Goal: Check status: Check status

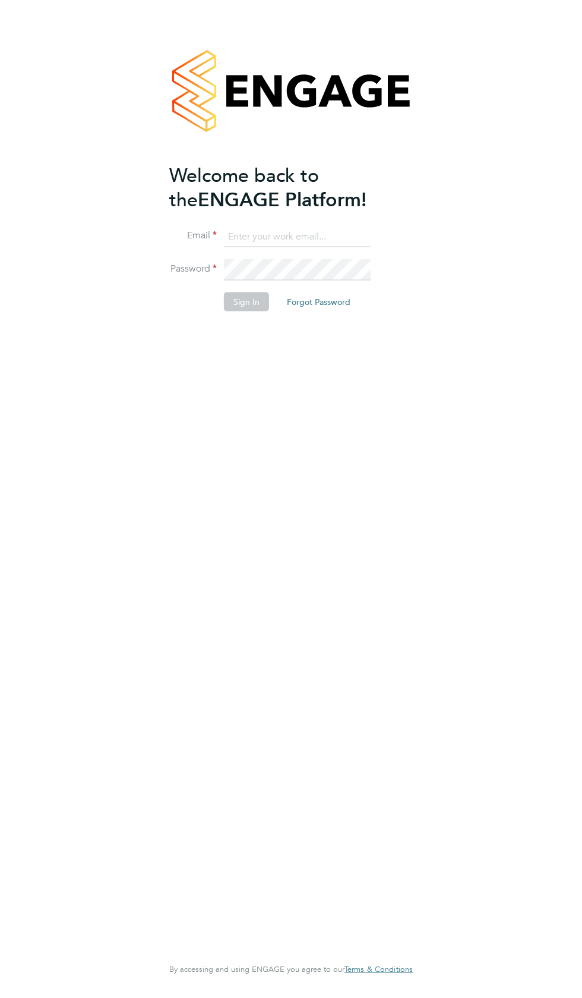
click at [261, 235] on input at bounding box center [297, 236] width 147 height 21
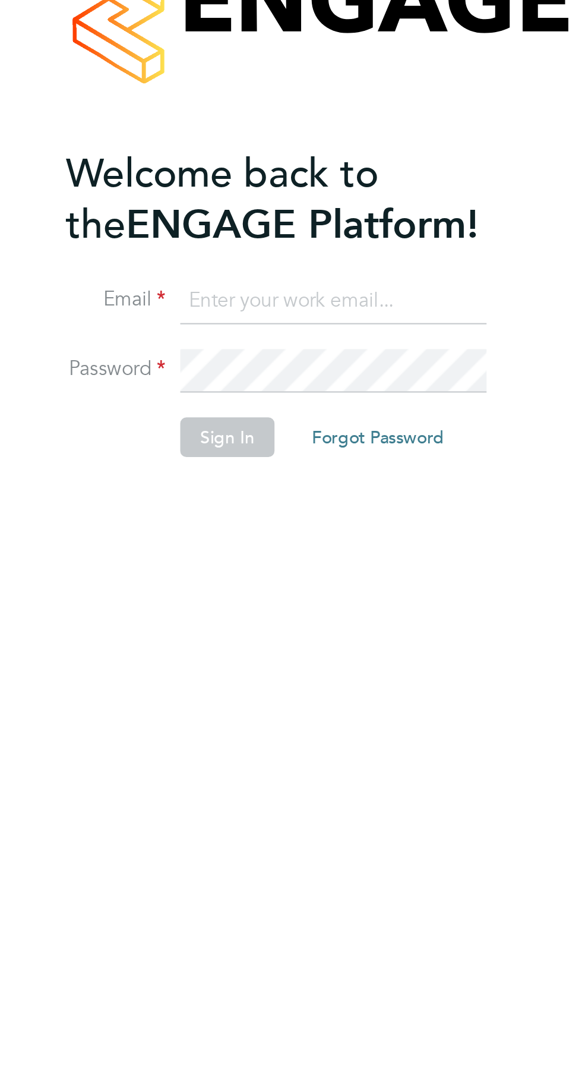
type input "4"
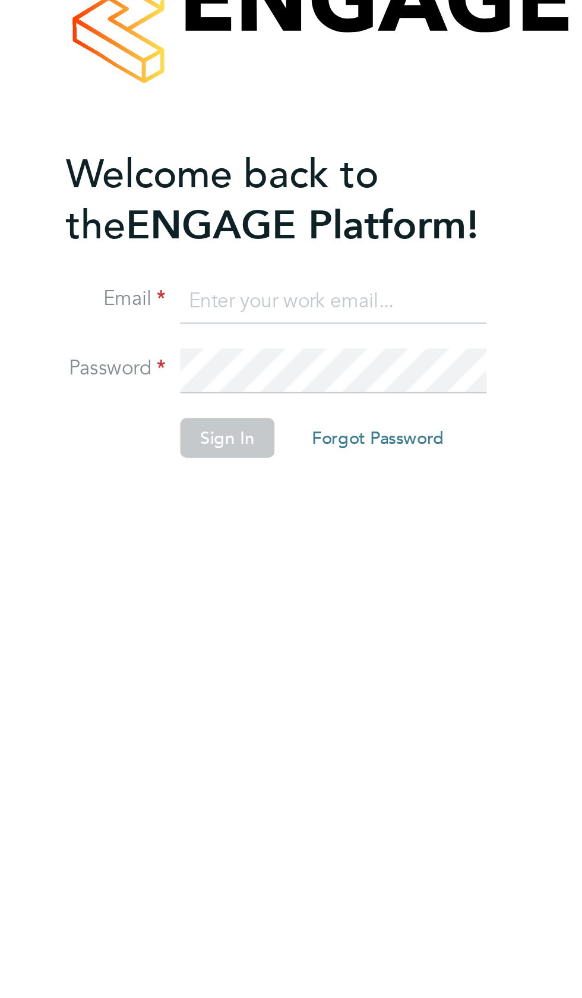
type input "[EMAIL_ADDRESS][DOMAIN_NAME]"
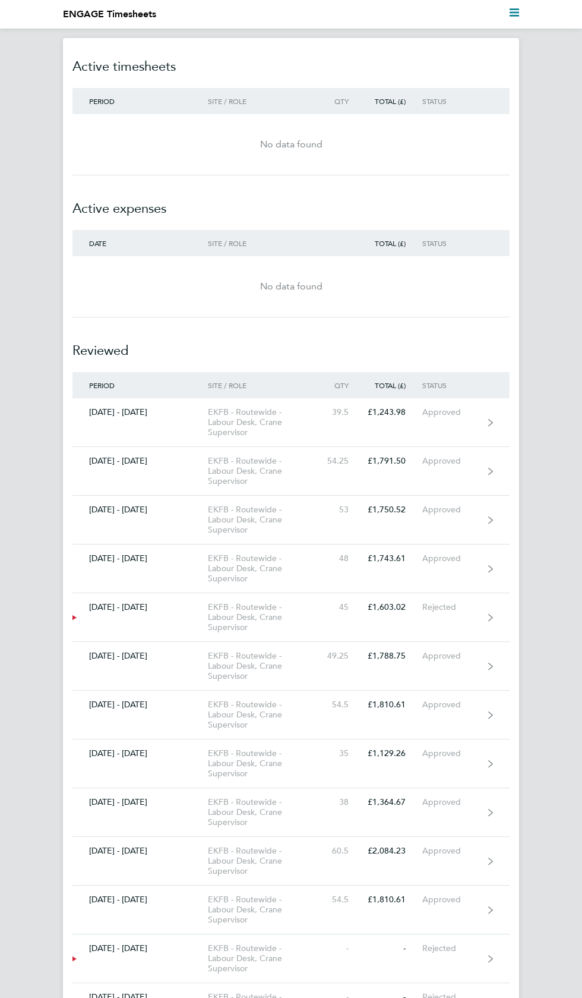
click at [514, 12] on polygon "Main navigation" at bounding box center [515, 13] width 10 height 2
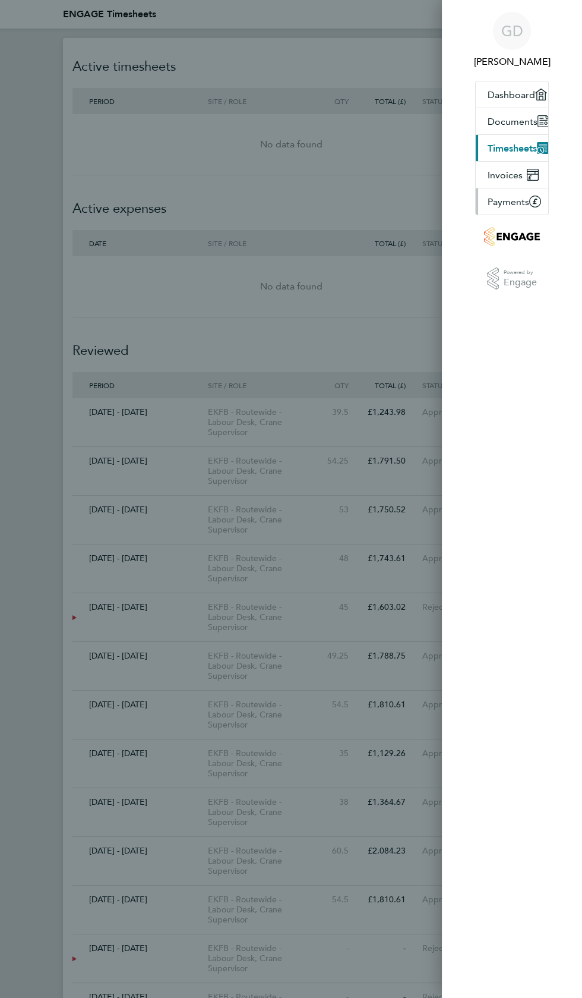
click at [524, 200] on span "Payments" at bounding box center [509, 201] width 42 height 11
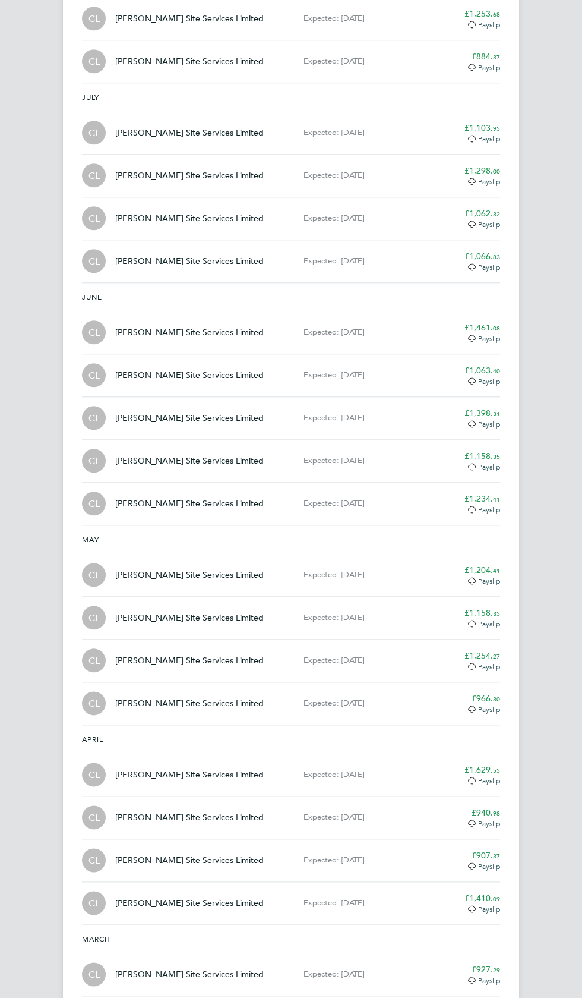
scroll to position [1777, 0]
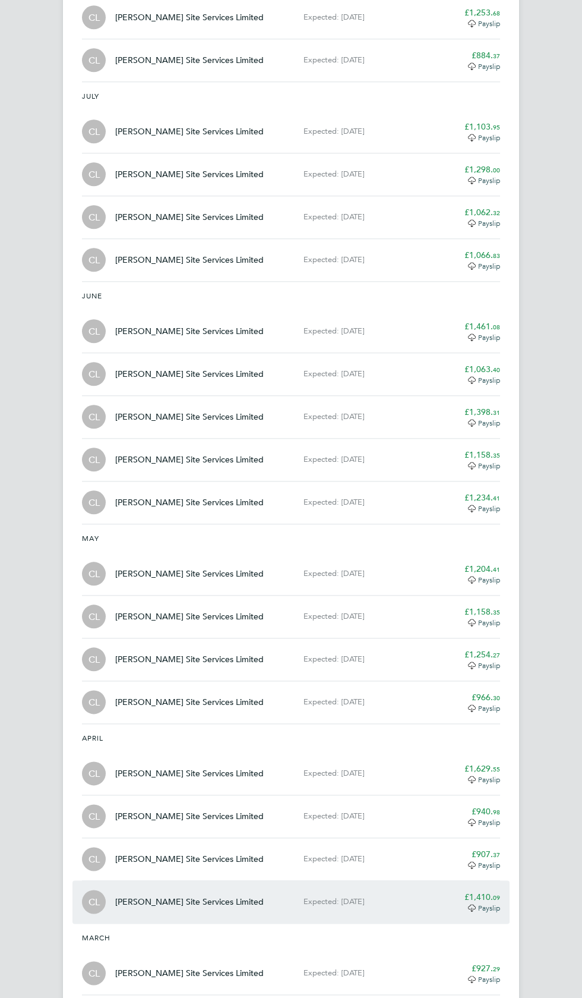
click at [481, 903] on span "Payslip" at bounding box center [489, 908] width 22 height 10
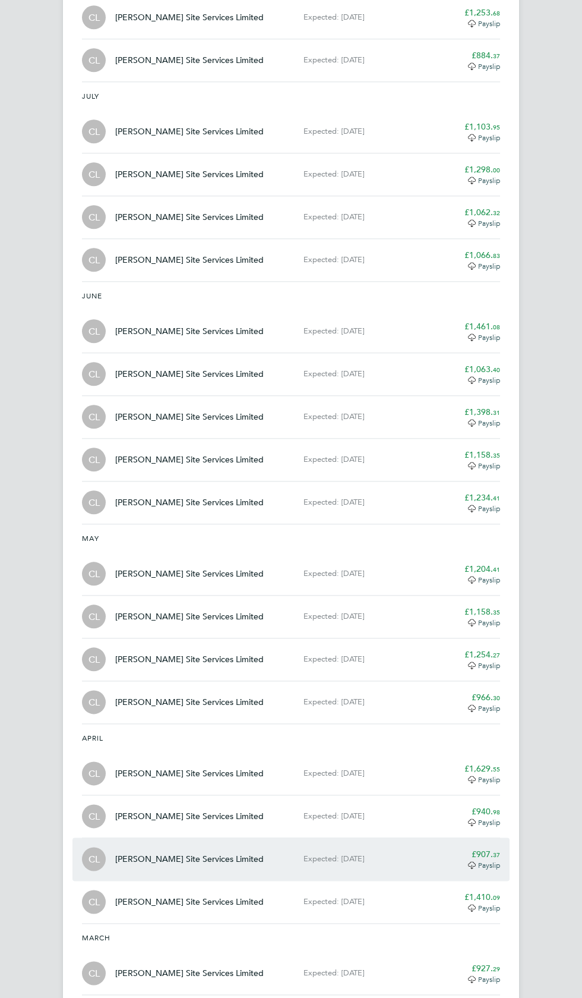
click at [496, 850] on span "37" at bounding box center [496, 854] width 7 height 9
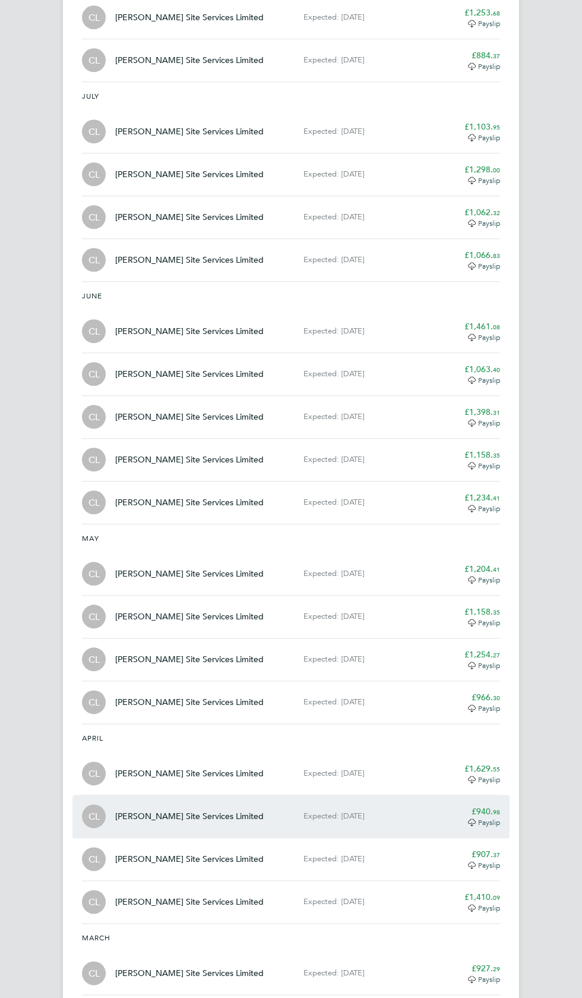
click at [488, 806] on app-decimal "£940. 98" at bounding box center [486, 811] width 29 height 11
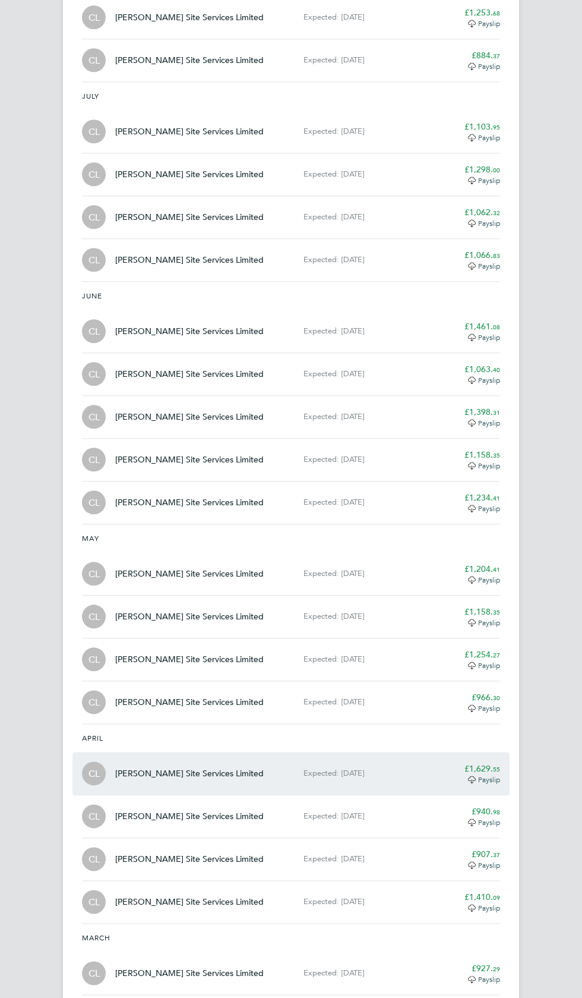
click at [493, 763] on app-decimal "£1,629. 55" at bounding box center [483, 768] width 36 height 11
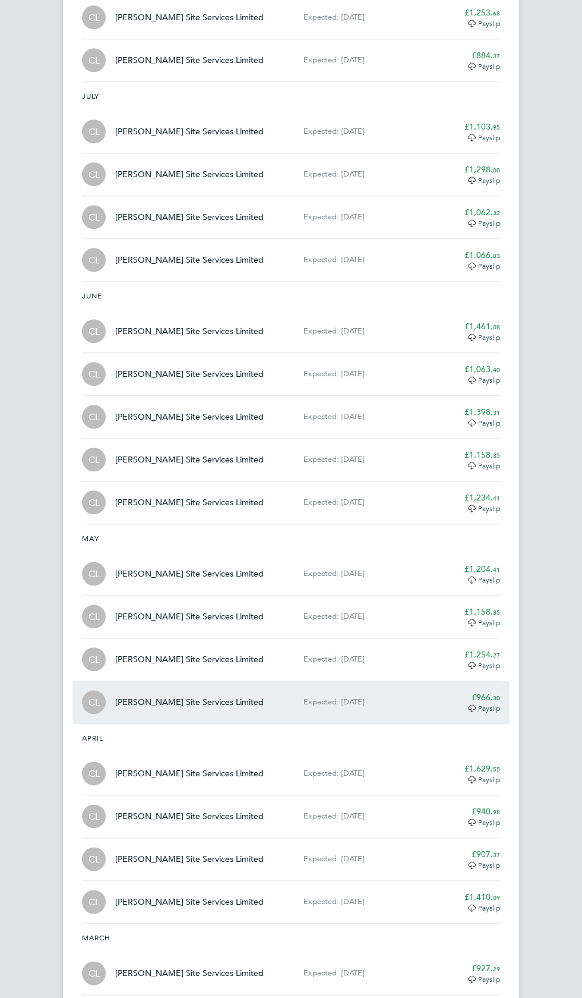
click at [496, 693] on span "30" at bounding box center [496, 697] width 7 height 9
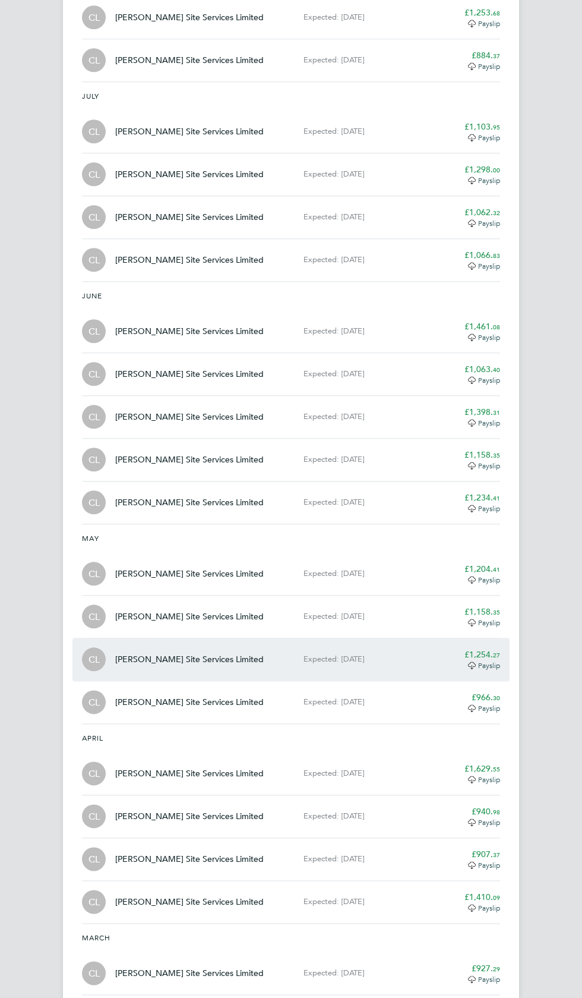
click at [491, 660] on span "Payslip" at bounding box center [489, 665] width 22 height 10
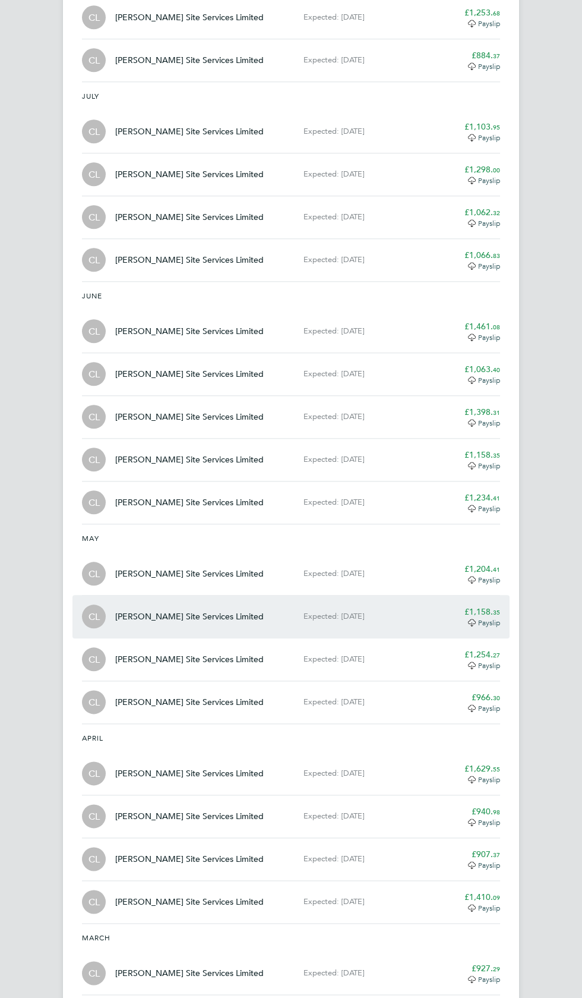
click at [486, 609] on div "£1,158. 35" at bounding box center [470, 612] width 62 height 12
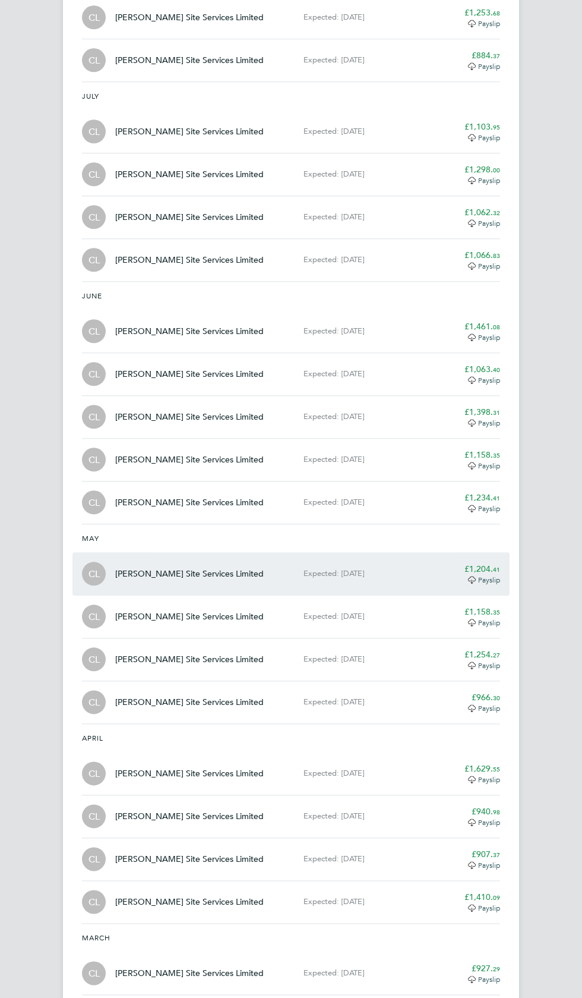
click at [491, 565] on app-decimal "£1,204. 41" at bounding box center [483, 568] width 36 height 11
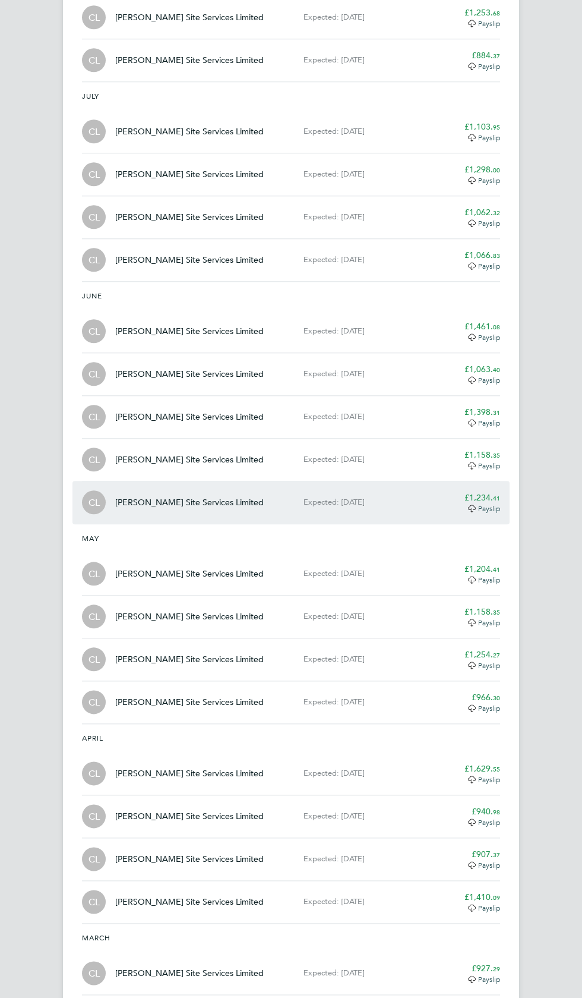
click at [491, 492] on app-decimal "£1,234. 41" at bounding box center [483, 497] width 36 height 11
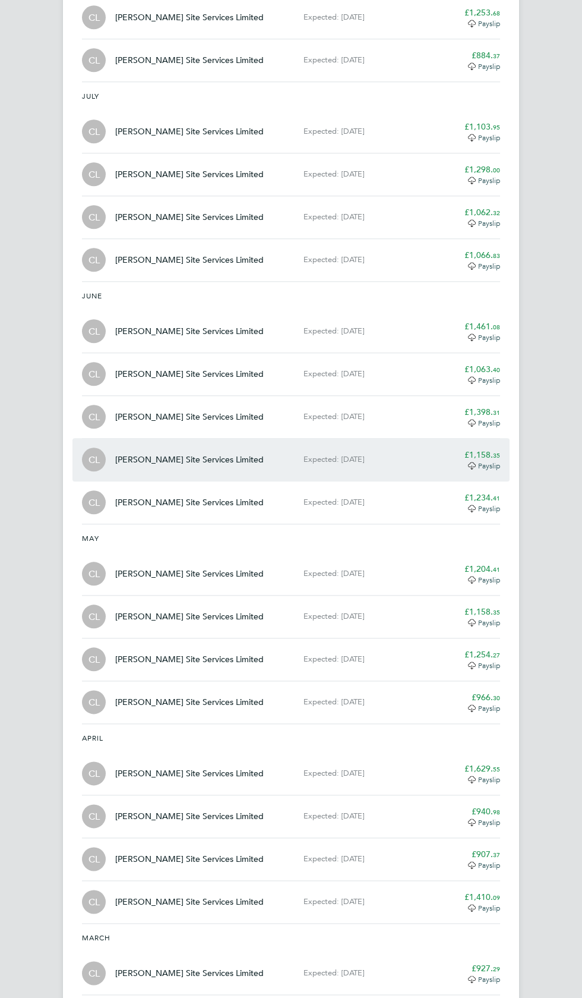
click at [496, 450] on span "35" at bounding box center [496, 454] width 7 height 9
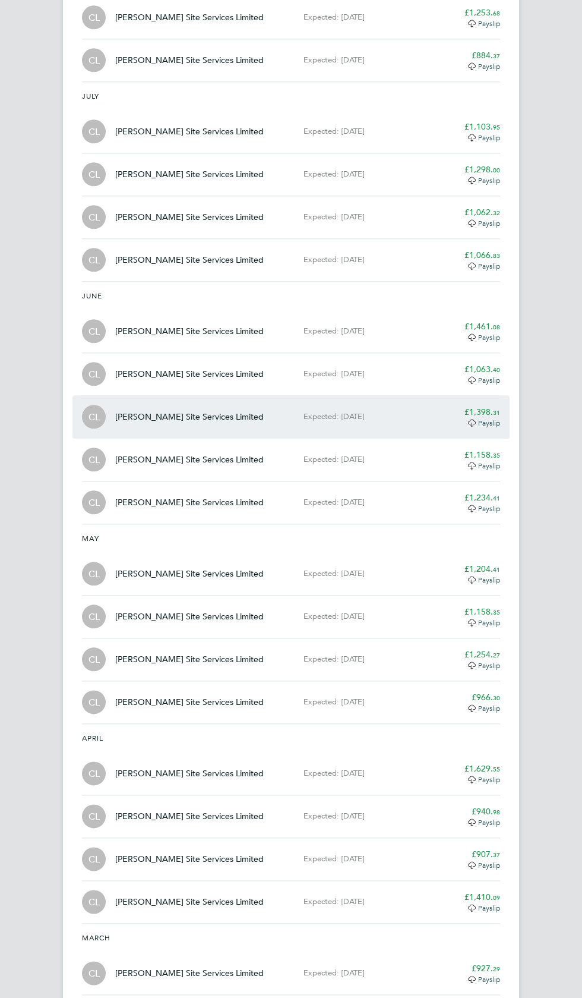
click at [499, 408] on span "31" at bounding box center [496, 412] width 7 height 9
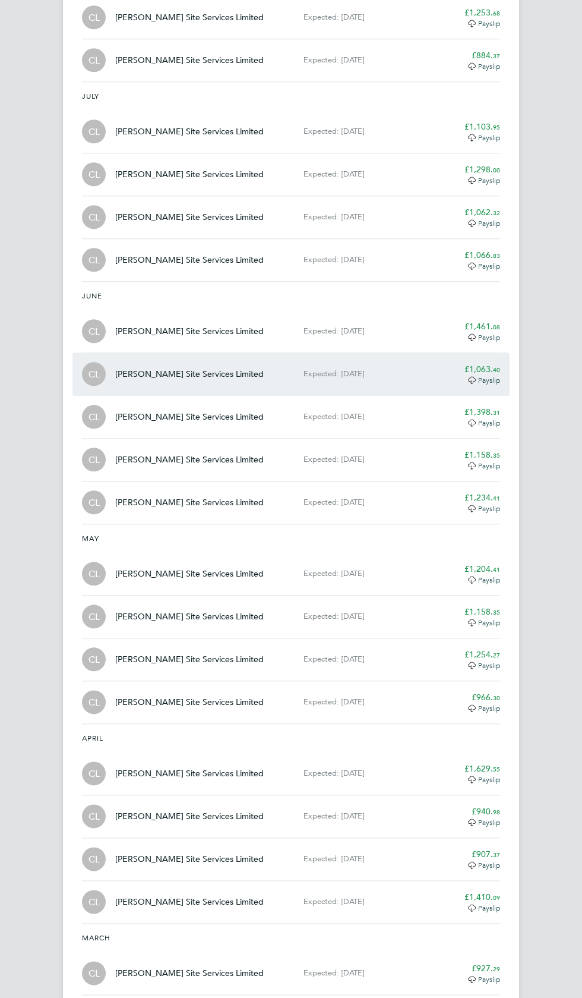
click at [496, 365] on span "40" at bounding box center [496, 369] width 7 height 9
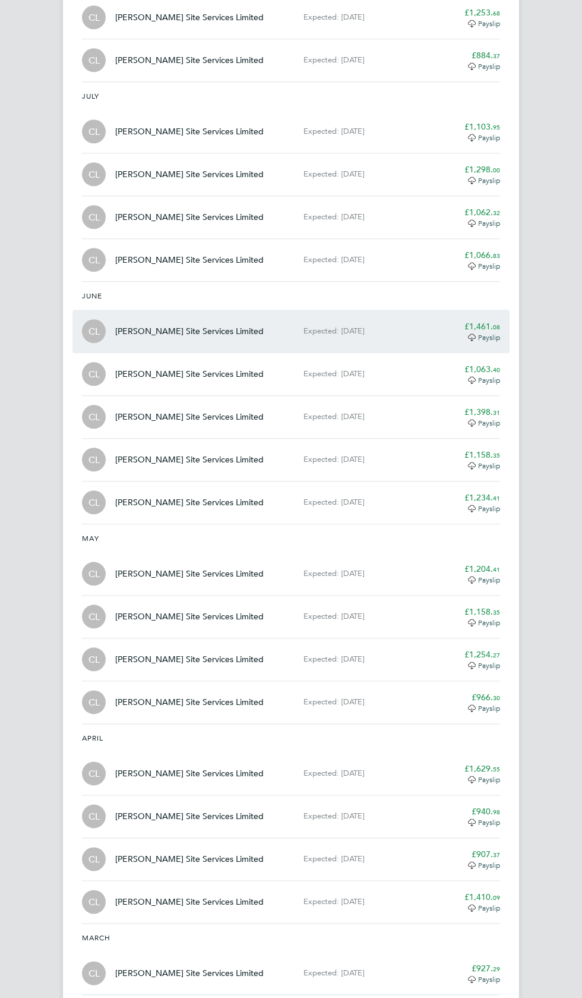
click at [496, 322] on span "08" at bounding box center [496, 326] width 7 height 9
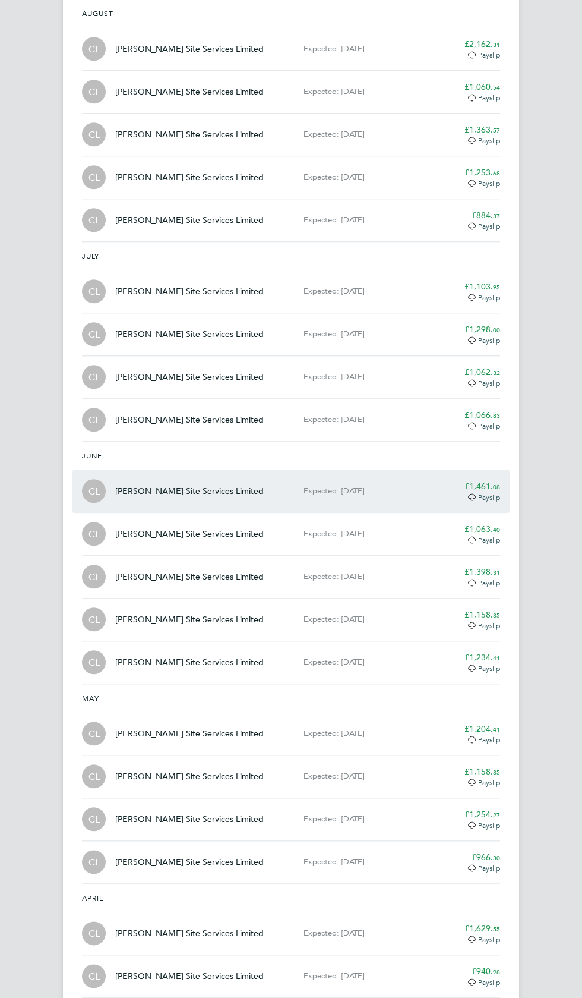
scroll to position [1616, 0]
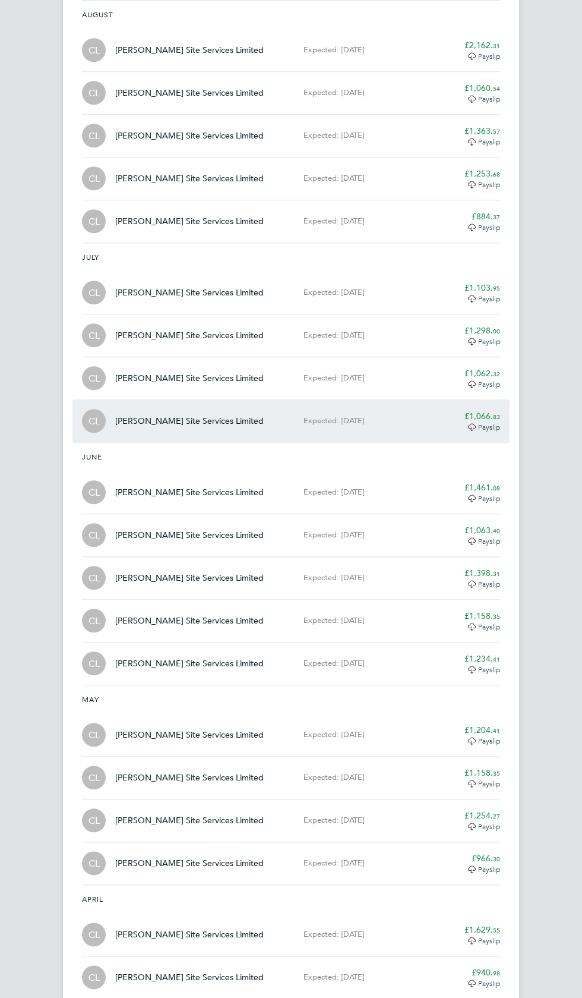
click at [493, 413] on span "83" at bounding box center [496, 416] width 7 height 9
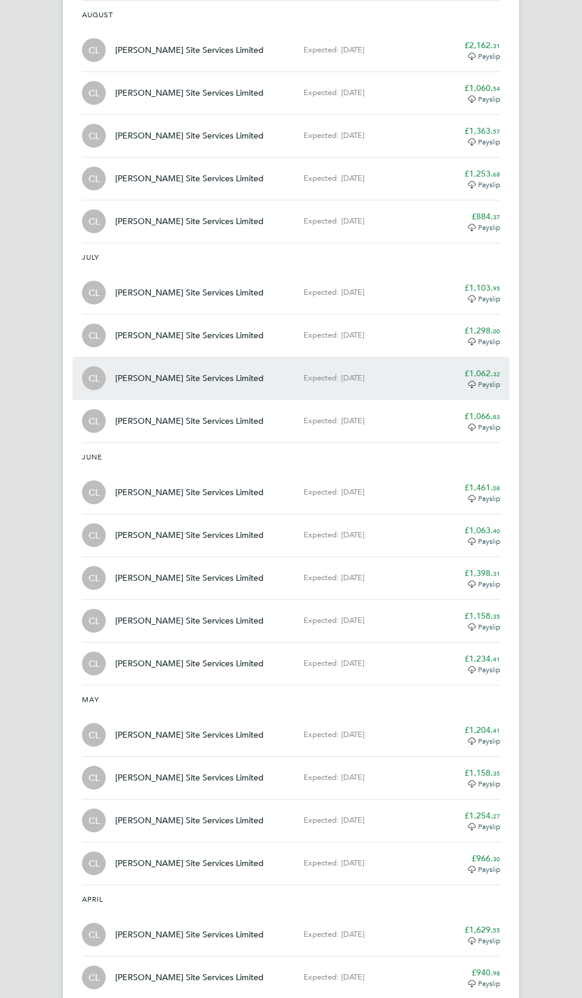
click at [486, 368] on app-decimal "£1,062. 32" at bounding box center [483, 373] width 36 height 11
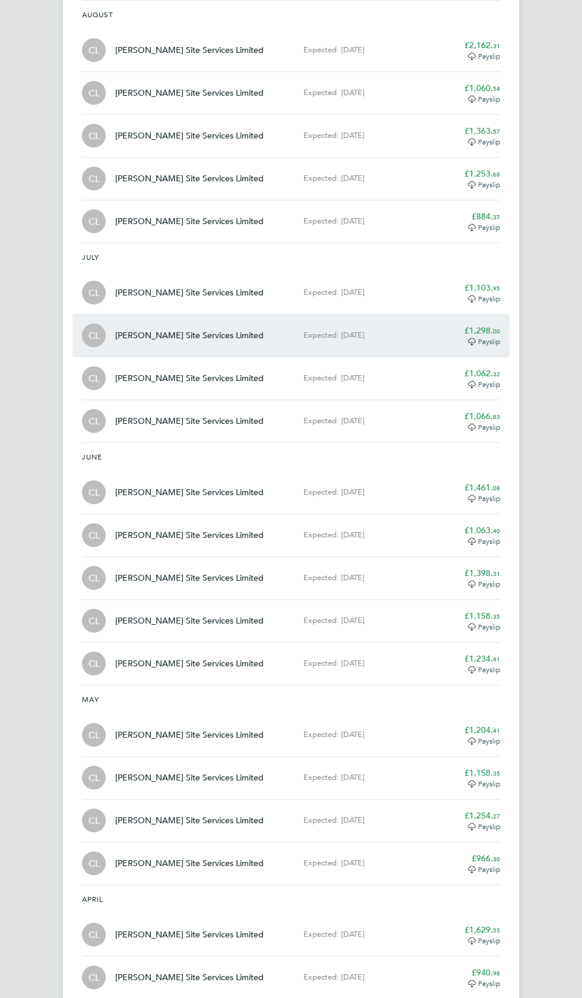
click at [496, 326] on span "00" at bounding box center [496, 330] width 7 height 9
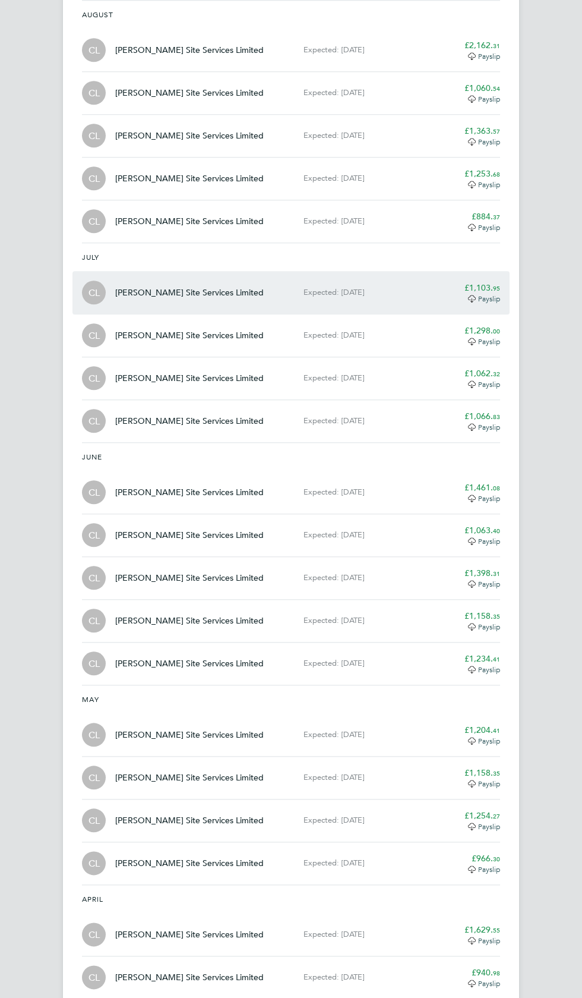
click at [491, 282] on app-decimal "£1,103. 95" at bounding box center [483, 287] width 36 height 11
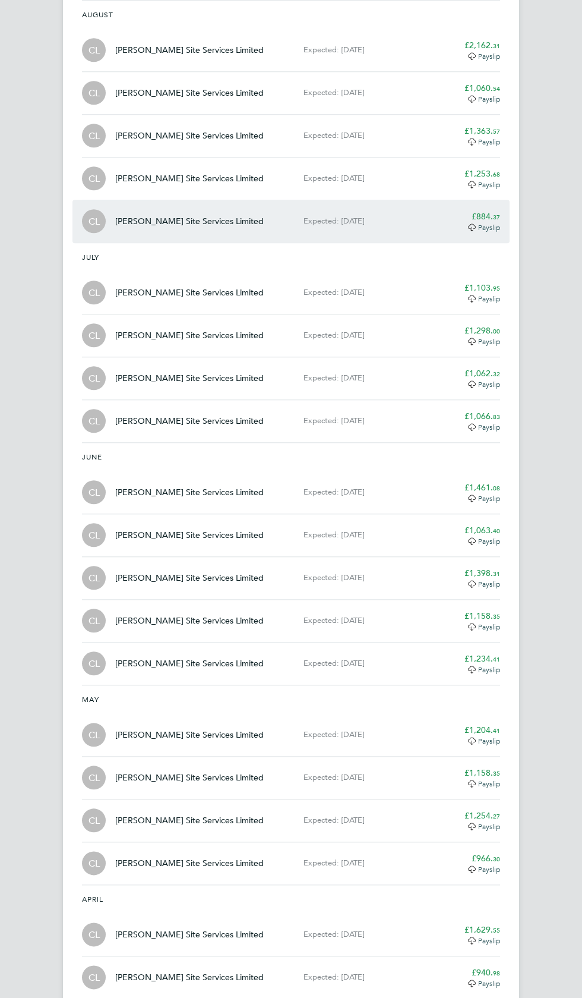
click at [487, 211] on app-decimal "£884. 37" at bounding box center [486, 216] width 29 height 11
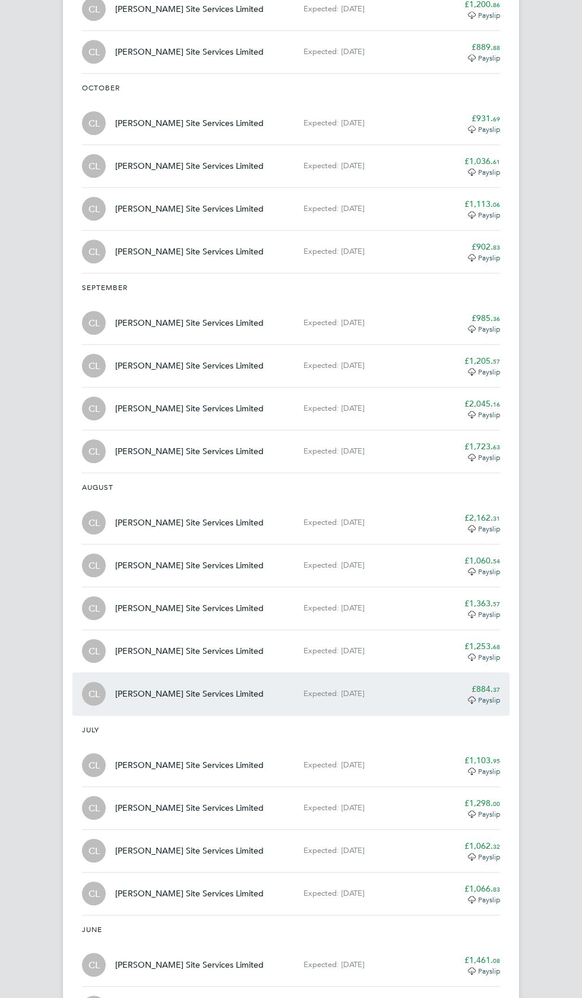
scroll to position [1143, 0]
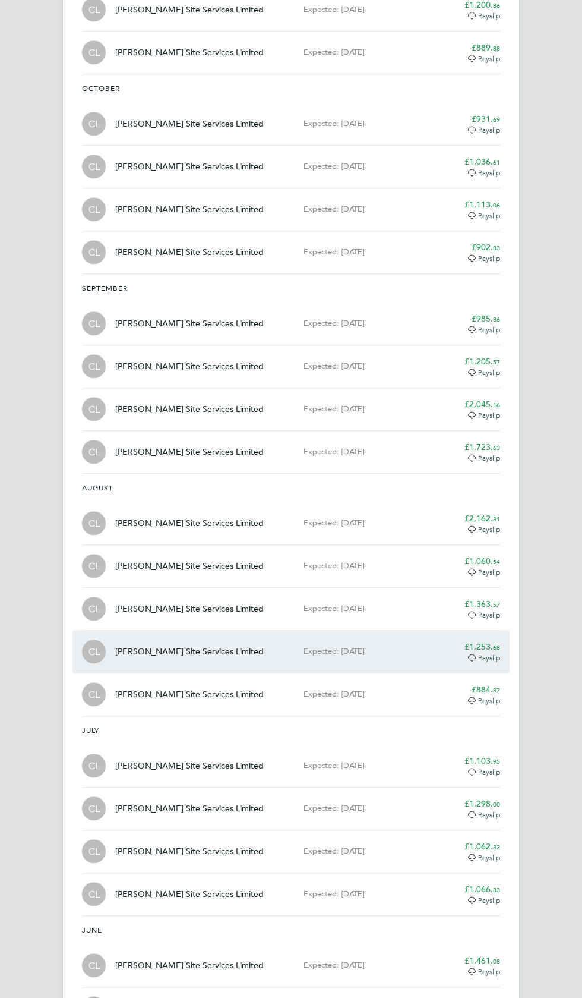
click at [493, 642] on span "68" at bounding box center [496, 646] width 7 height 9
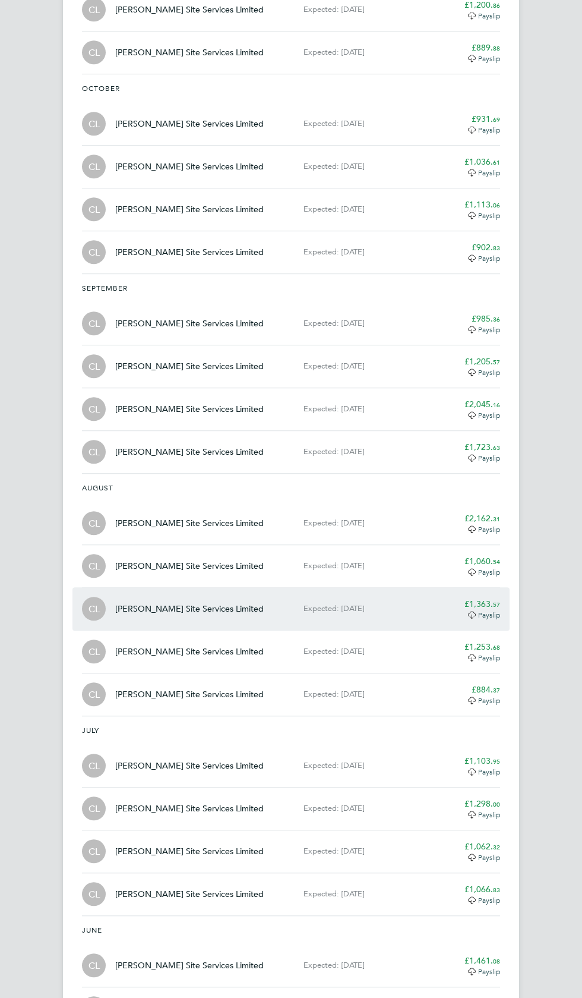
click at [493, 600] on span "57" at bounding box center [496, 604] width 7 height 9
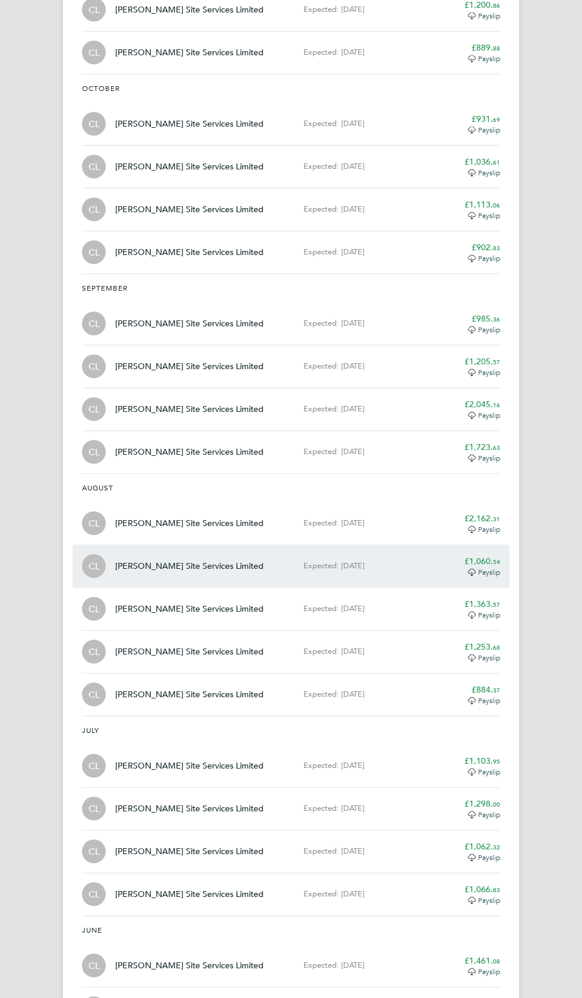
click at [485, 558] on app-decimal "£1,060. 54" at bounding box center [483, 561] width 36 height 11
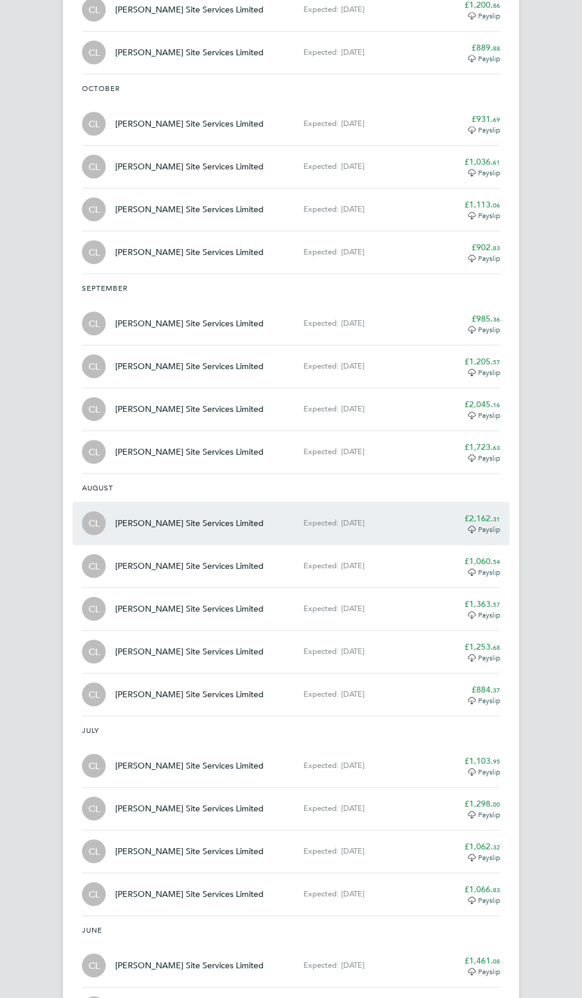
click at [489, 515] on app-decimal "£2,162. 31" at bounding box center [483, 518] width 36 height 11
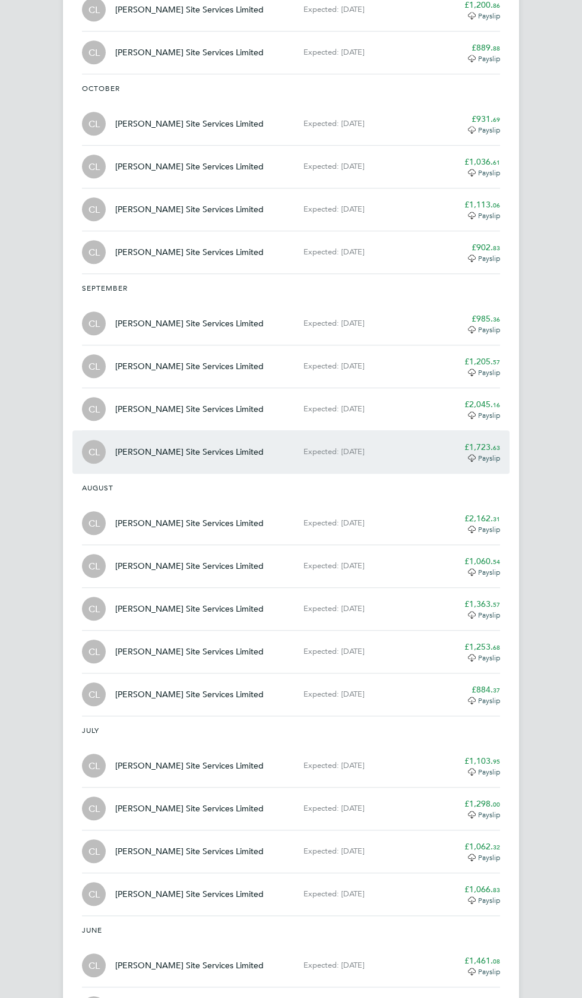
click at [496, 443] on span "63" at bounding box center [496, 447] width 7 height 9
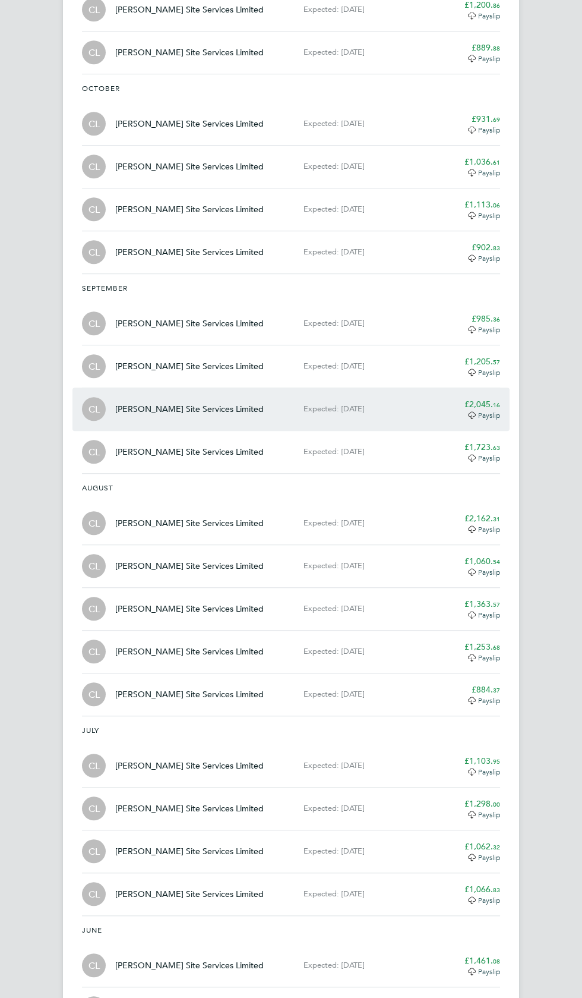
click at [496, 400] on span "16" at bounding box center [496, 404] width 7 height 9
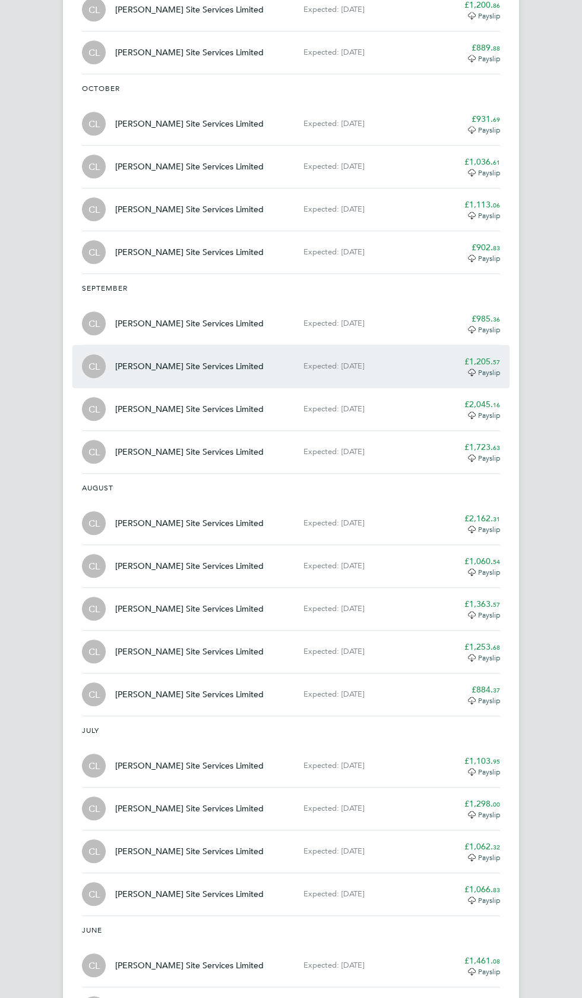
click at [473, 356] on app-decimal "£1,205. 57" at bounding box center [483, 361] width 36 height 11
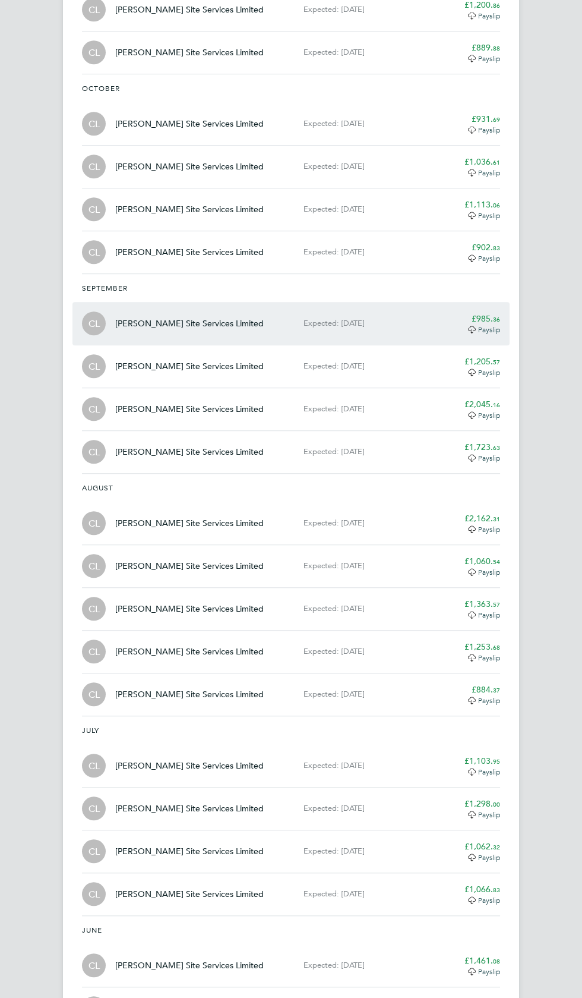
click at [483, 313] on app-decimal "£985. 36" at bounding box center [486, 318] width 29 height 11
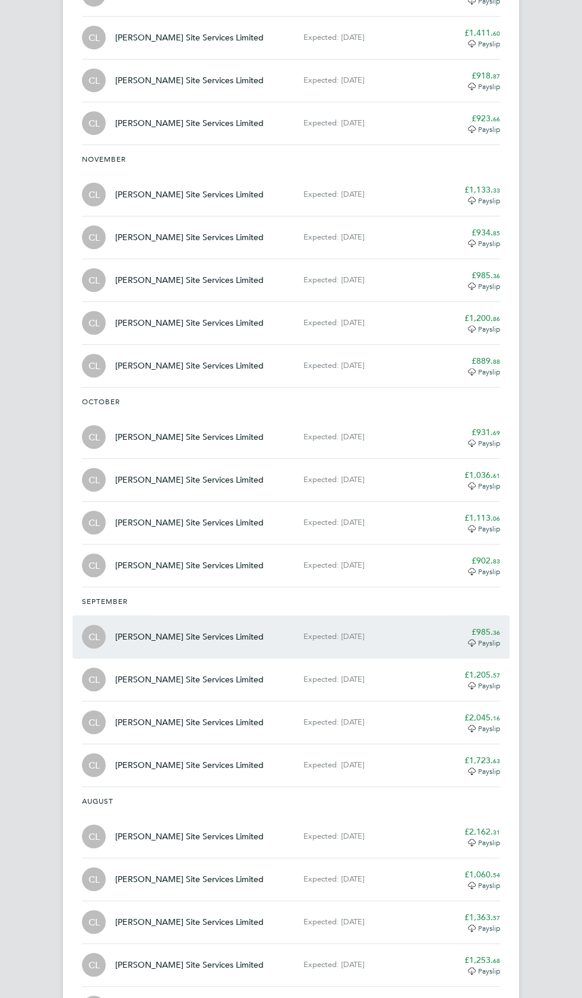
scroll to position [824, 0]
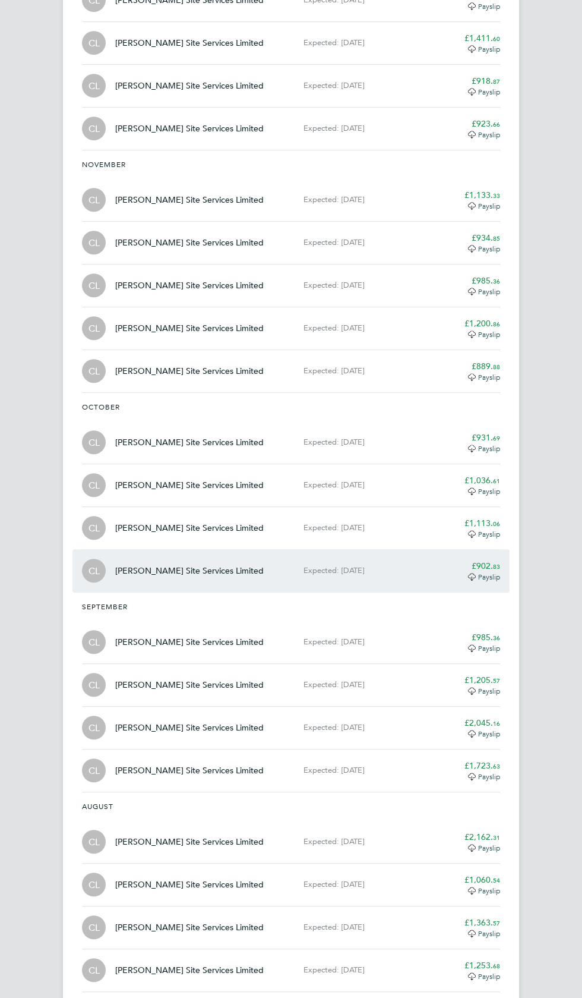
click at [490, 564] on app-decimal "£902. 83" at bounding box center [486, 565] width 29 height 11
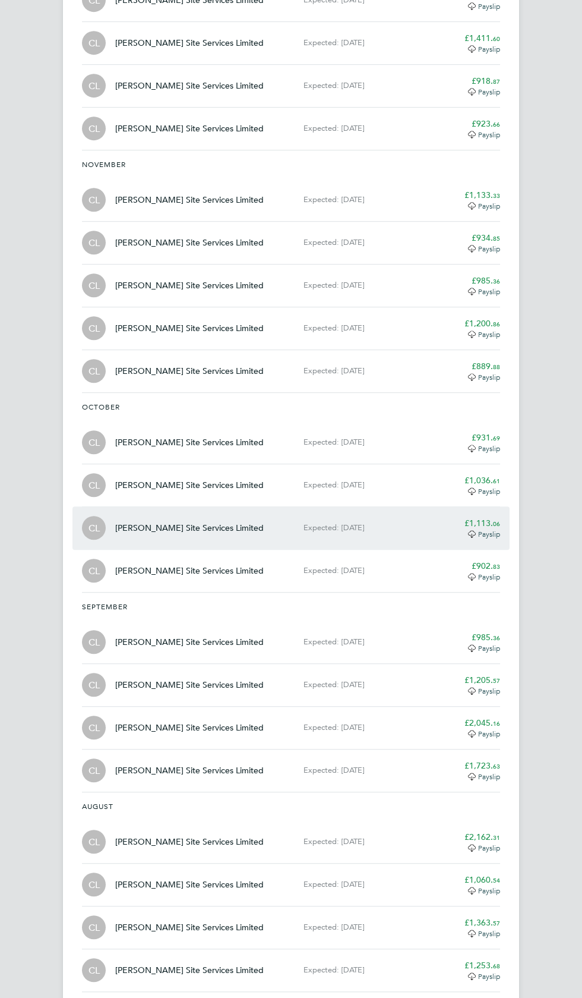
click at [491, 520] on app-decimal "£1,113. 06" at bounding box center [483, 523] width 36 height 11
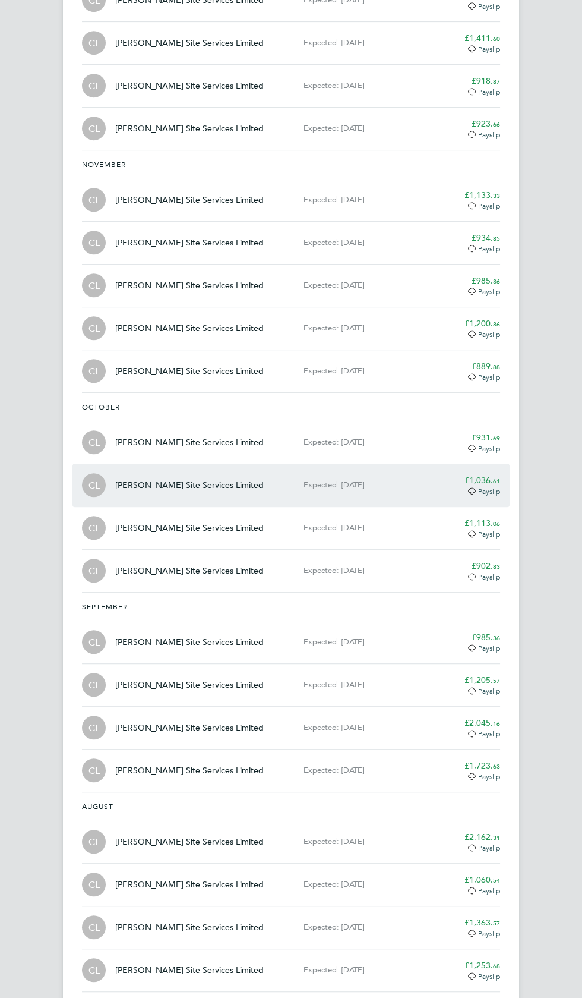
click at [482, 475] on app-decimal "£1,036. 61" at bounding box center [483, 480] width 36 height 11
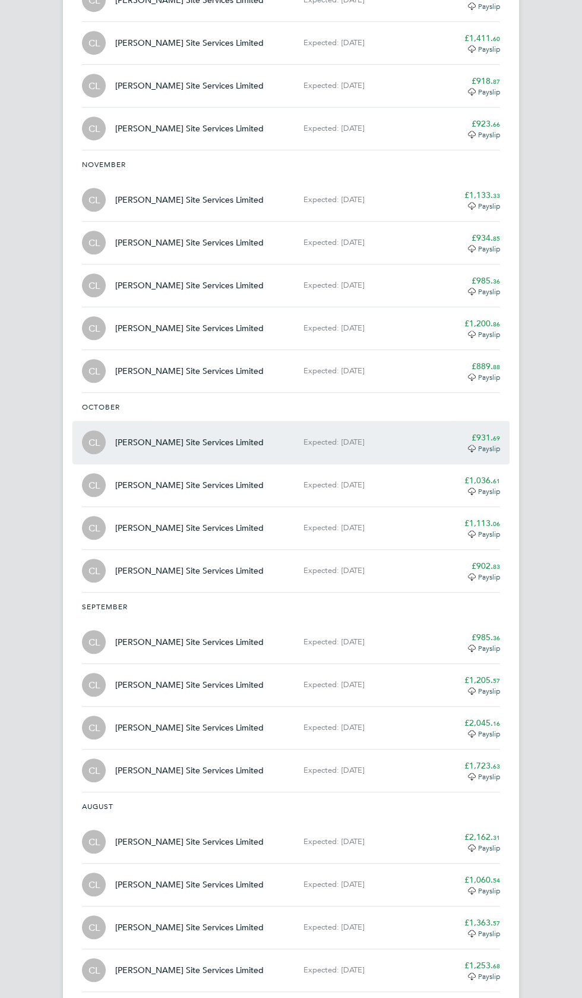
click at [486, 443] on span "Payslip" at bounding box center [489, 448] width 22 height 10
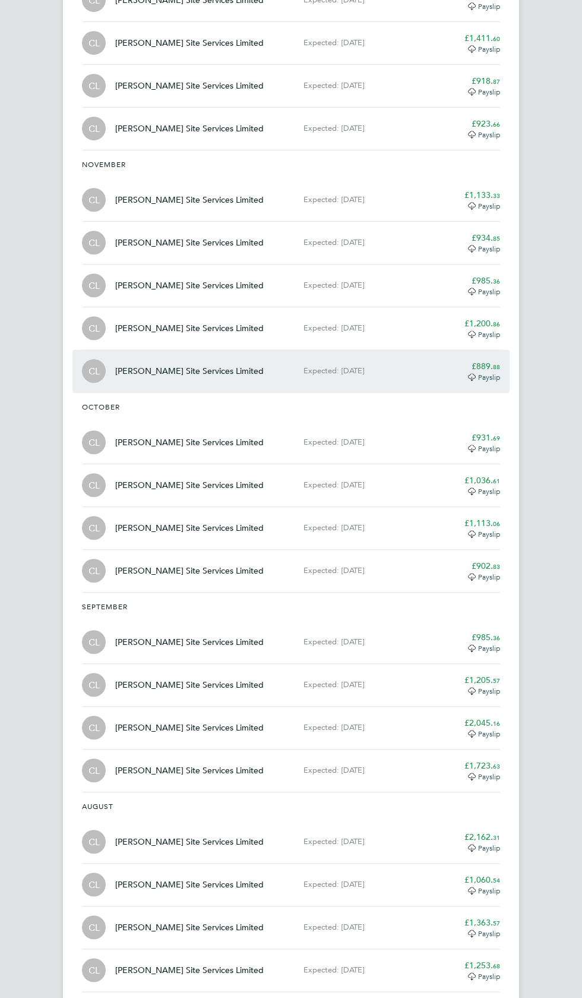
click at [496, 362] on span "88" at bounding box center [496, 366] width 7 height 9
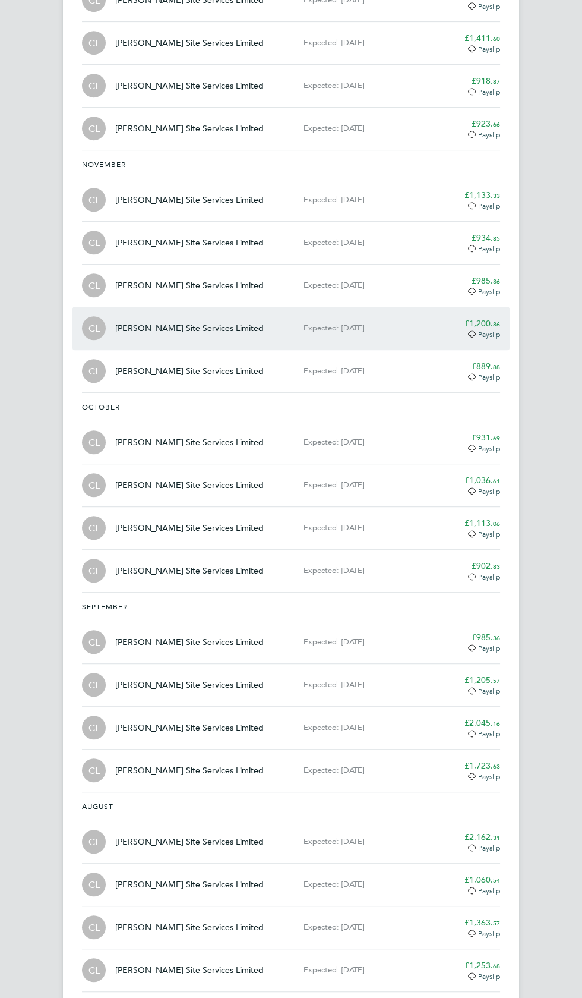
click at [485, 329] on span "Payslip" at bounding box center [489, 334] width 22 height 10
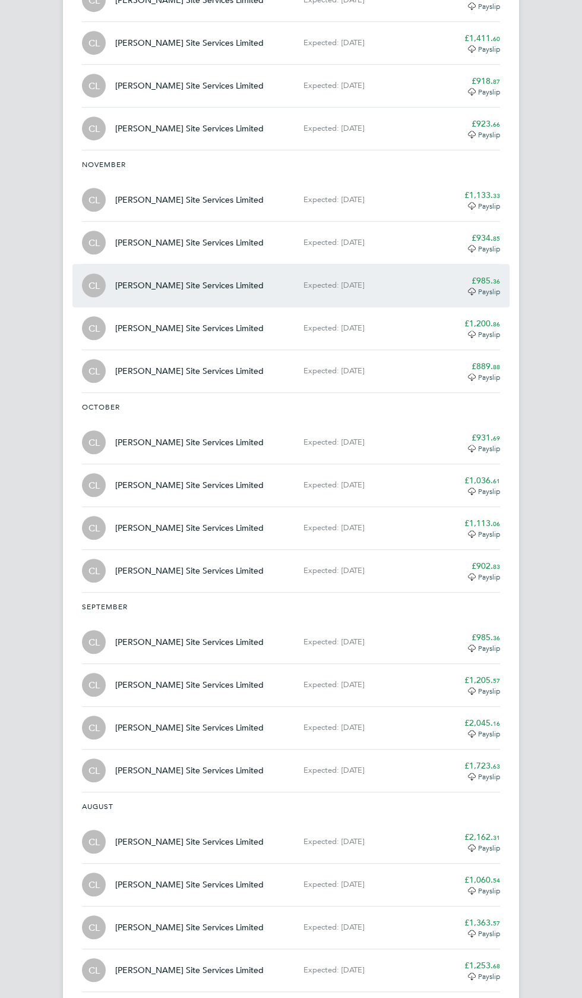
click at [496, 277] on span "36" at bounding box center [496, 280] width 7 height 9
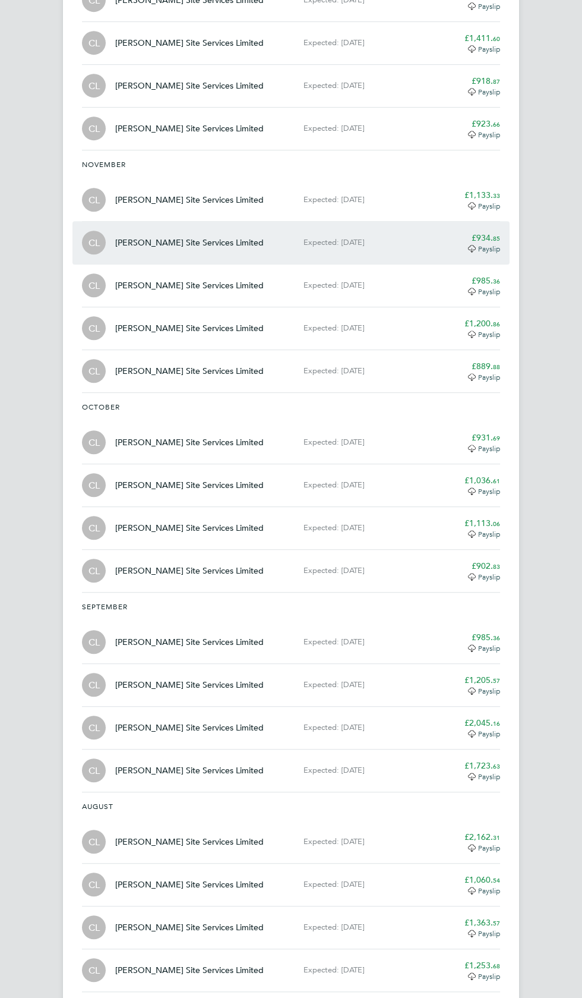
click at [496, 235] on span "85" at bounding box center [496, 238] width 7 height 9
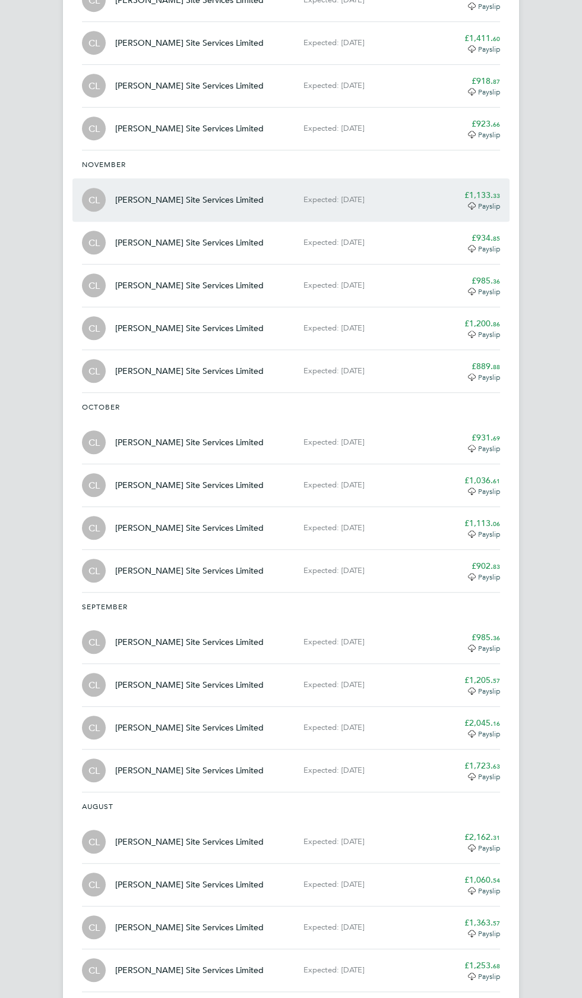
click at [490, 193] on app-decimal "£1,133. 33" at bounding box center [483, 195] width 36 height 11
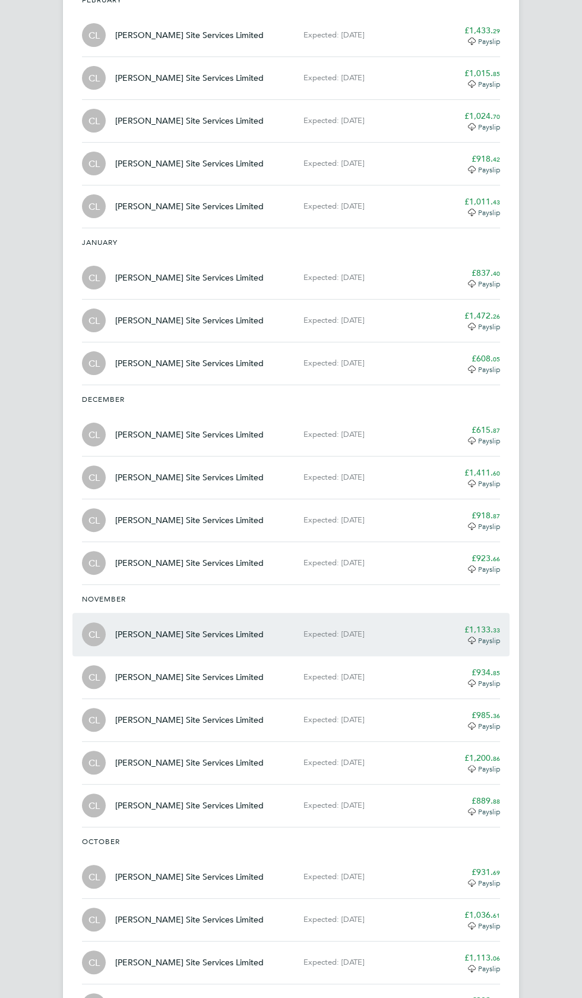
scroll to position [389, 0]
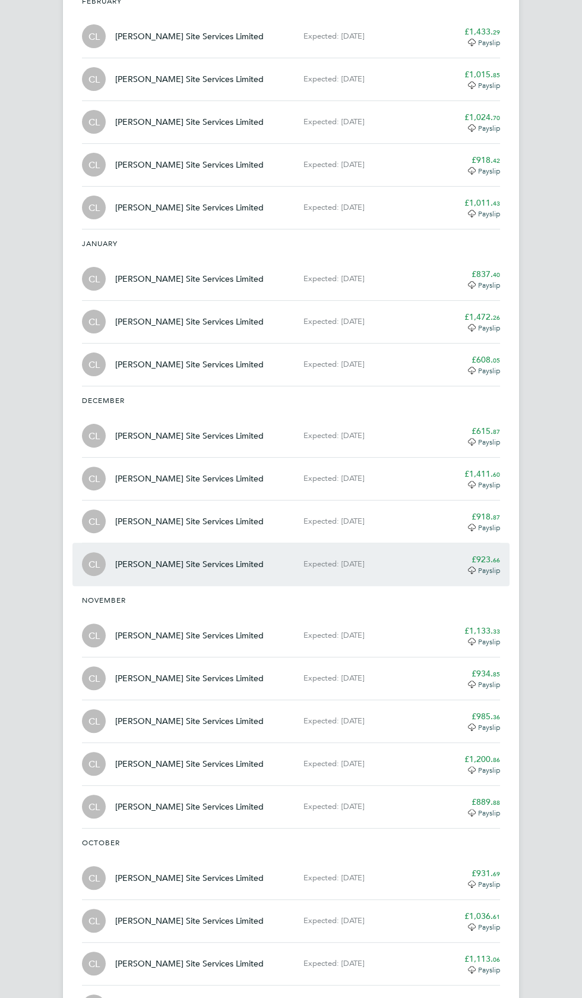
click at [496, 556] on span "66" at bounding box center [496, 559] width 7 height 9
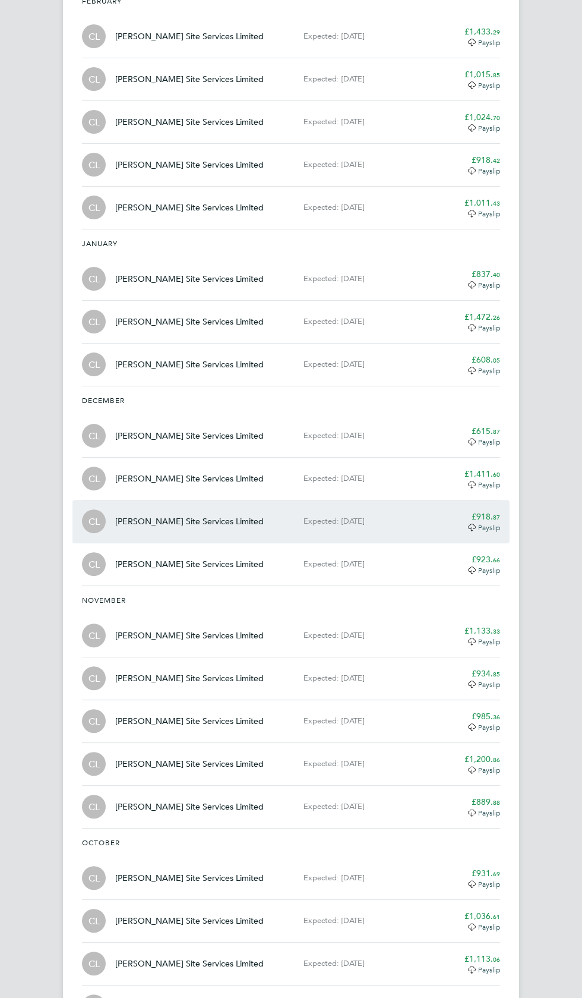
click at [488, 513] on app-decimal "£918. 87" at bounding box center [486, 516] width 29 height 11
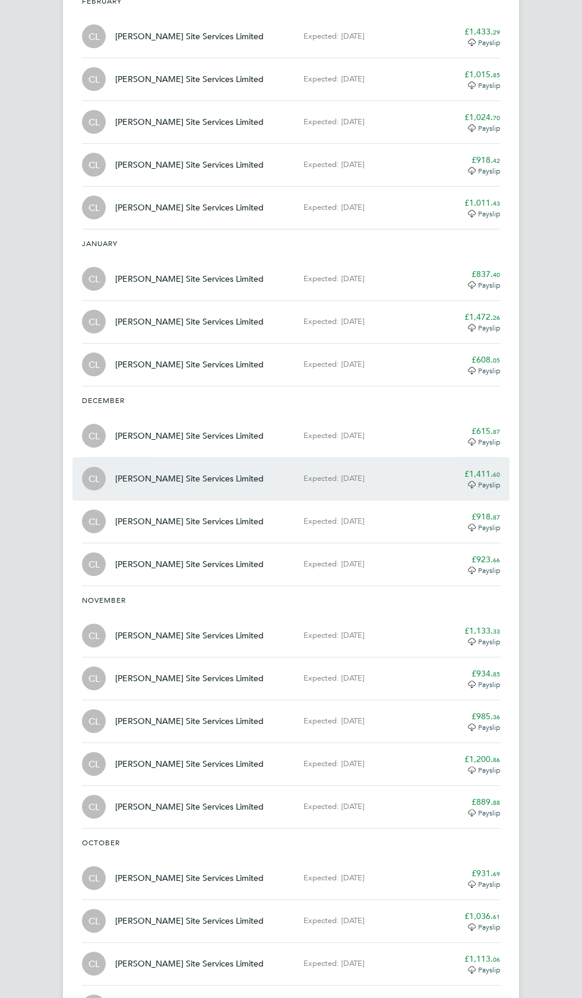
click at [488, 469] on app-decimal "£1,411. 60" at bounding box center [483, 473] width 36 height 11
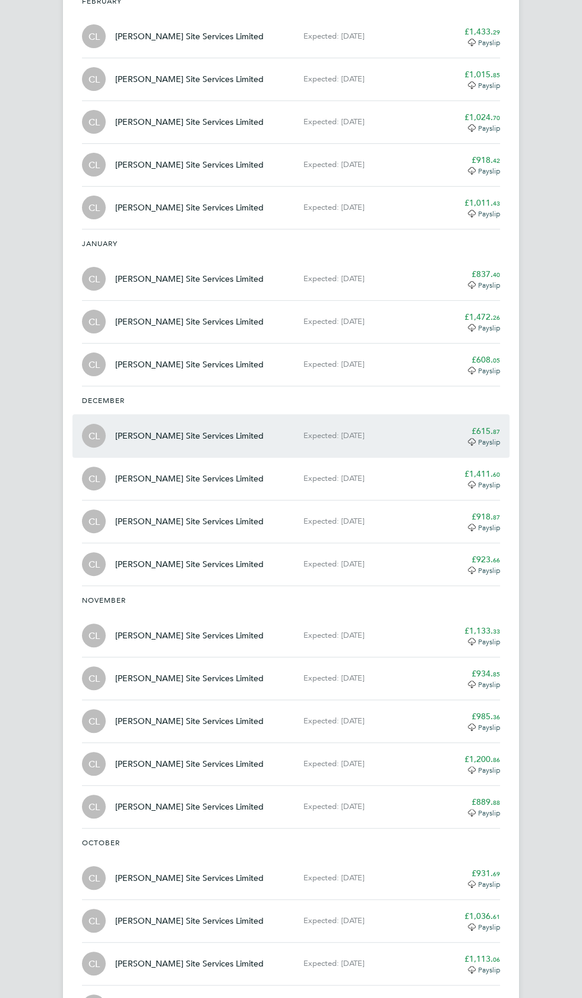
click at [486, 431] on app-decimal "£615. 87" at bounding box center [486, 430] width 29 height 11
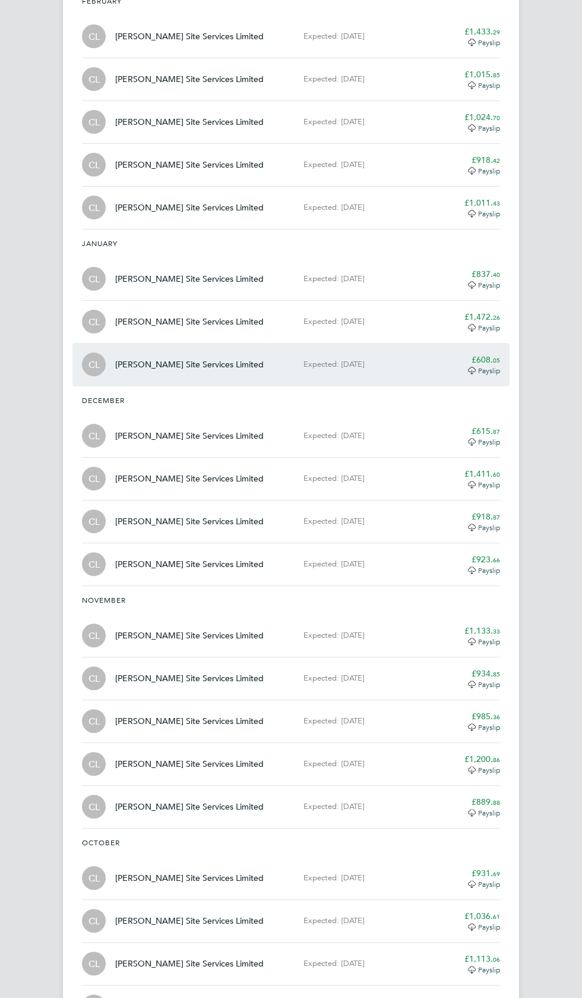
click at [491, 371] on span "Payslip" at bounding box center [489, 370] width 22 height 10
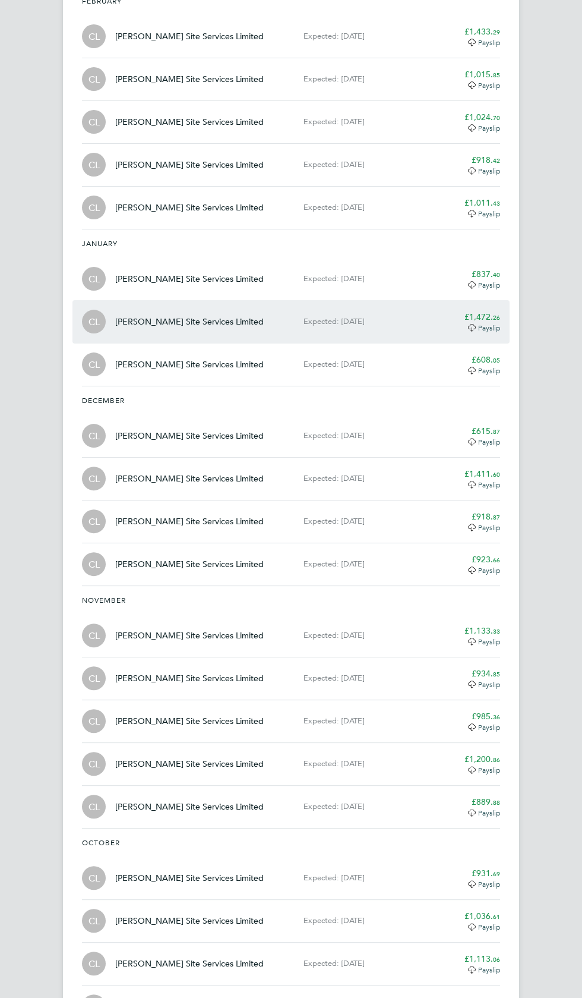
click at [496, 314] on span "26" at bounding box center [496, 317] width 7 height 9
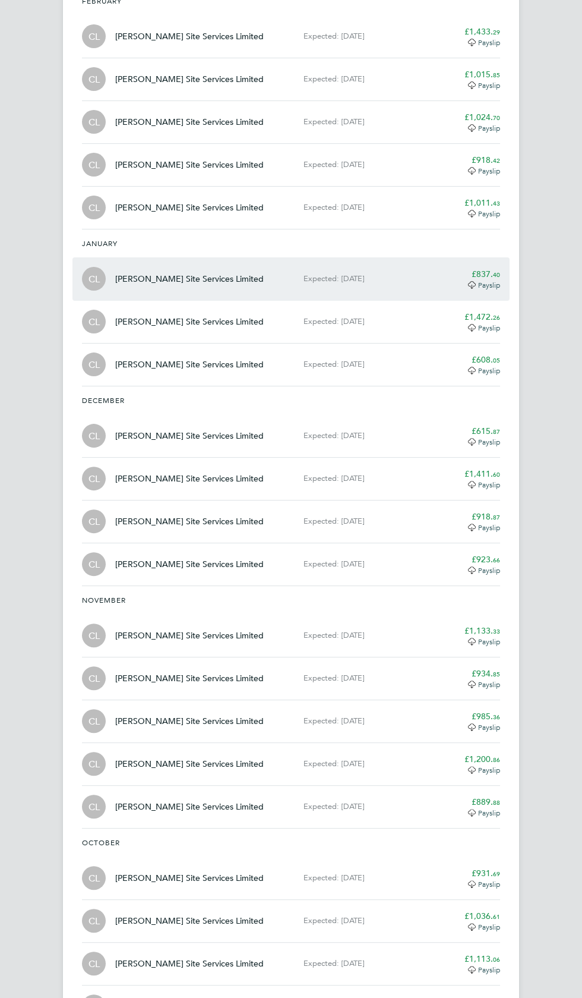
click at [485, 269] on app-decimal "£837. 40" at bounding box center [486, 274] width 29 height 11
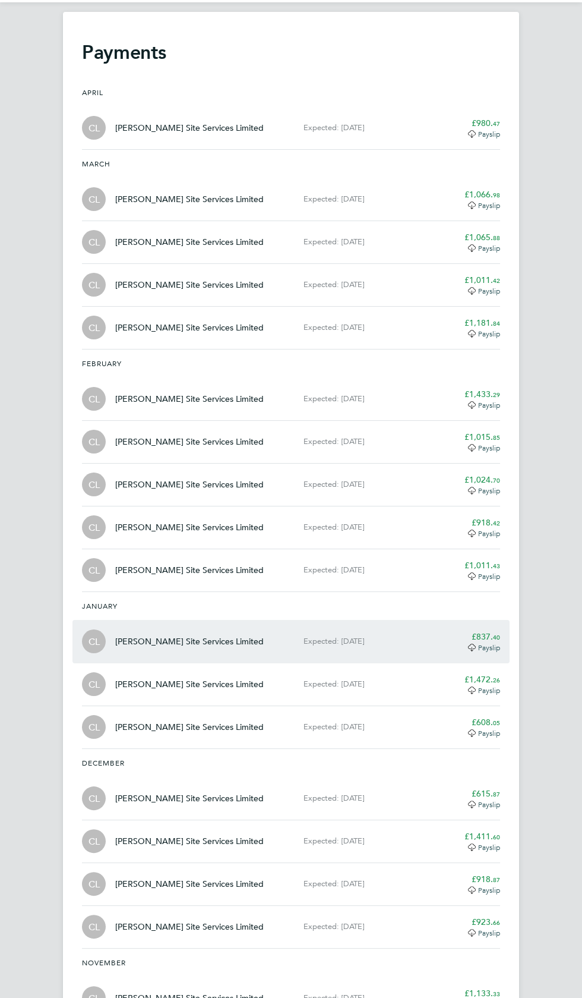
scroll to position [24, 0]
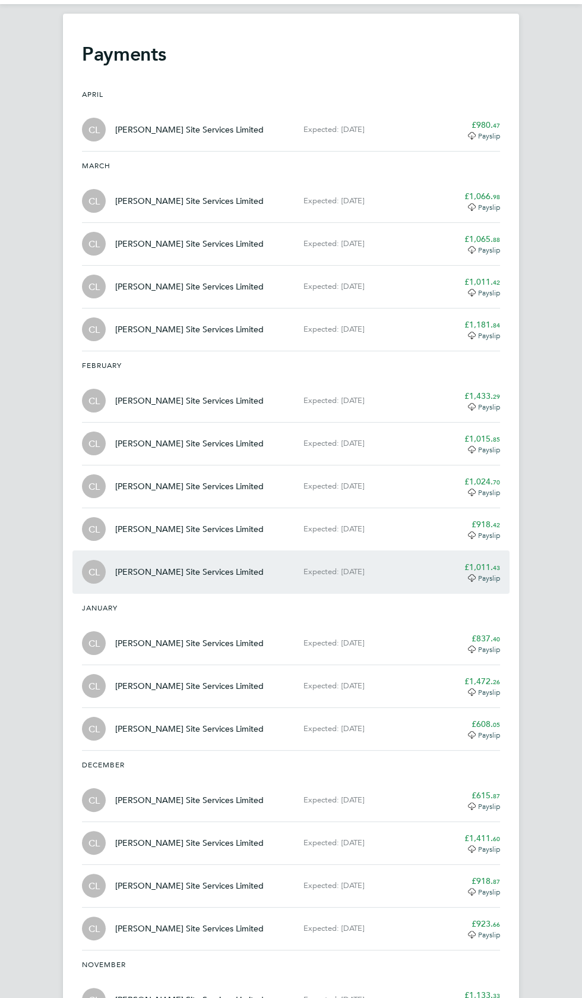
click at [496, 565] on span "43" at bounding box center [496, 567] width 7 height 9
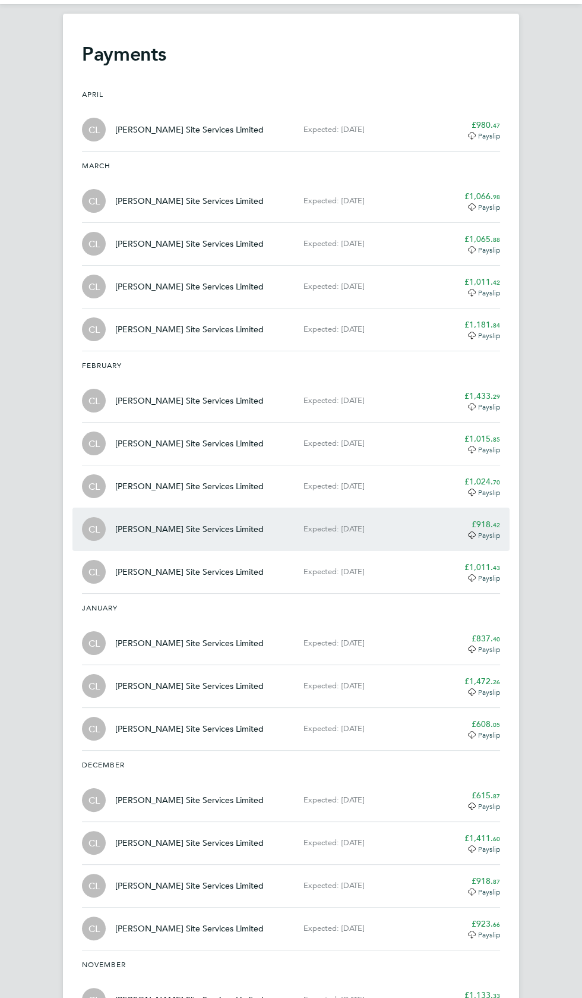
click at [496, 523] on span "42" at bounding box center [496, 524] width 7 height 9
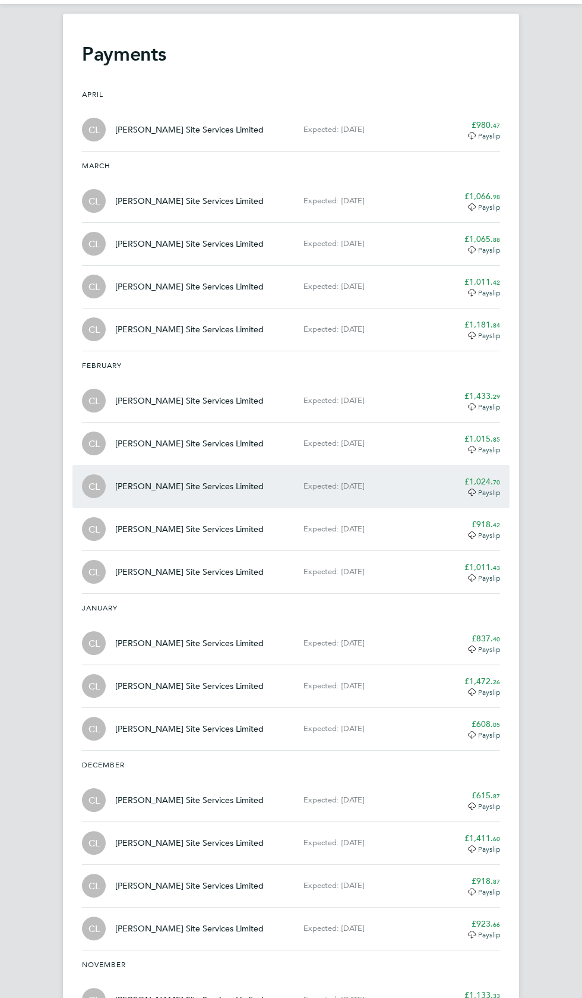
click at [496, 480] on span "70" at bounding box center [496, 481] width 7 height 9
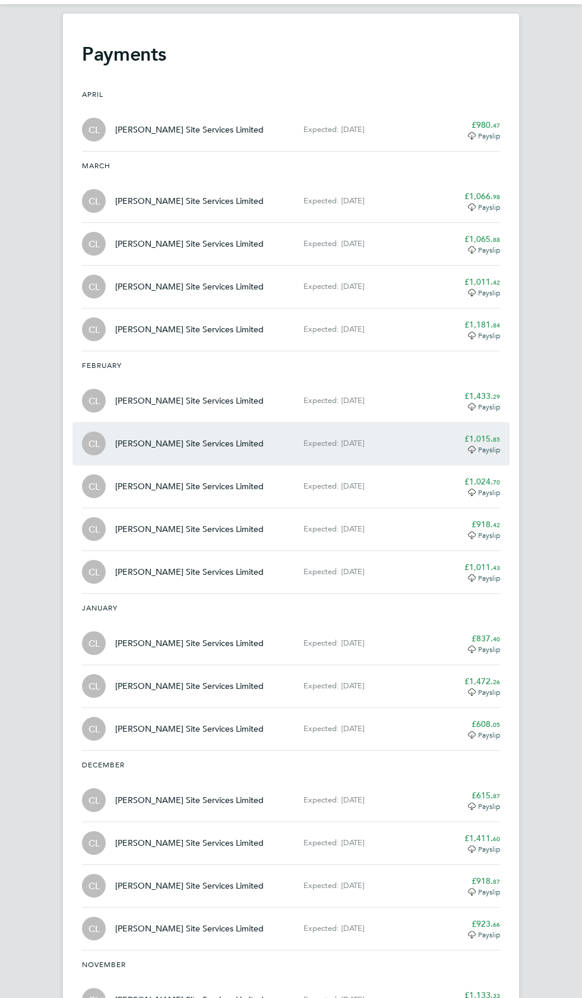
click at [496, 437] on span "85" at bounding box center [496, 438] width 7 height 9
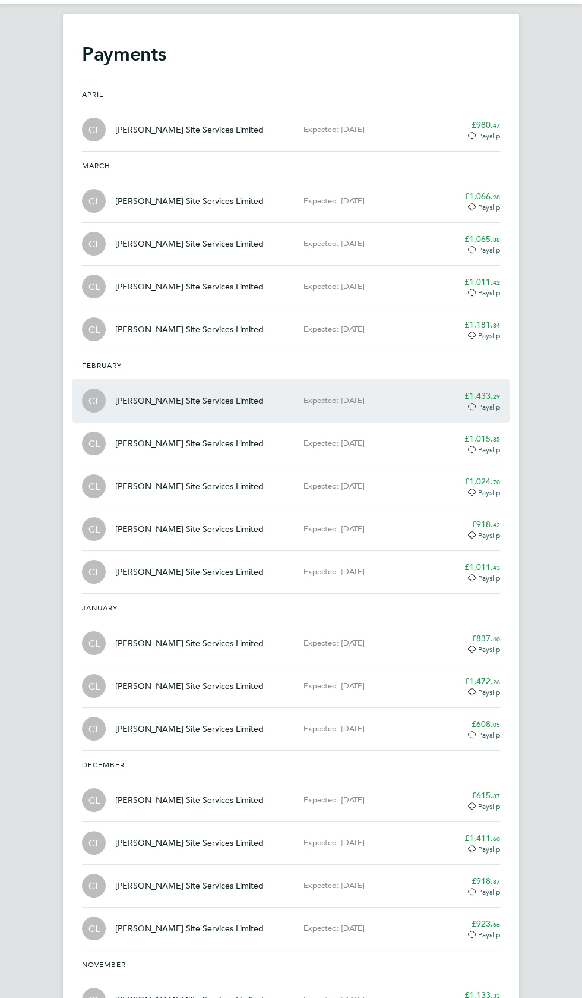
click at [485, 390] on div "£1,433. 29" at bounding box center [470, 396] width 62 height 12
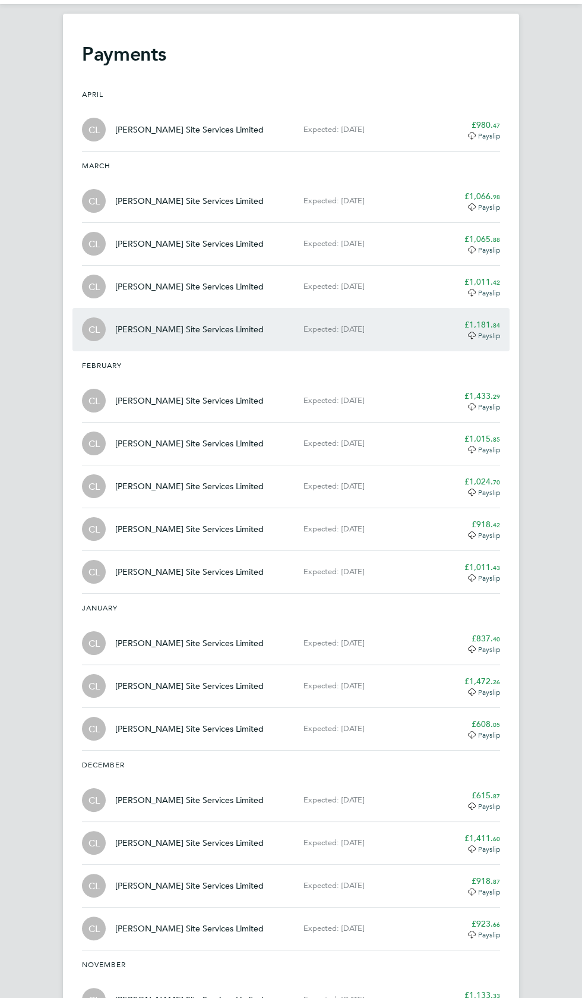
click at [489, 323] on app-decimal "£1,181. 84" at bounding box center [483, 324] width 36 height 11
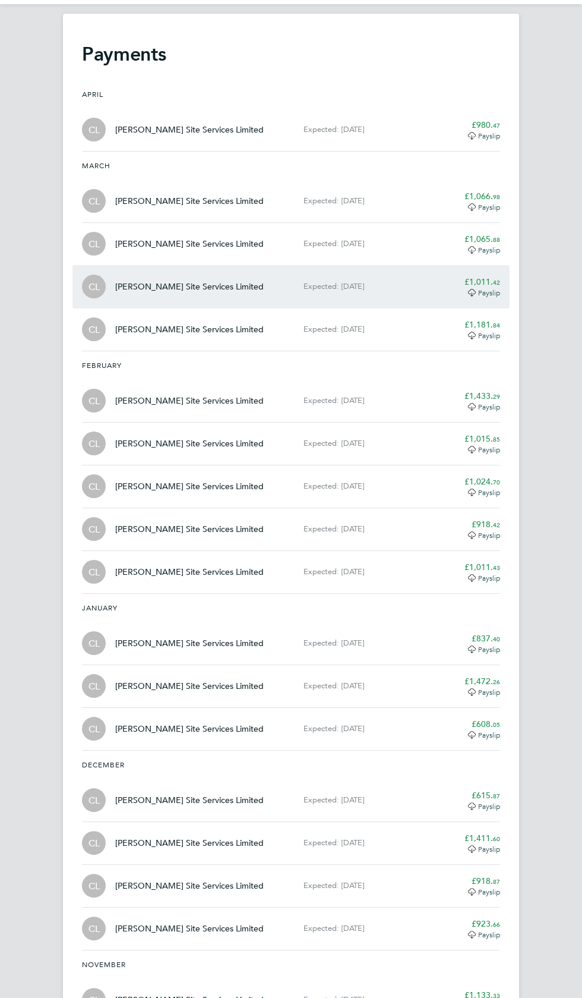
click at [477, 280] on app-decimal "£1,011. 42" at bounding box center [483, 281] width 36 height 11
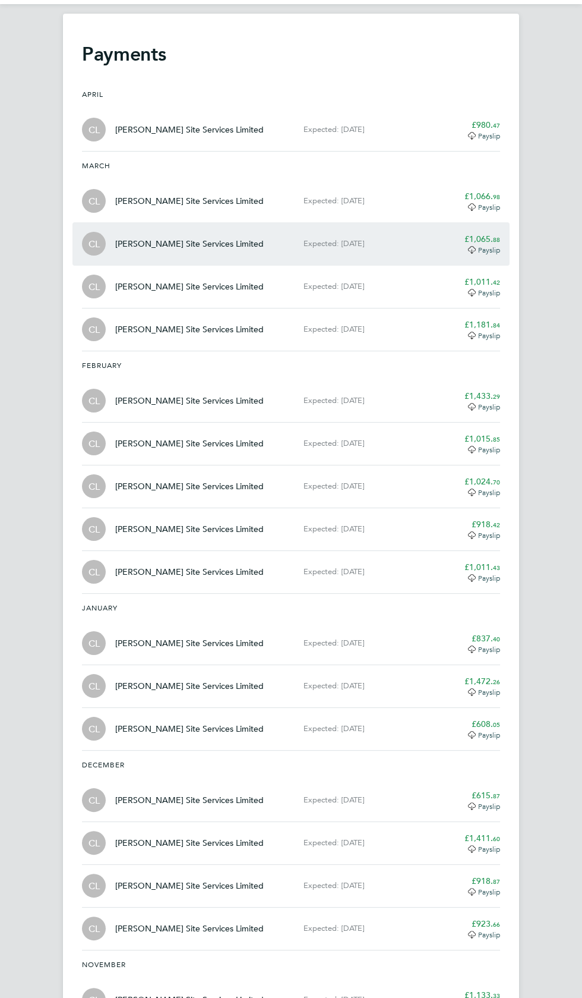
click at [483, 240] on app-decimal "£1,065. 88" at bounding box center [483, 239] width 36 height 11
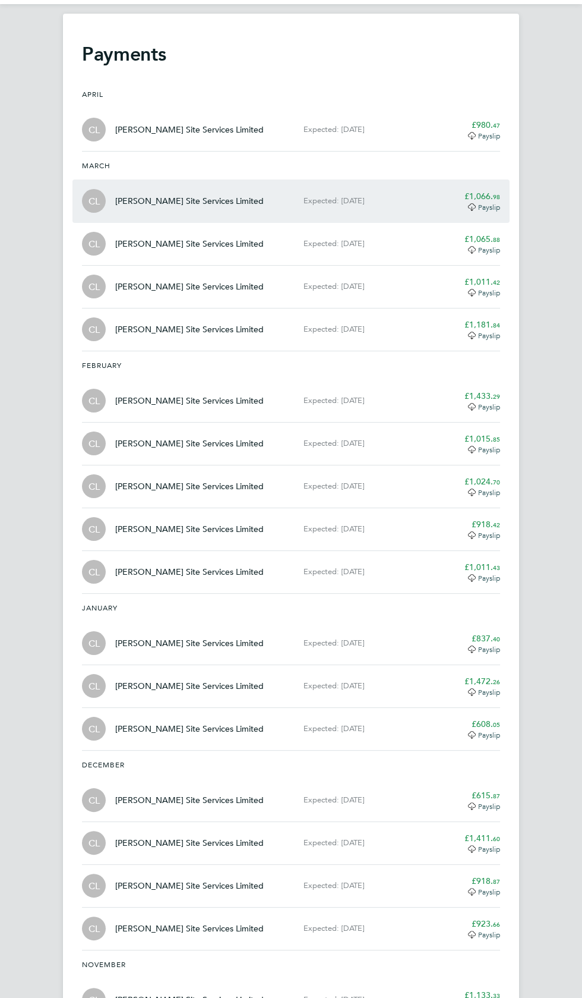
click at [493, 196] on app-decimal "£1,066. 98" at bounding box center [483, 196] width 36 height 11
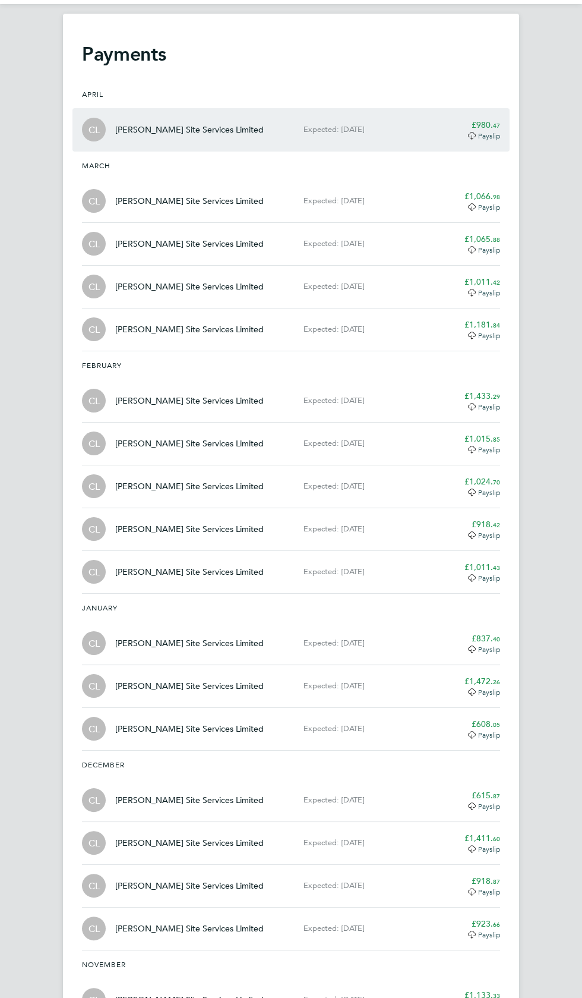
click at [484, 134] on span "Payslip" at bounding box center [489, 136] width 22 height 10
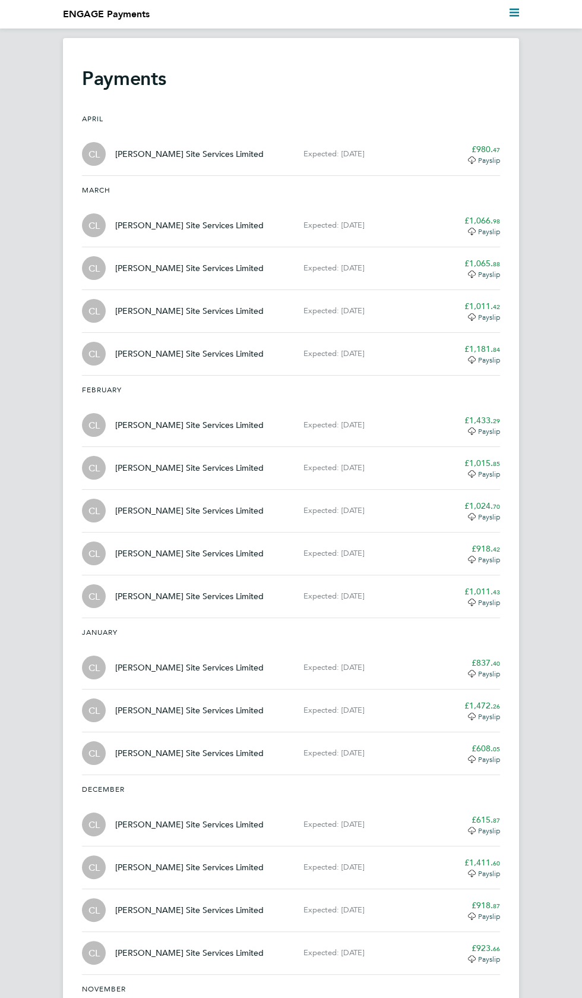
click at [514, 14] on icon "Main navigation" at bounding box center [515, 13] width 10 height 10
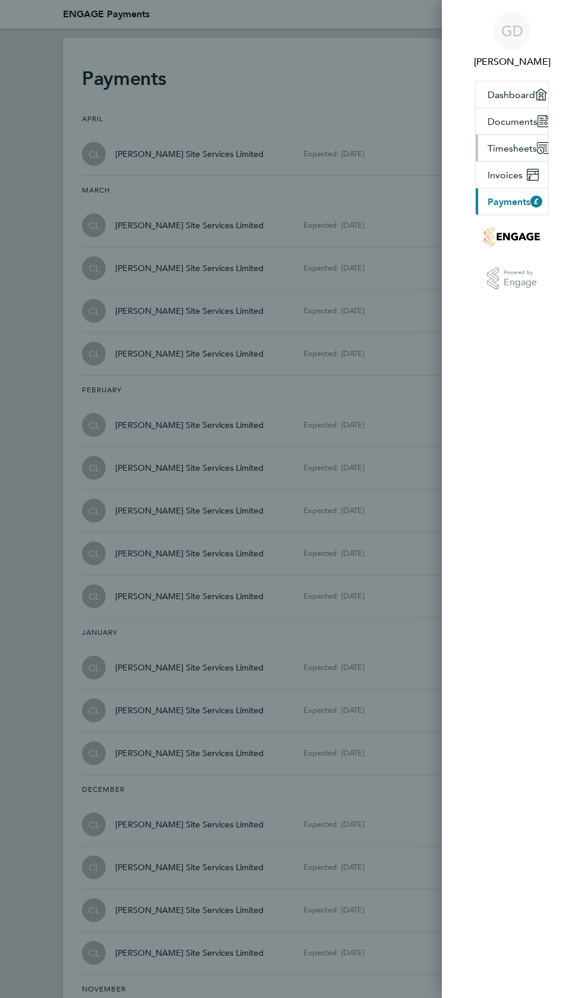
click at [524, 147] on span "Timesheets" at bounding box center [512, 148] width 49 height 11
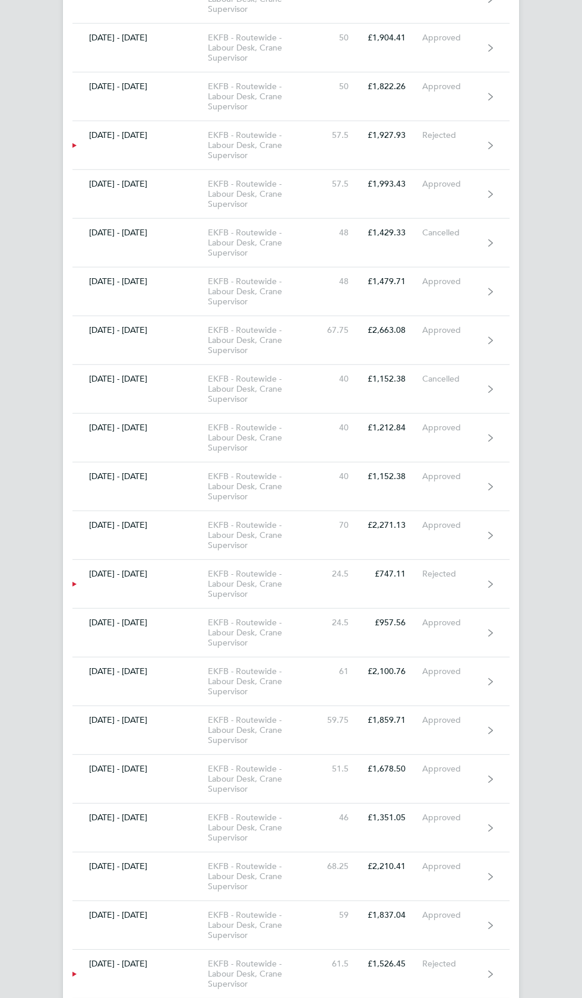
scroll to position [4660, 0]
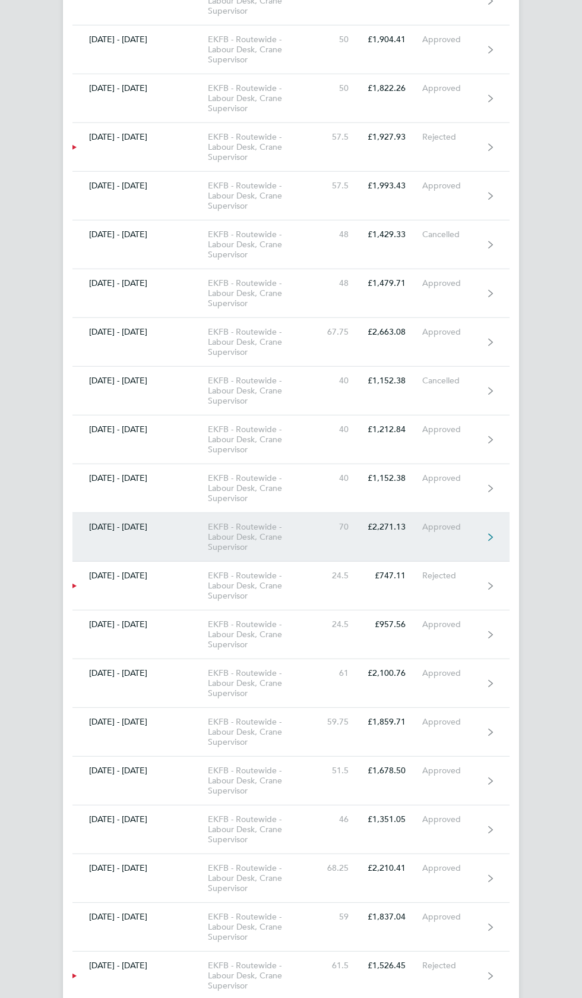
click at [483, 522] on div "Approved" at bounding box center [452, 527] width 61 height 10
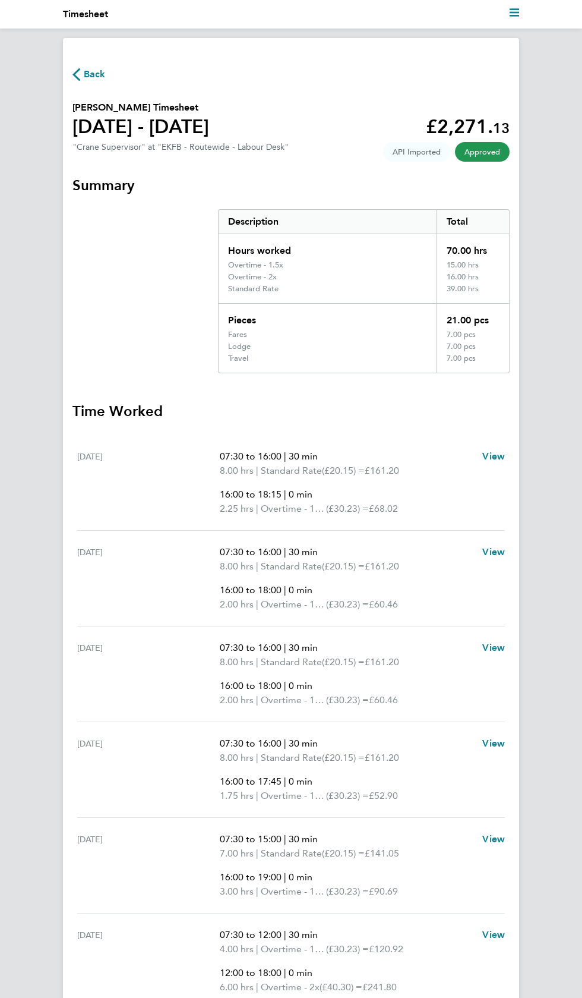
click at [86, 68] on span "Back" at bounding box center [95, 74] width 22 height 14
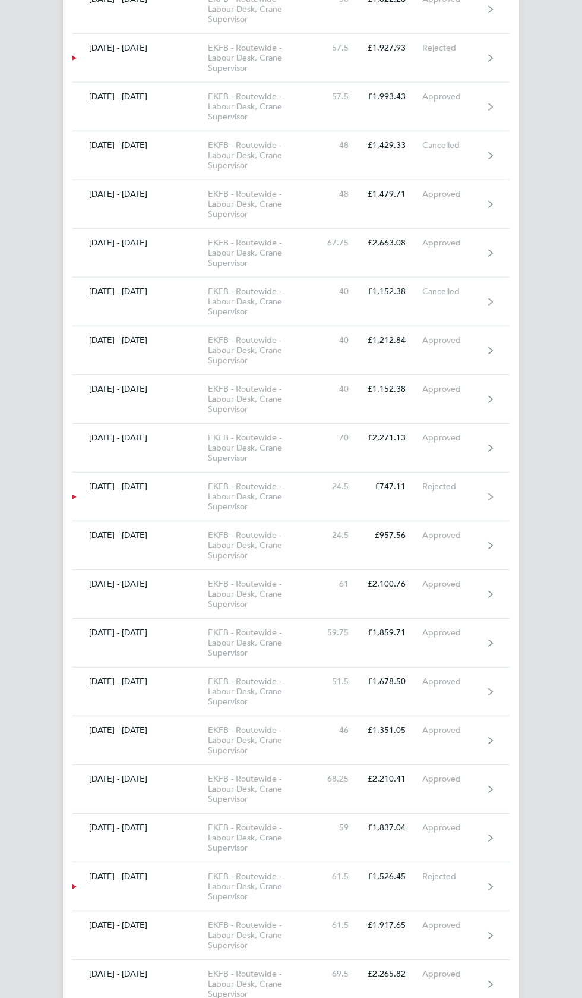
scroll to position [4748, 0]
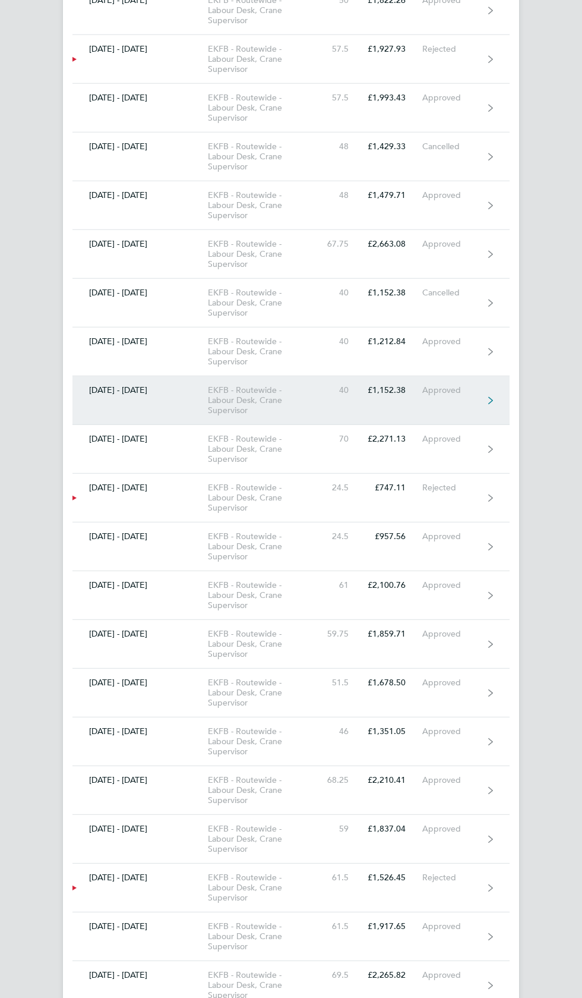
click at [477, 385] on div "Approved" at bounding box center [452, 390] width 61 height 10
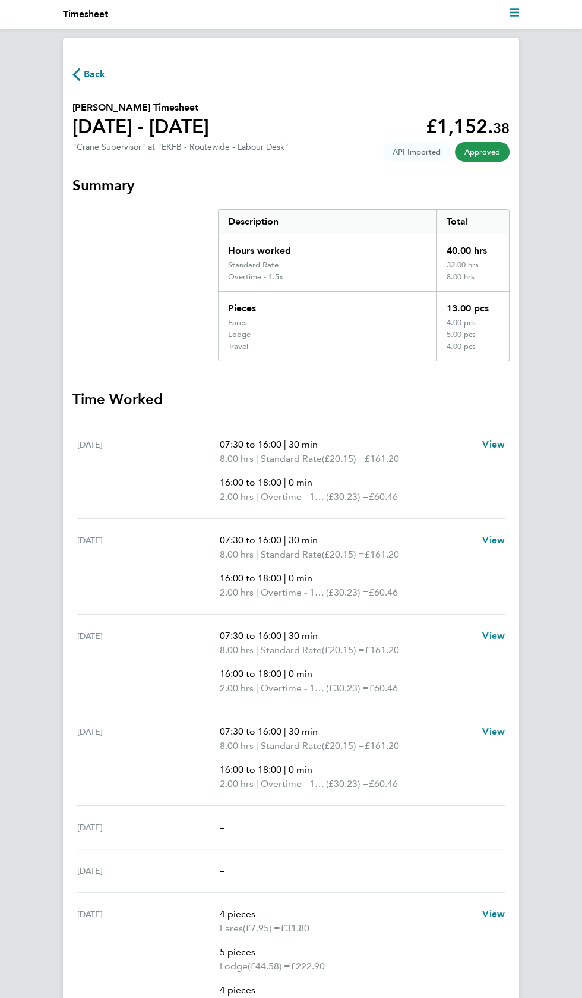
click at [94, 77] on span "Back" at bounding box center [95, 74] width 22 height 14
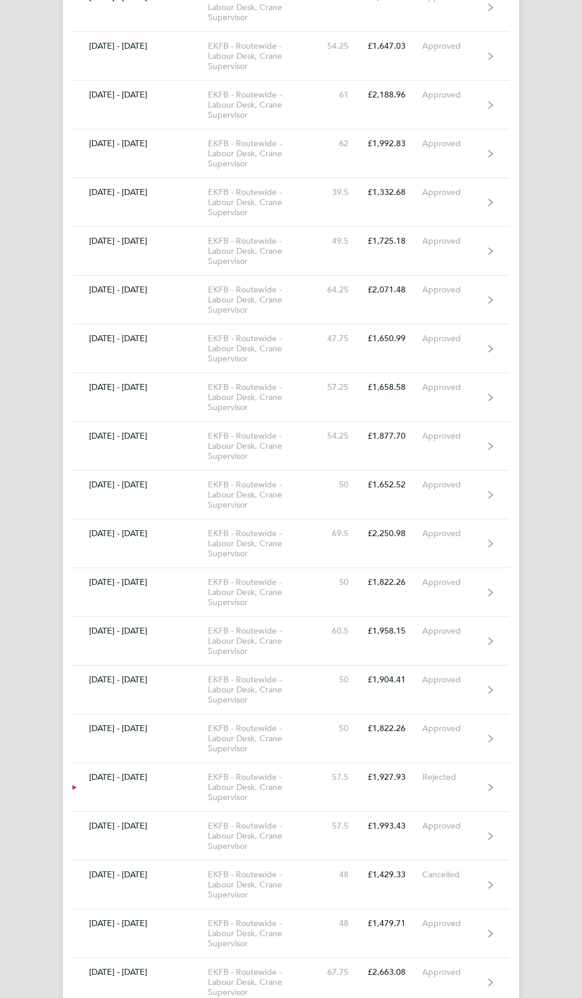
scroll to position [4026, 0]
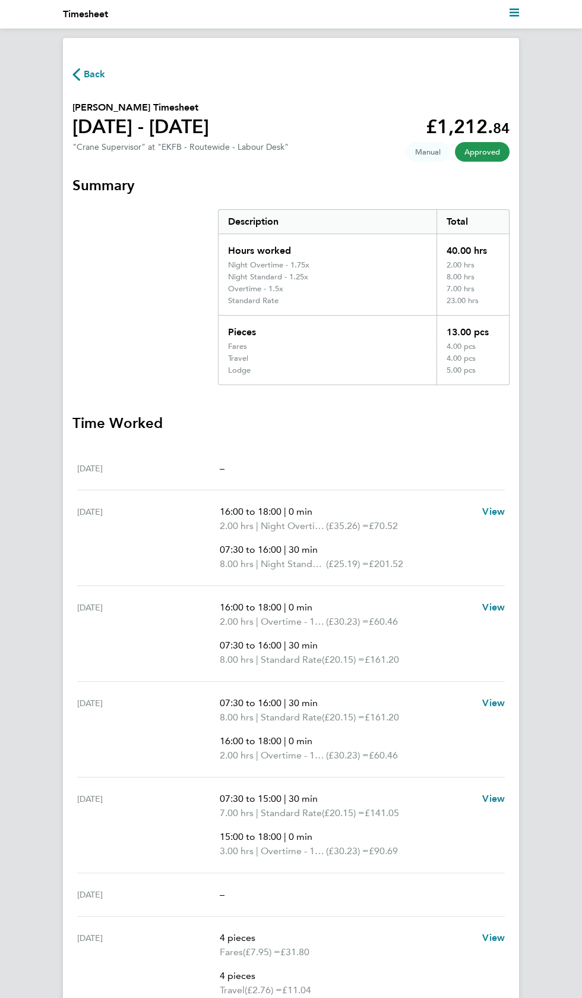
click at [90, 72] on span "Back" at bounding box center [95, 74] width 22 height 14
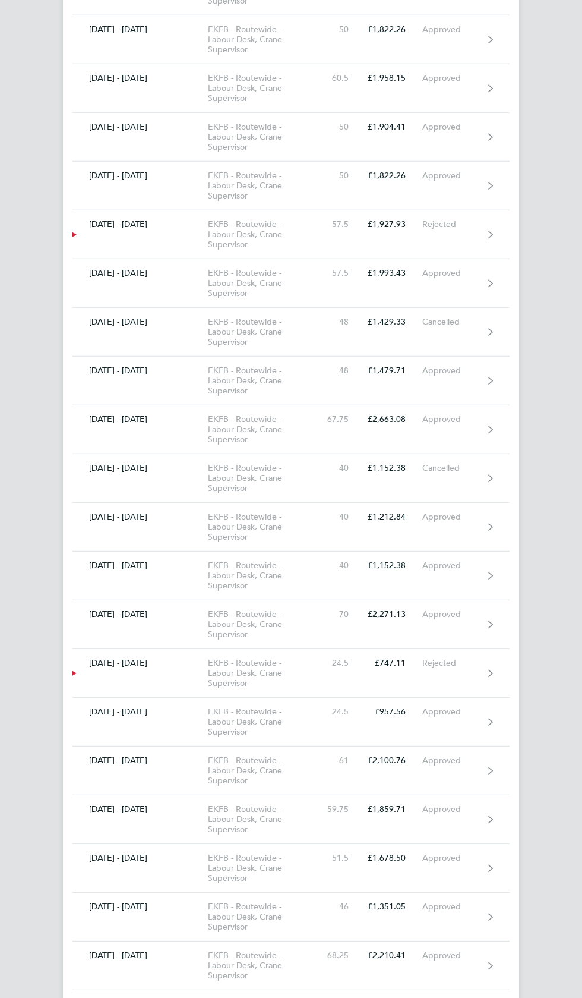
scroll to position [4572, 0]
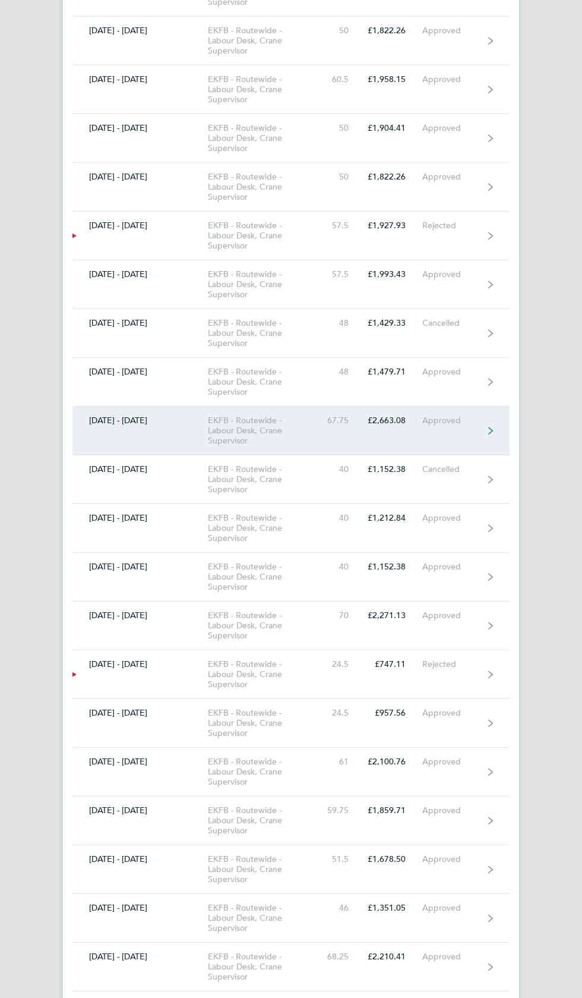
click at [459, 415] on link "[DATE] - [DATE] EKFB - Routewide - Labour Desk, Crane Supervisor 67.75 £2,663.0…" at bounding box center [290, 430] width 437 height 49
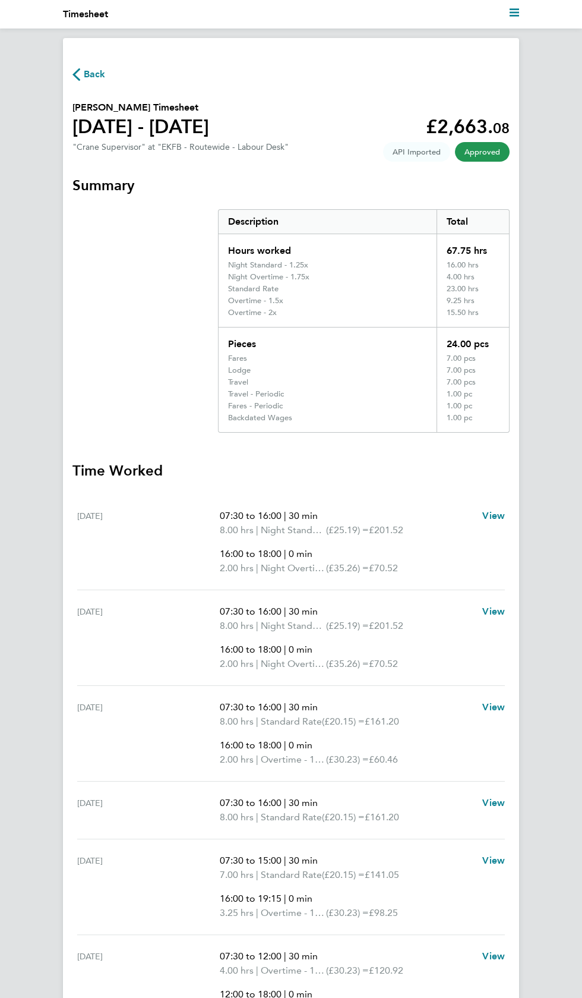
click at [95, 80] on span "Back" at bounding box center [95, 74] width 22 height 14
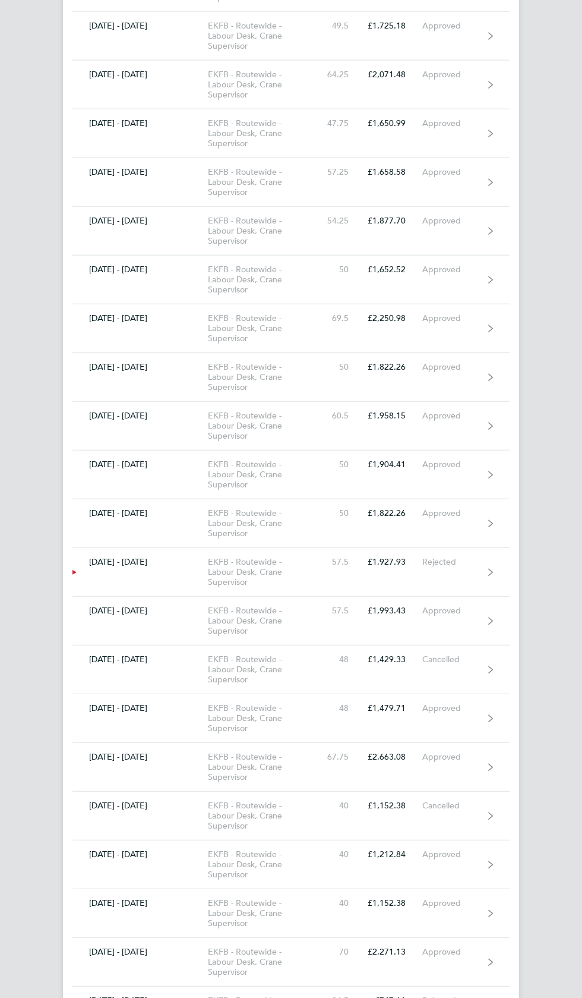
scroll to position [4235, 0]
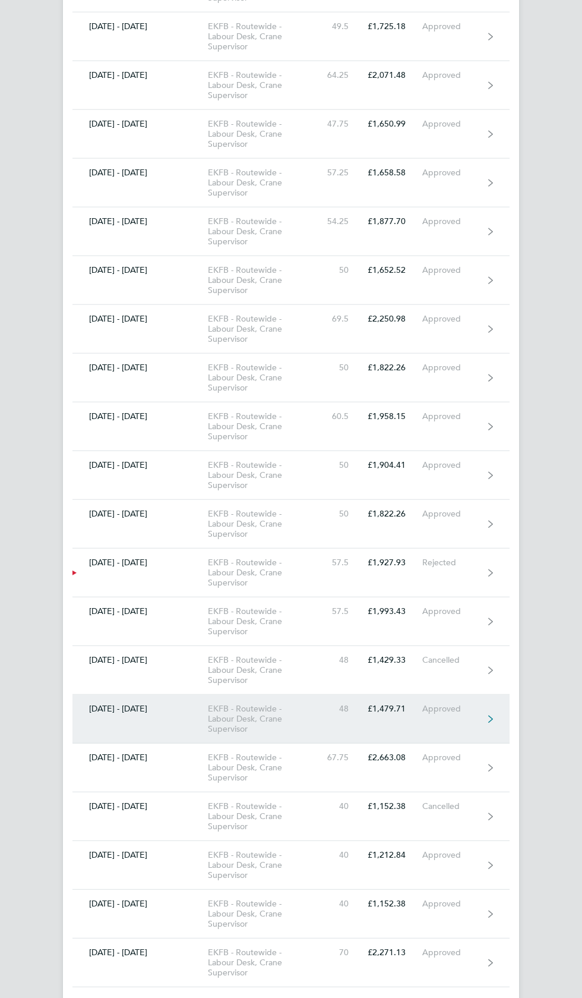
click at [461, 704] on div "Approved" at bounding box center [452, 709] width 61 height 10
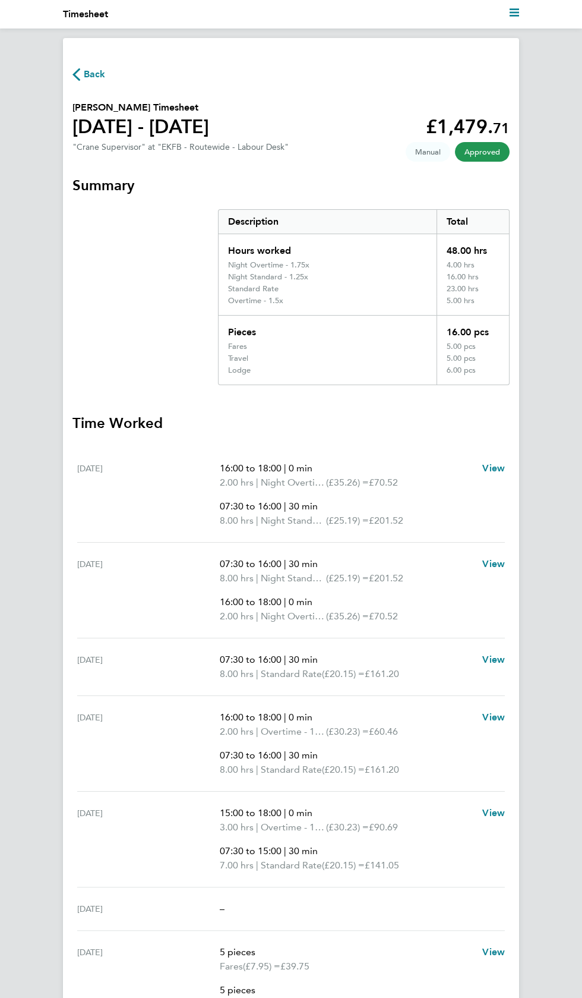
click at [97, 73] on span "Back" at bounding box center [95, 74] width 22 height 14
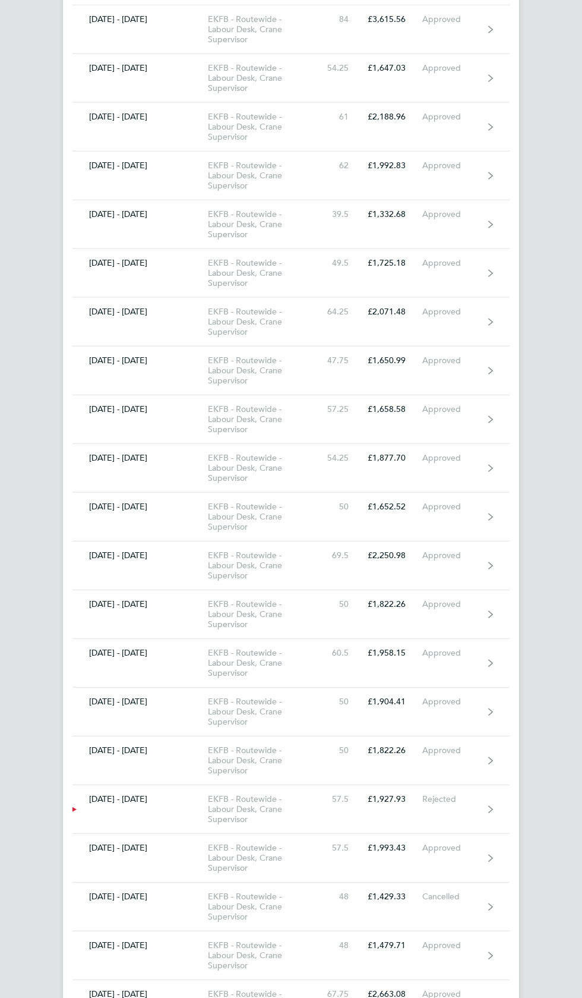
scroll to position [3999, 0]
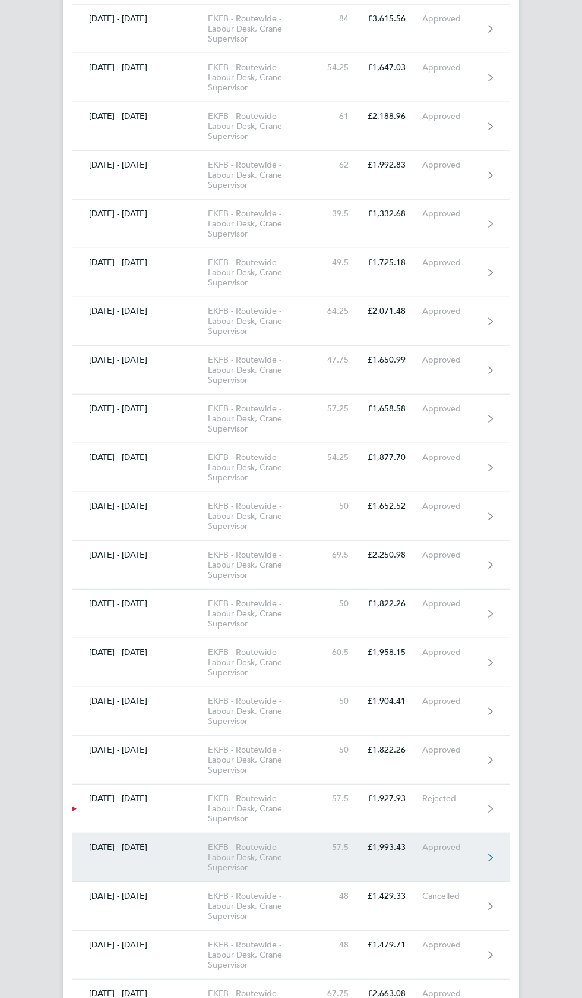
click at [458, 840] on link "[DATE] - [DATE] EKFB - Routewide - Labour Desk, Crane Supervisor 57.5 £1,993.43…" at bounding box center [290, 857] width 437 height 49
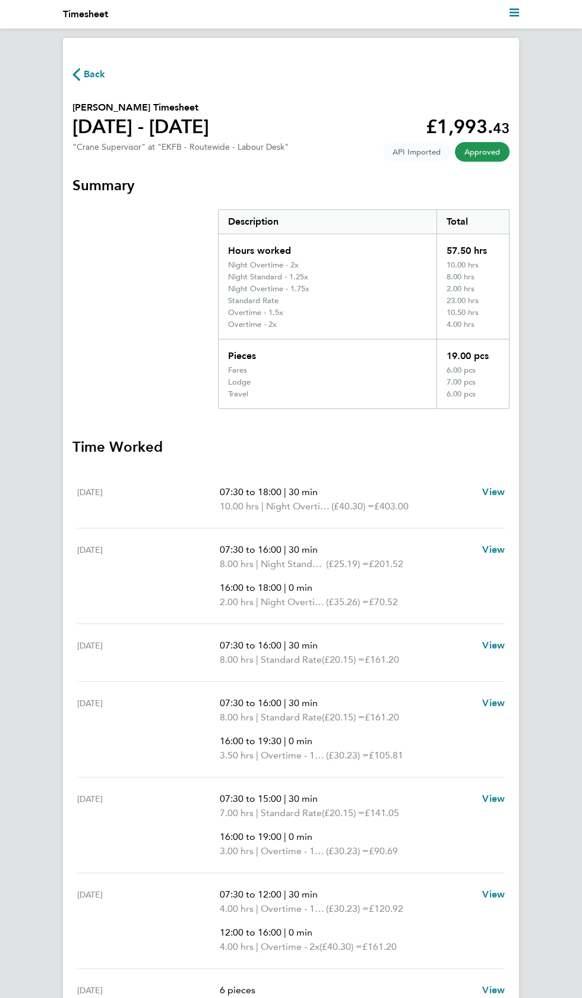
click at [103, 68] on span "Back" at bounding box center [95, 74] width 22 height 14
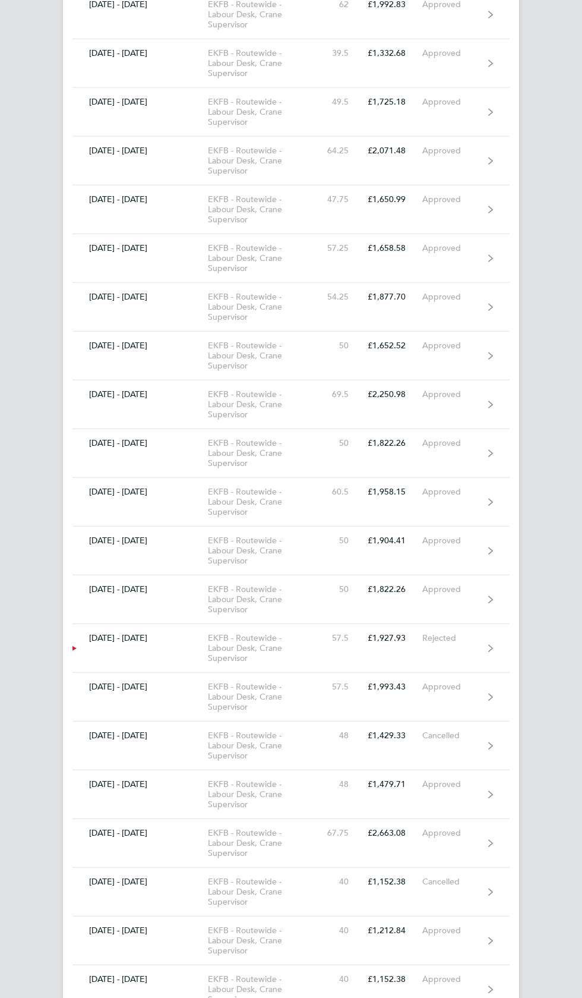
scroll to position [4159, 0]
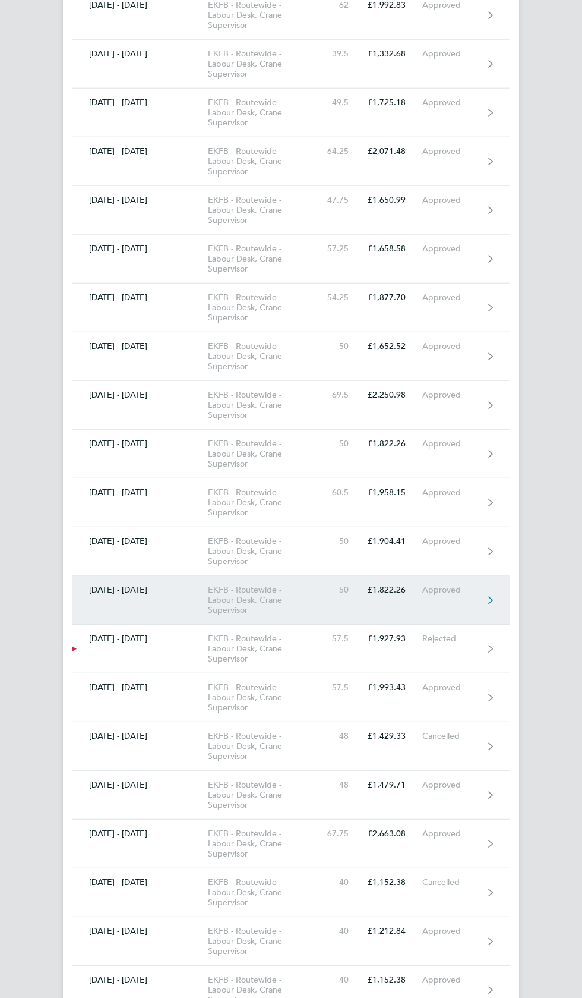
click at [481, 581] on link "[DATE] - [DATE] EKFB - Routewide - Labour Desk, Crane Supervisor 50 £1,822.26 A…" at bounding box center [290, 600] width 437 height 49
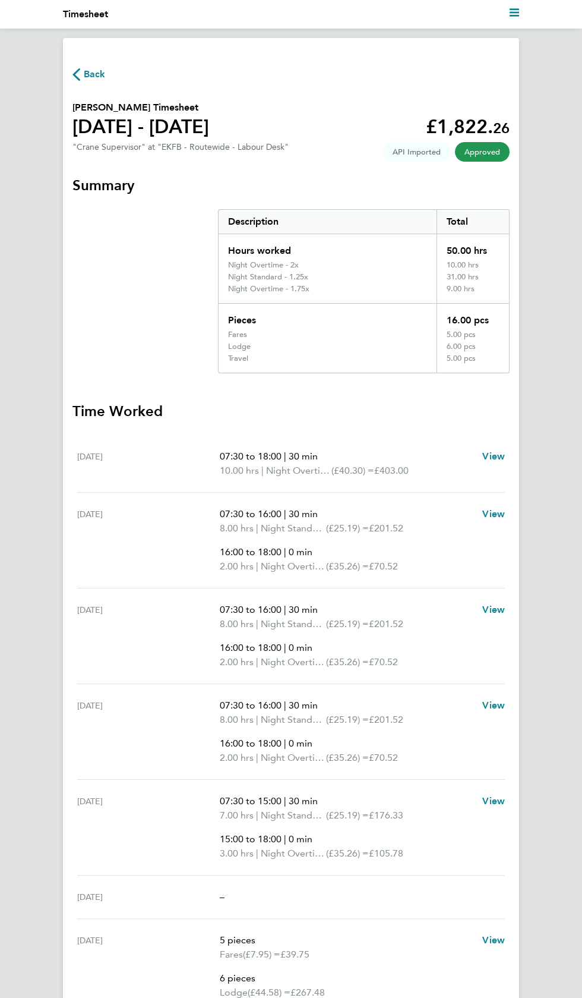
click at [99, 70] on span "Back" at bounding box center [95, 74] width 22 height 14
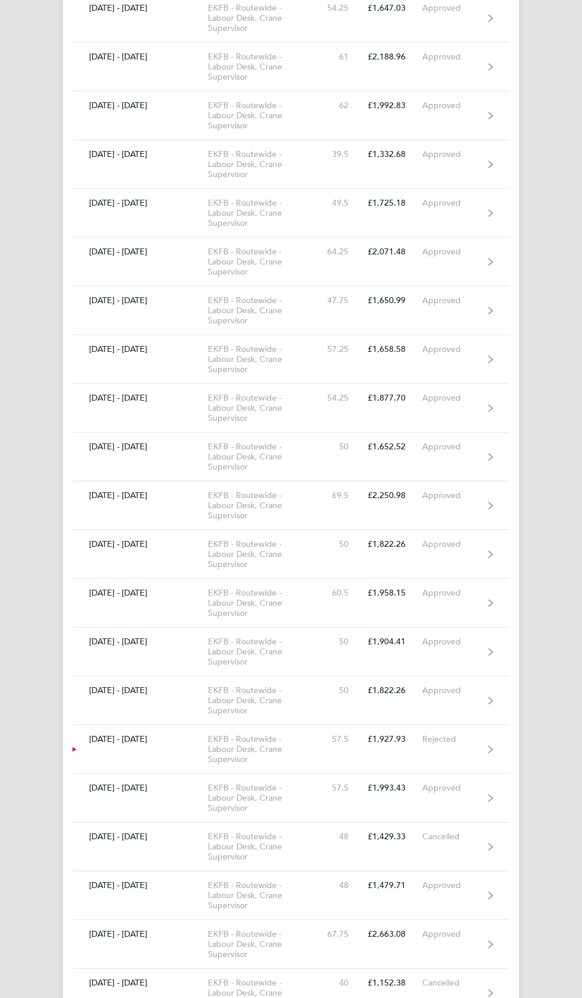
scroll to position [4062, 0]
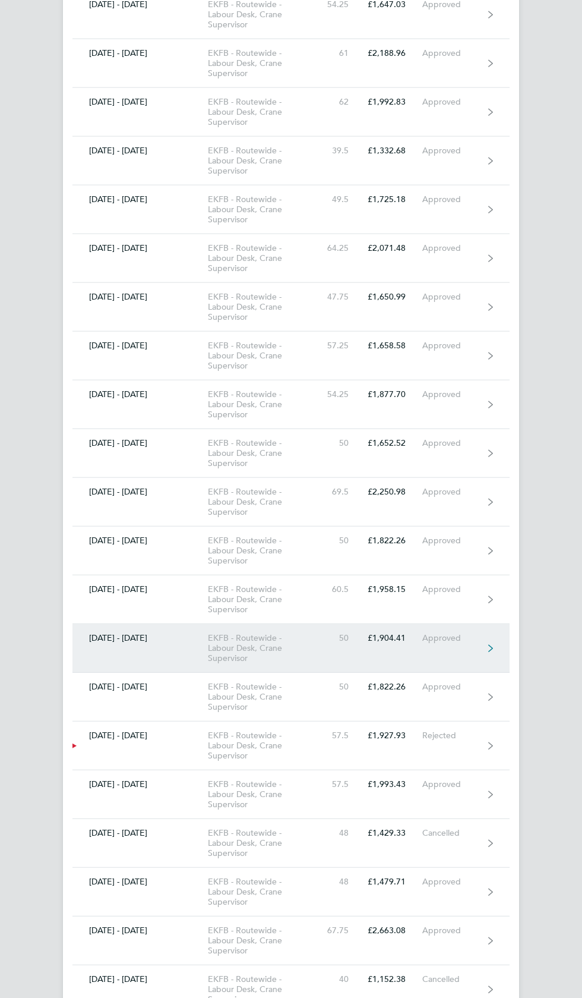
click at [486, 632] on link "[DATE] - [DATE] EKFB - Routewide - Labour Desk, Crane Supervisor 50 £1,904.41 A…" at bounding box center [290, 648] width 437 height 49
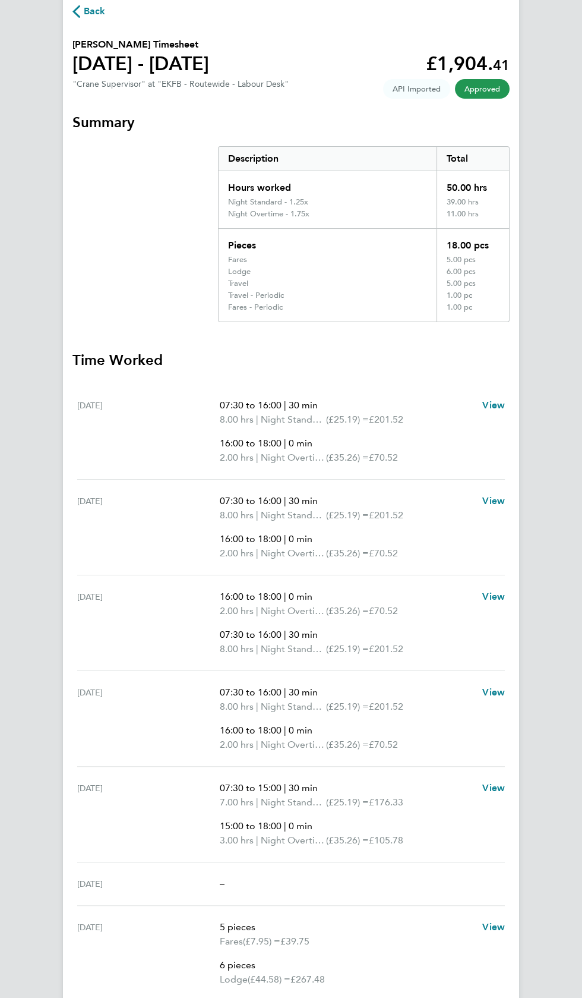
scroll to position [59, 0]
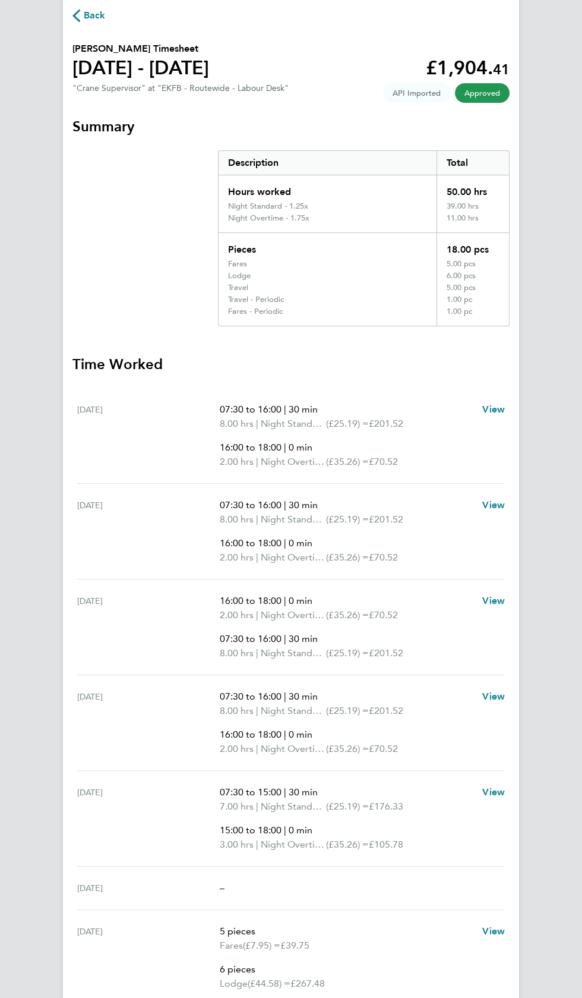
click at [94, 16] on span "Back" at bounding box center [95, 15] width 22 height 14
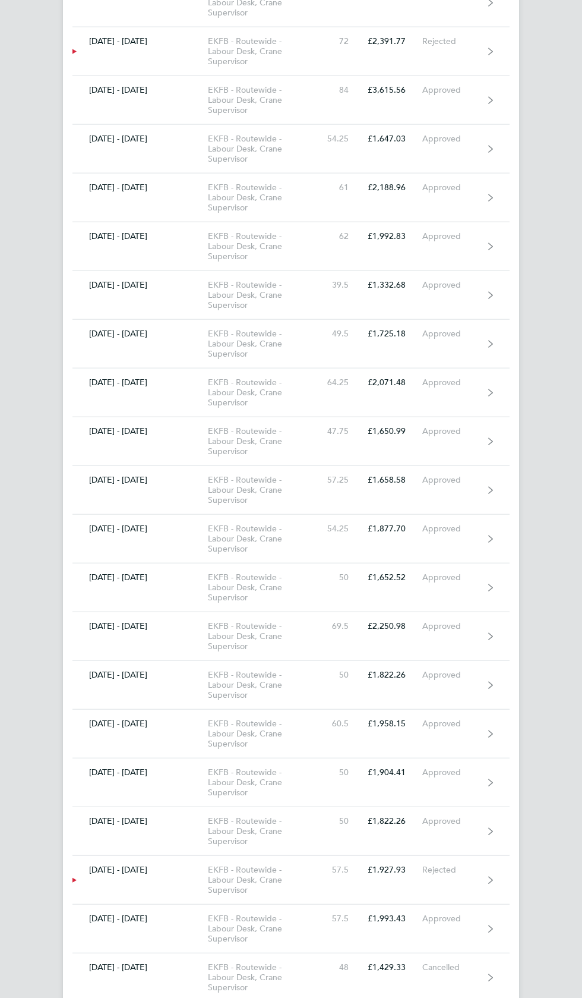
scroll to position [3936, 0]
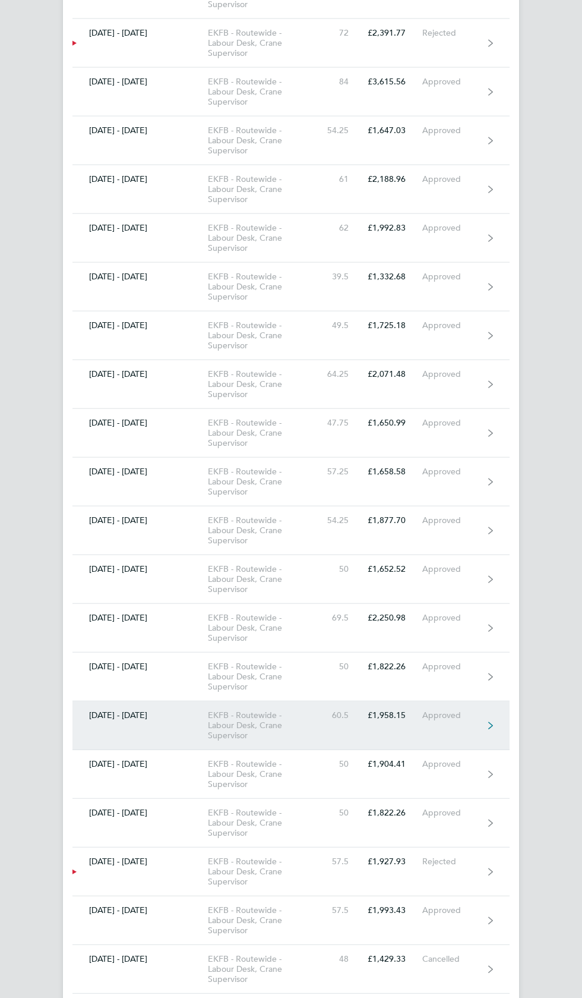
click at [458, 705] on link "[DATE] - [DATE] EKFB - Routewide - Labour Desk, Crane Supervisor 60.5 £1,958.15…" at bounding box center [290, 725] width 437 height 49
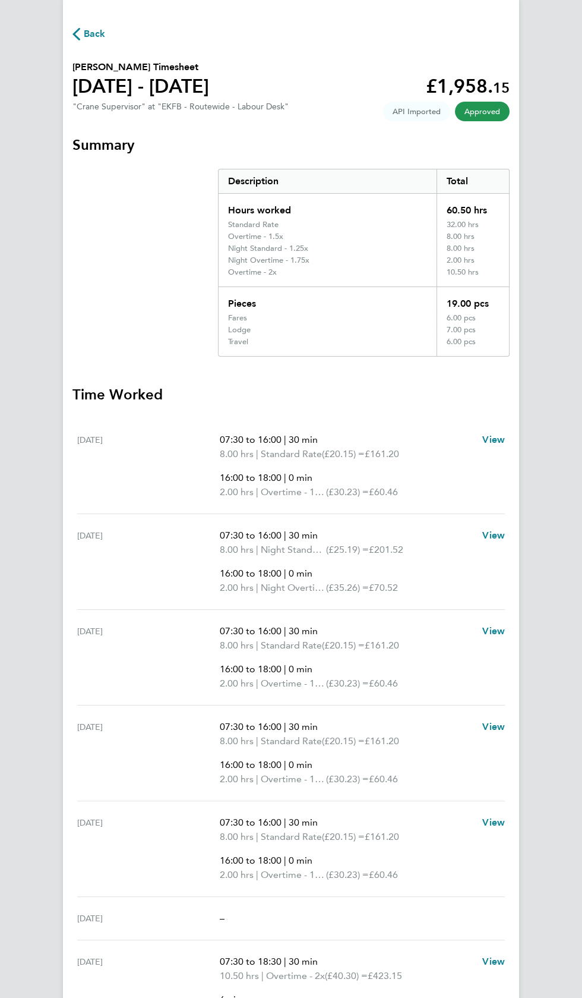
scroll to position [40, 0]
click at [97, 29] on span "Back" at bounding box center [95, 34] width 22 height 14
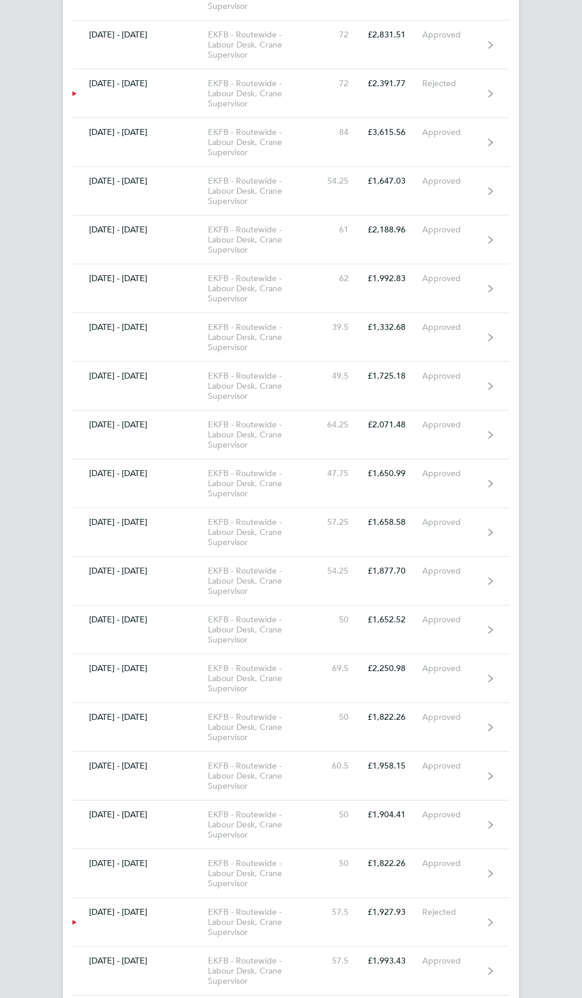
scroll to position [3895, 0]
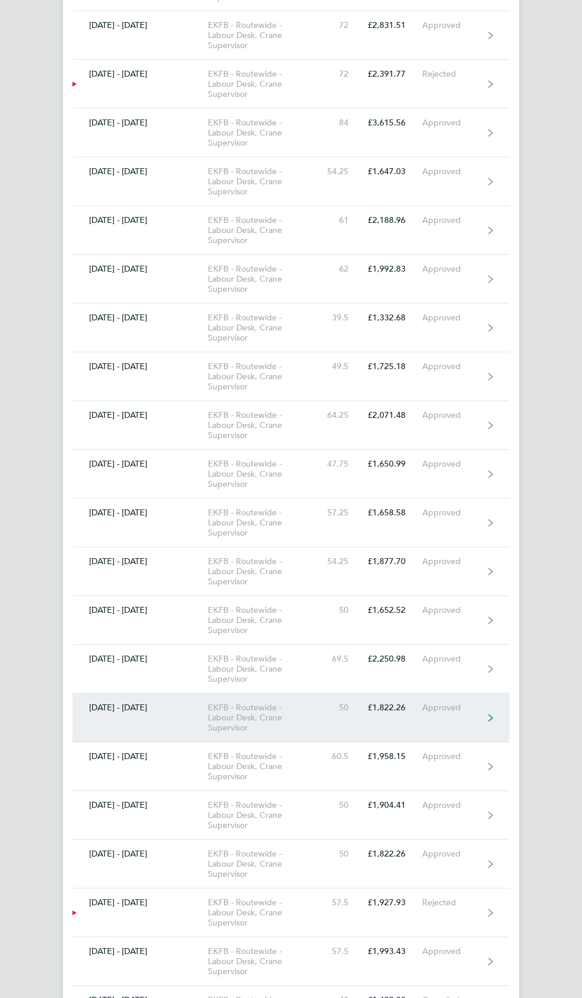
click at [466, 702] on div "Approved" at bounding box center [452, 707] width 61 height 10
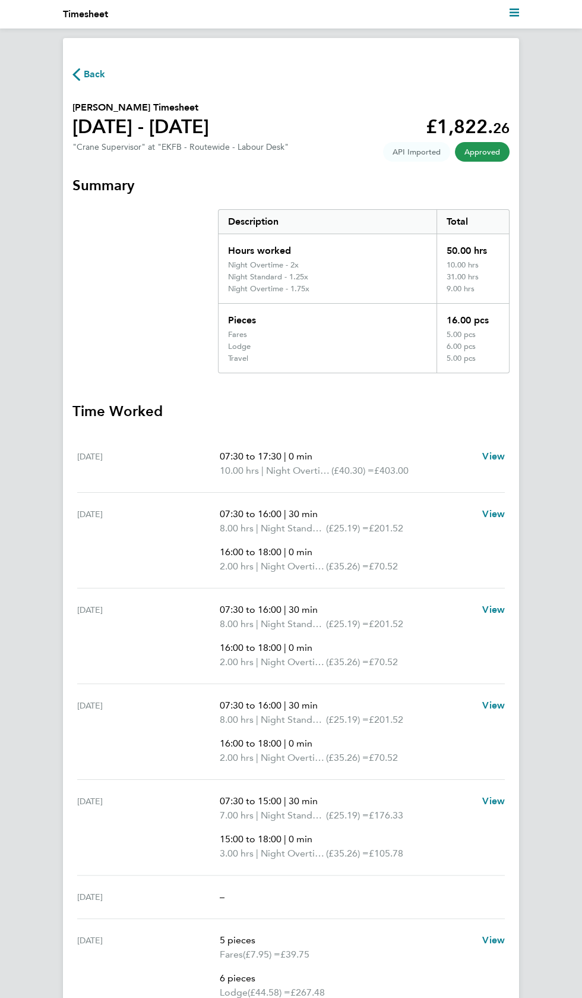
click at [97, 80] on span "Back" at bounding box center [95, 74] width 22 height 14
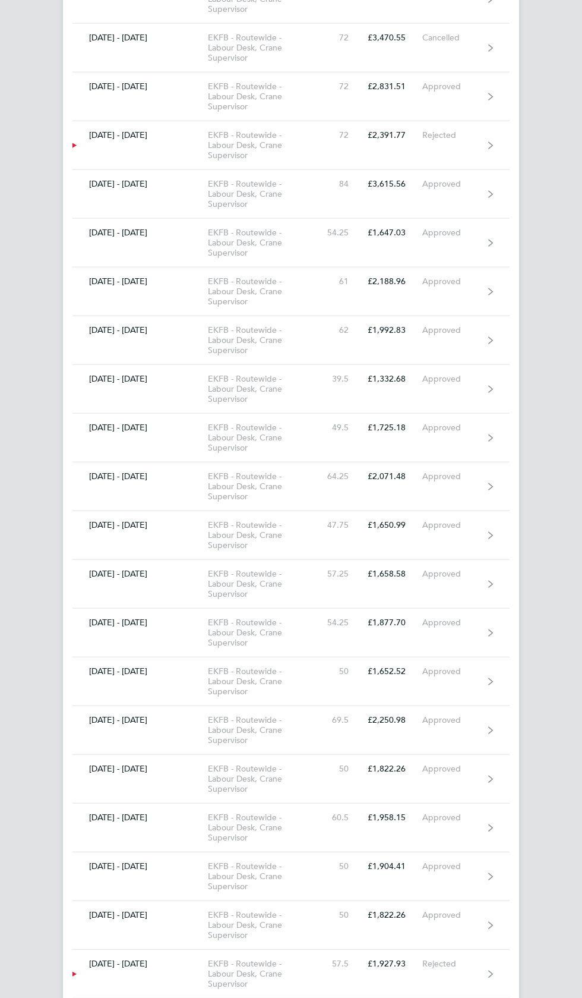
scroll to position [3836, 0]
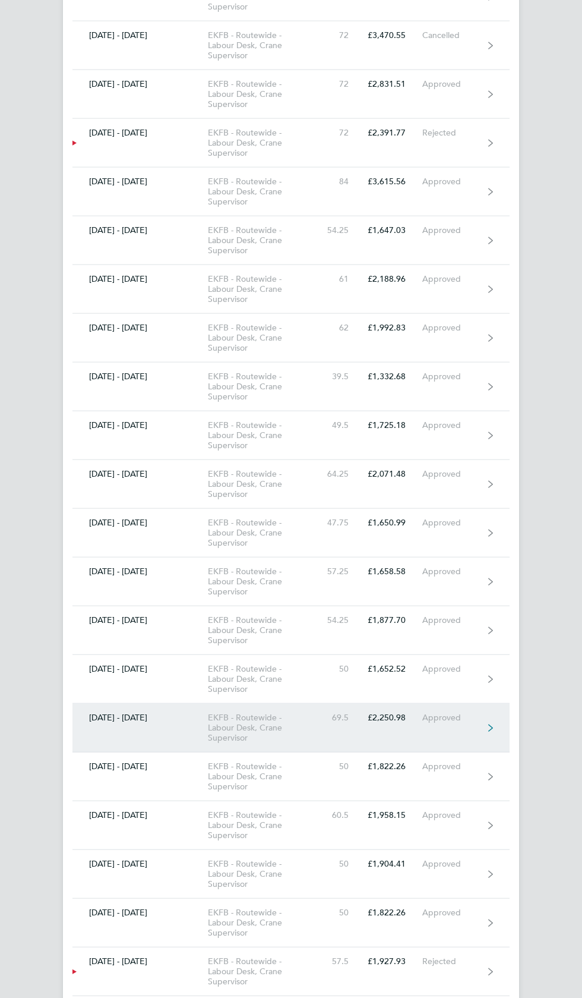
click at [461, 712] on div "Approved" at bounding box center [452, 717] width 61 height 10
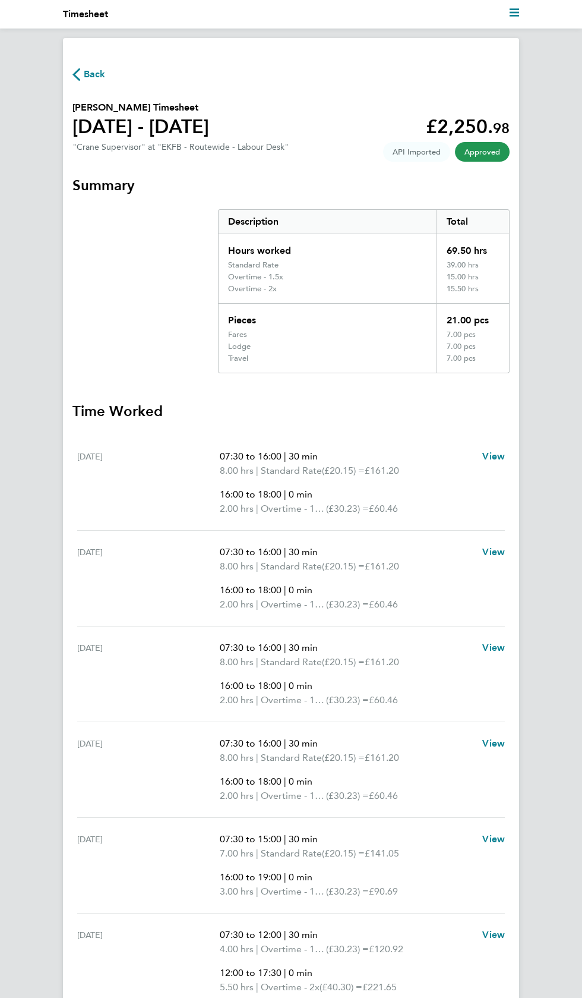
click at [97, 74] on span "Back" at bounding box center [95, 74] width 22 height 14
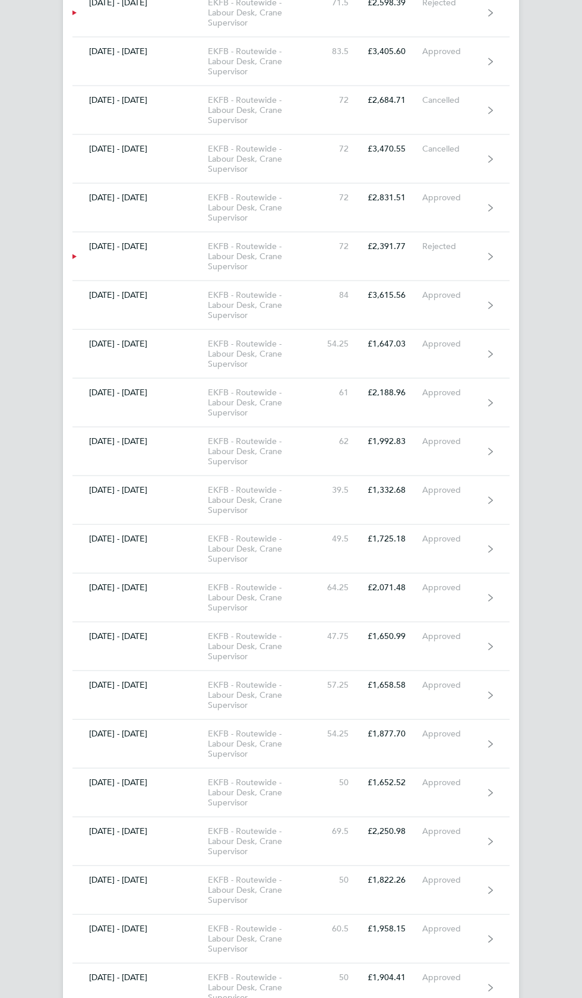
scroll to position [3721, 0]
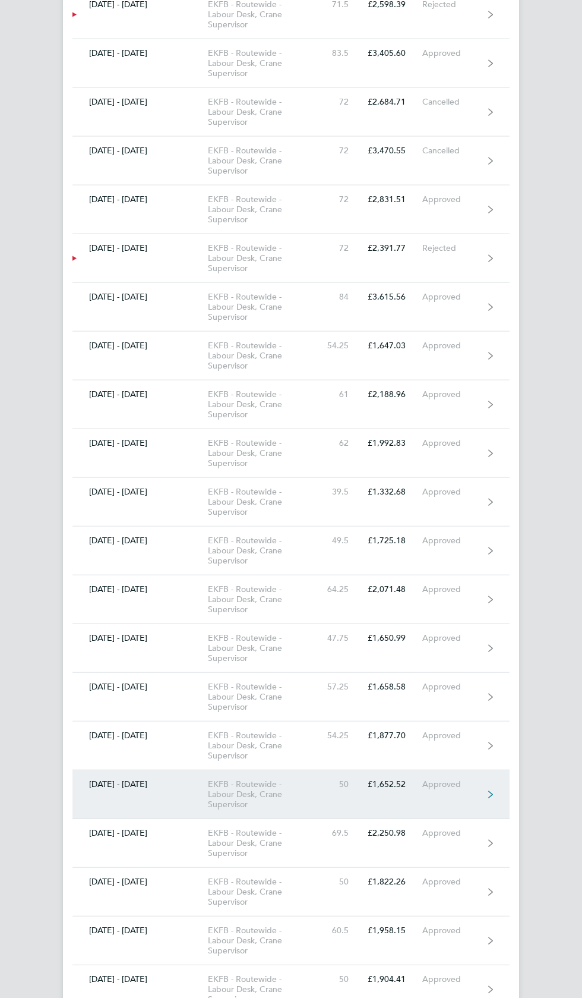
click at [467, 779] on div "Approved" at bounding box center [452, 784] width 61 height 10
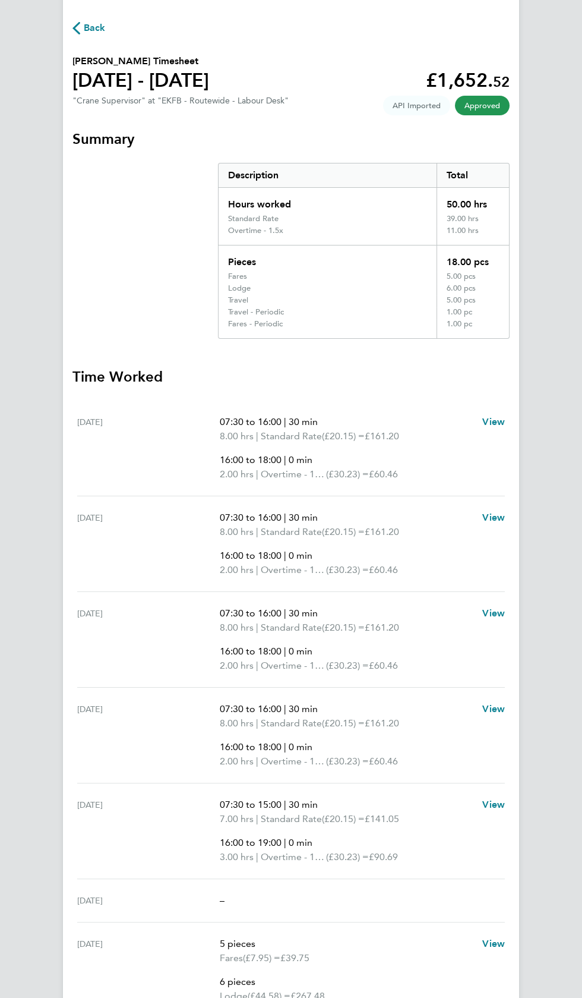
scroll to position [49, 0]
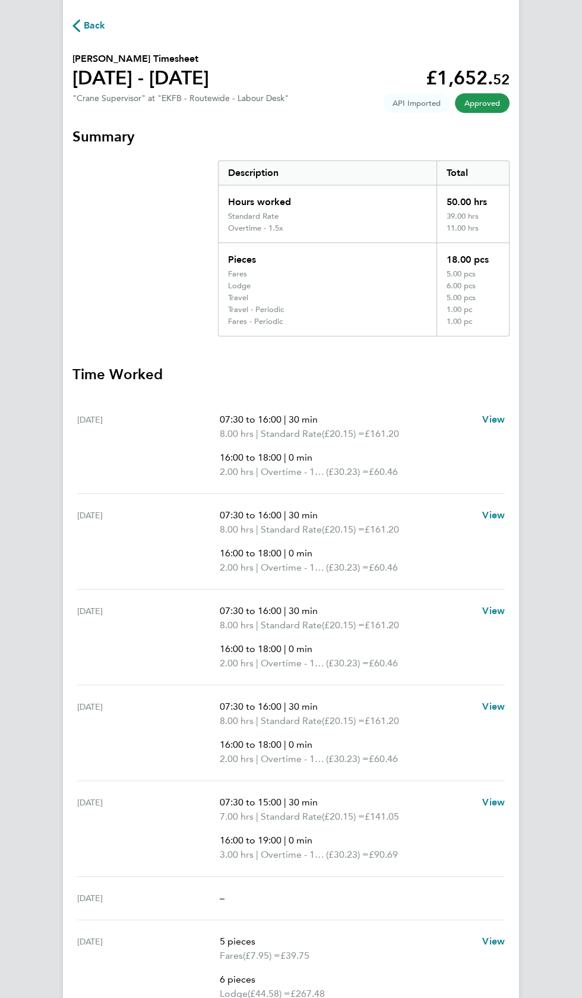
click at [87, 26] on span "Back" at bounding box center [95, 25] width 22 height 14
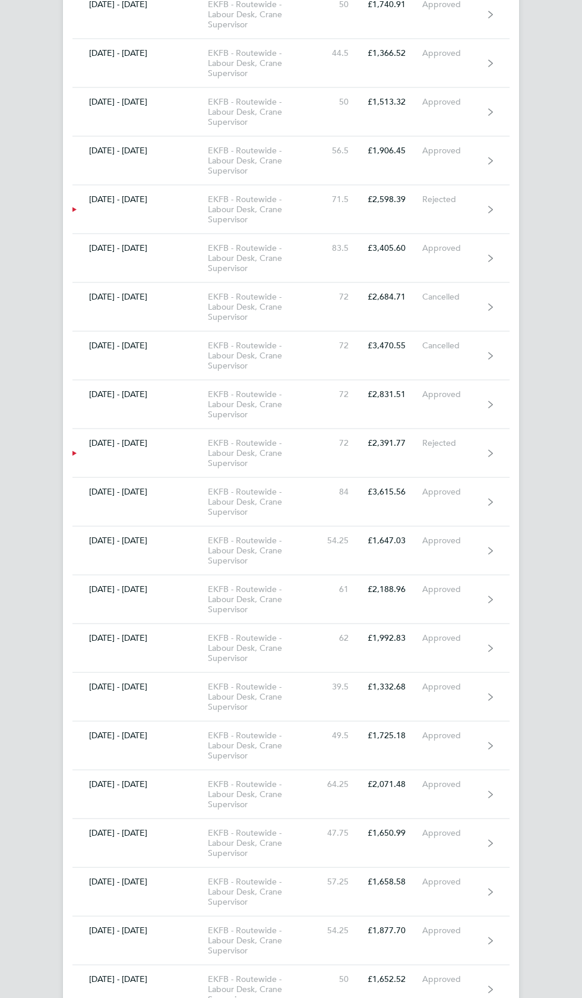
scroll to position [3527, 0]
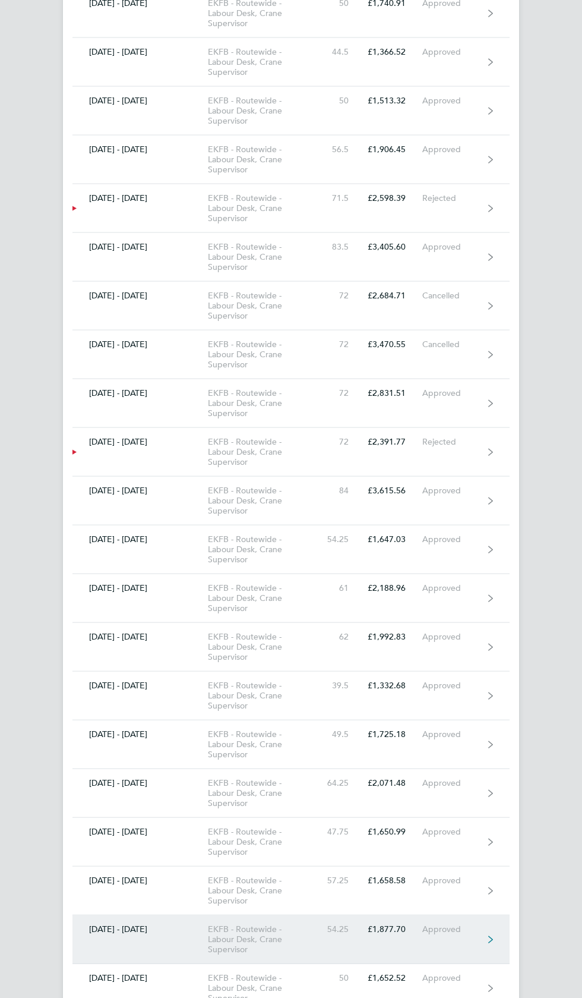
click at [444, 924] on div "Approved" at bounding box center [452, 929] width 61 height 10
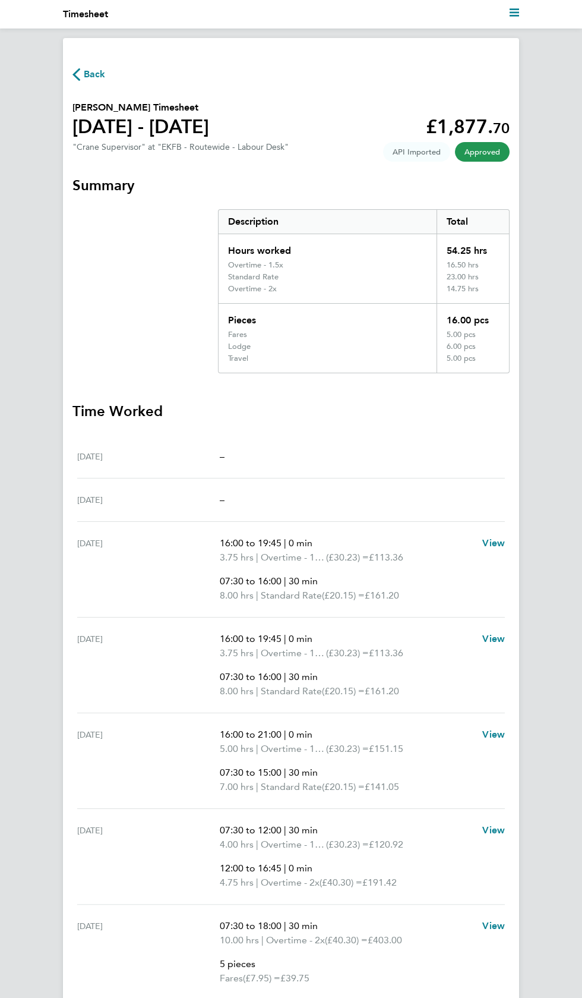
click at [95, 74] on span "Back" at bounding box center [95, 74] width 22 height 14
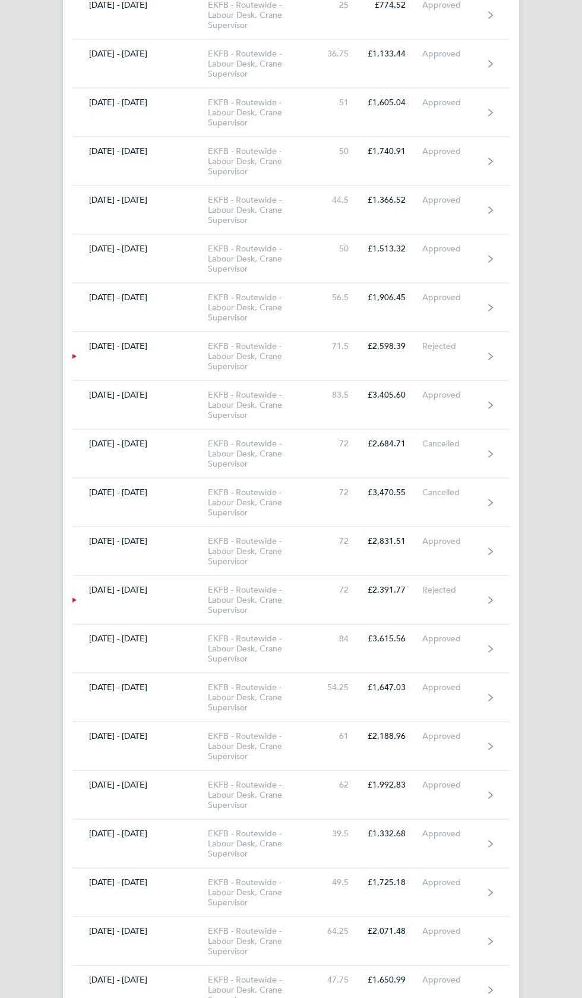
scroll to position [3380, 0]
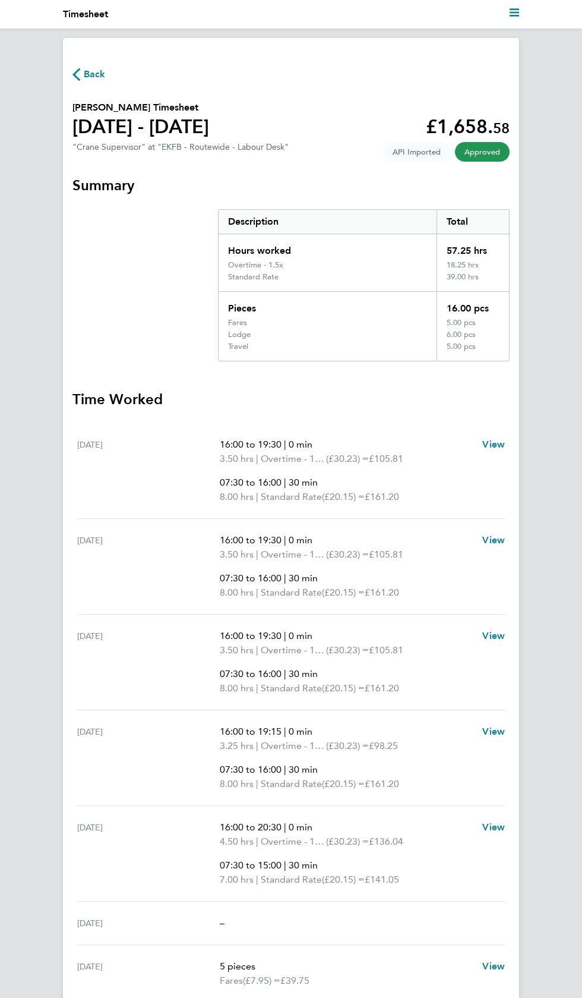
click at [89, 73] on span "Back" at bounding box center [95, 74] width 22 height 14
click at [86, 69] on span "Back" at bounding box center [95, 74] width 22 height 14
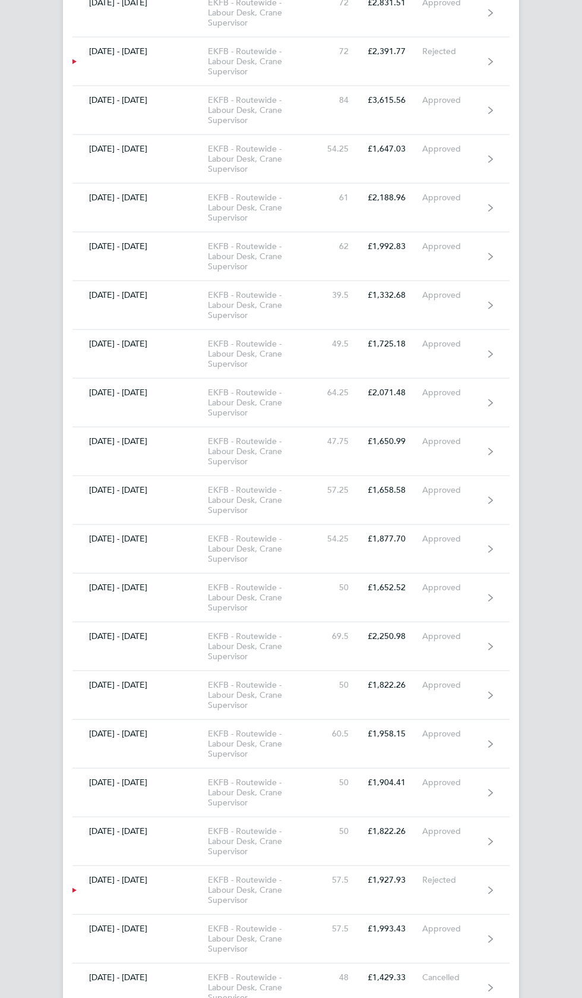
scroll to position [3914, 0]
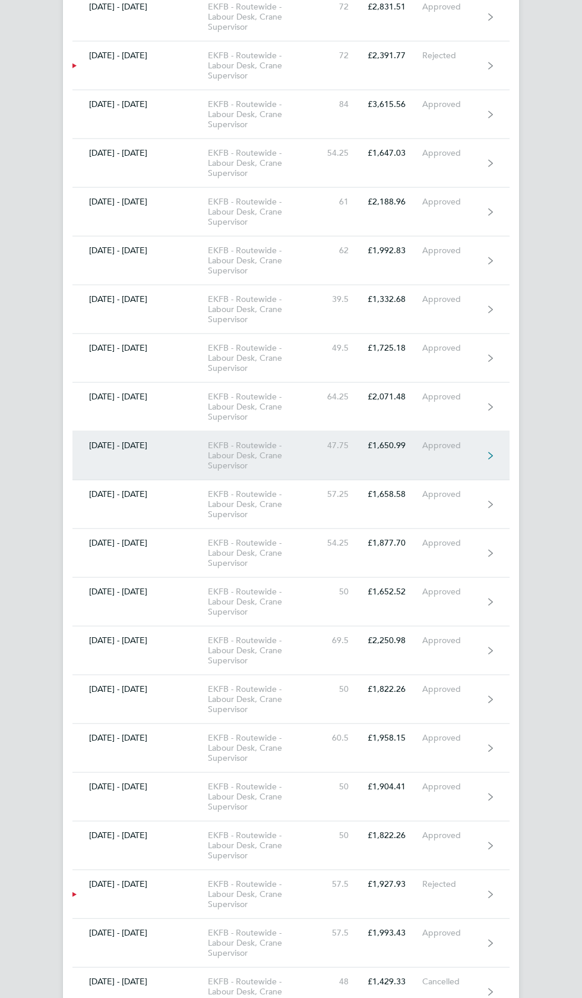
click at [463, 440] on div "Approved" at bounding box center [452, 445] width 61 height 10
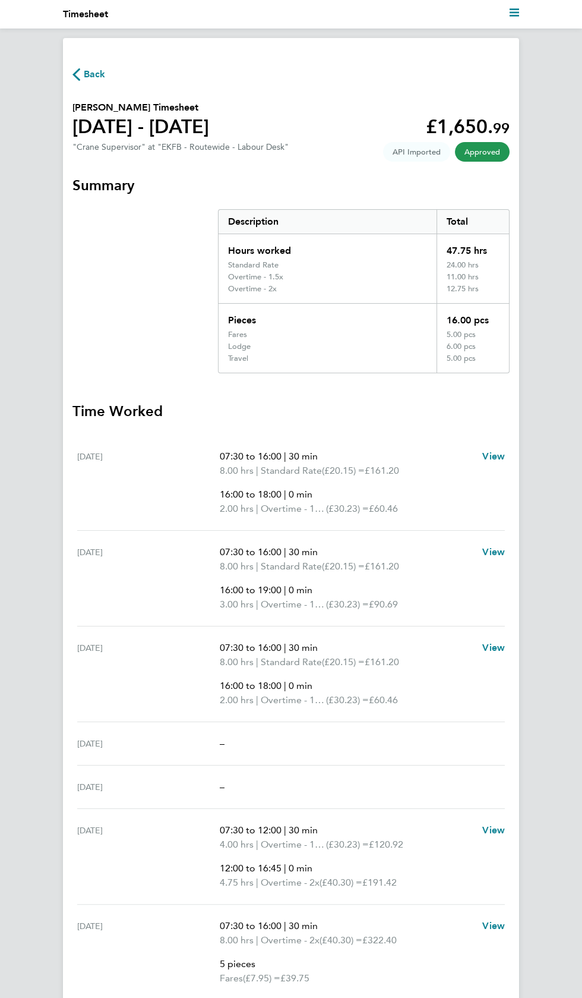
click at [94, 72] on span "Back" at bounding box center [95, 74] width 22 height 14
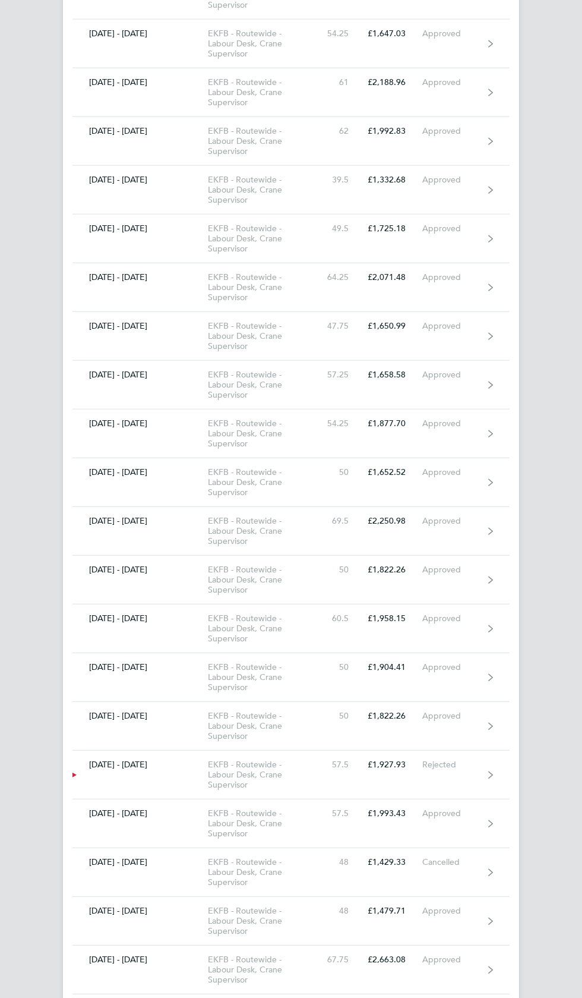
scroll to position [4032, 0]
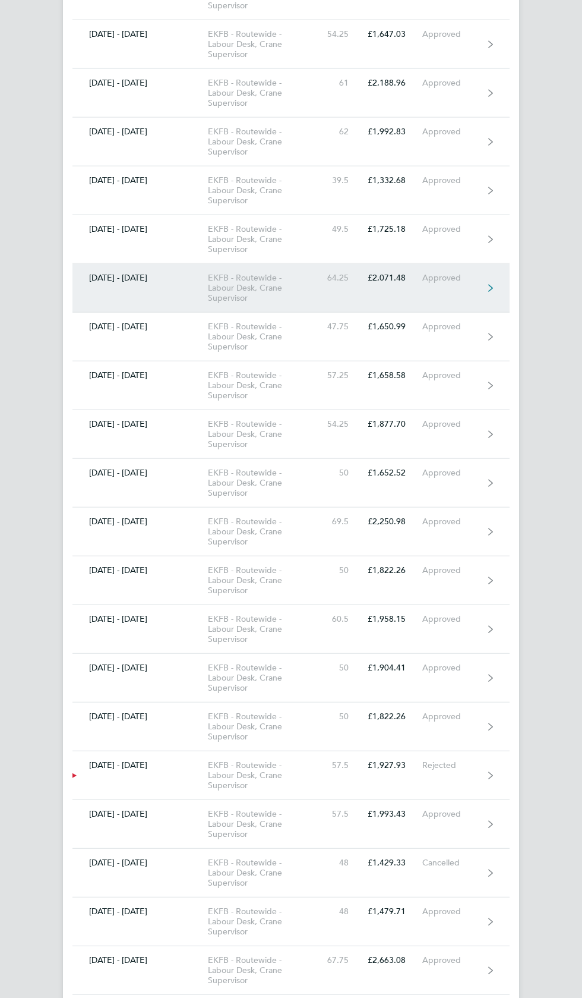
click at [473, 273] on div "Approved" at bounding box center [452, 278] width 61 height 10
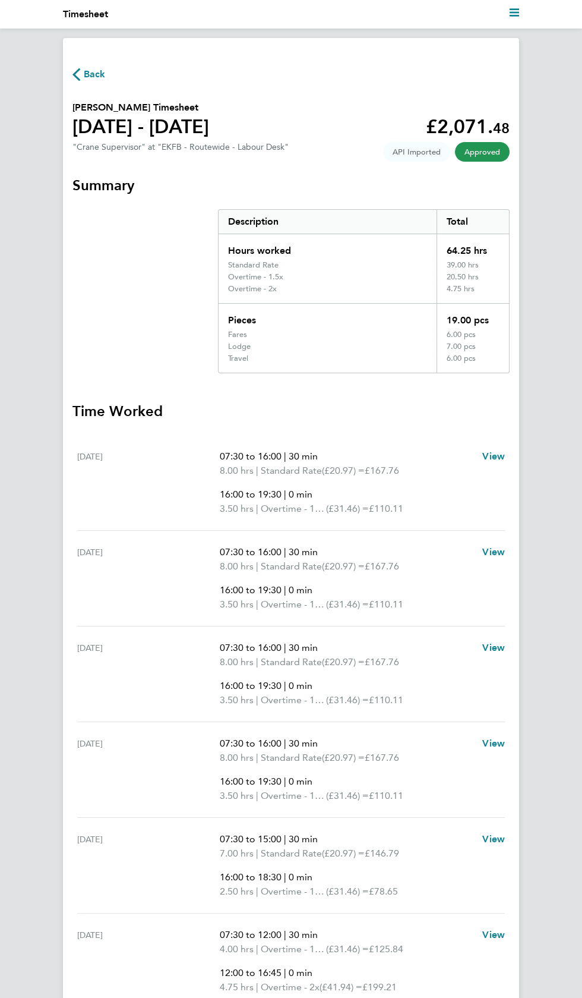
scroll to position [45, 0]
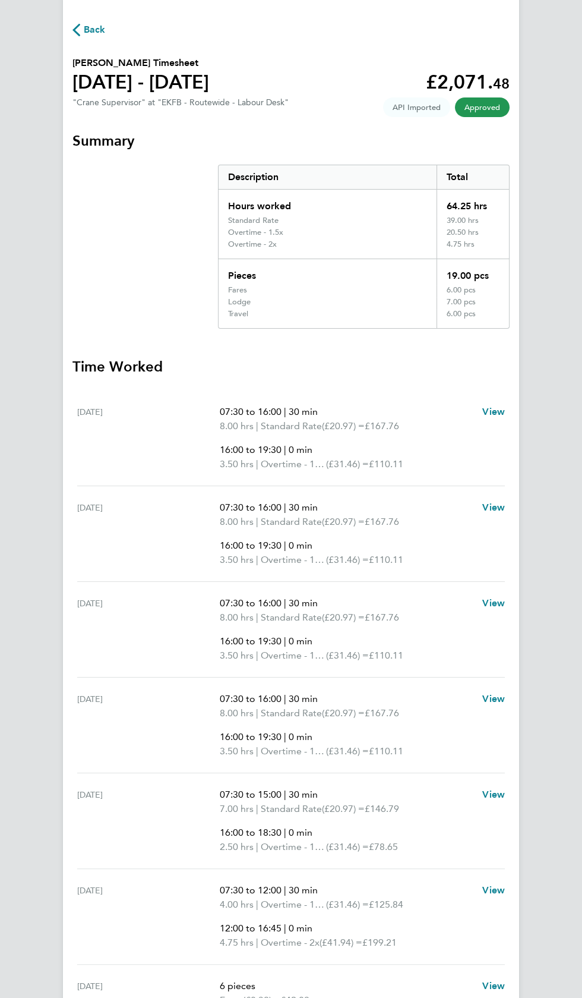
click at [99, 29] on span "Back" at bounding box center [95, 30] width 22 height 14
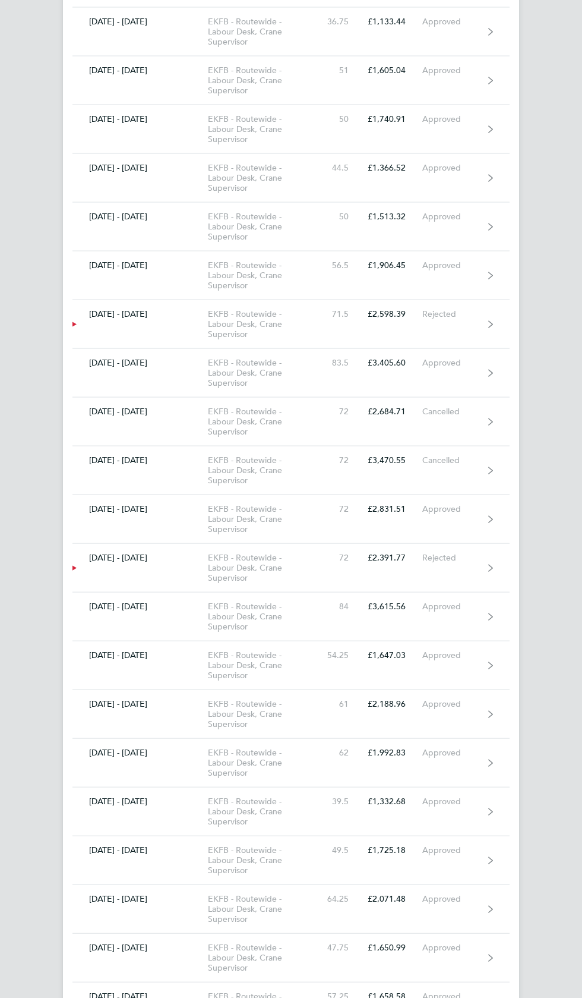
scroll to position [3417, 0]
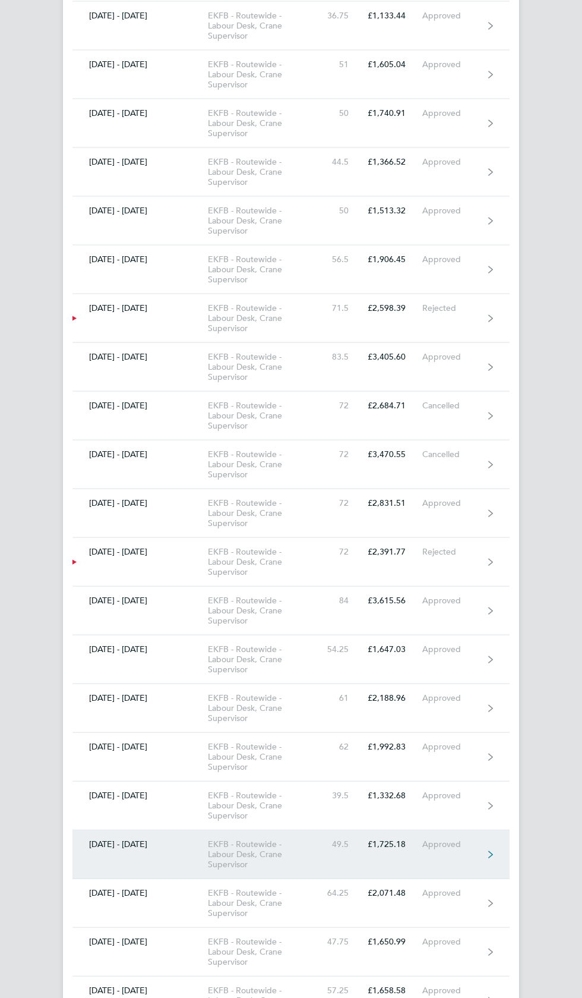
click at [464, 841] on link "[DATE] - [DATE] EKFB - Routewide - Labour Desk, Crane Supervisor 49.5 £1,725.18…" at bounding box center [290, 854] width 437 height 49
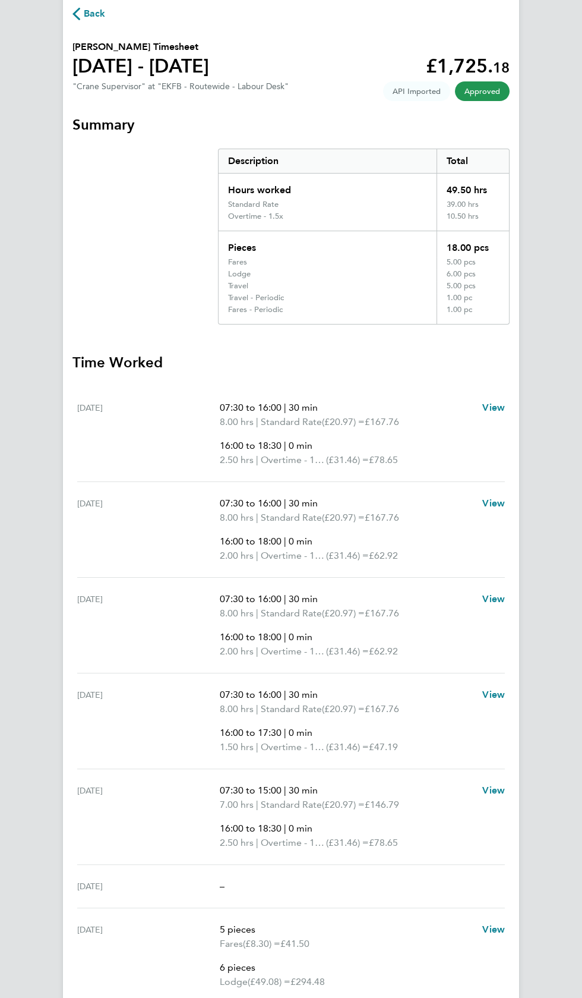
scroll to position [54, 0]
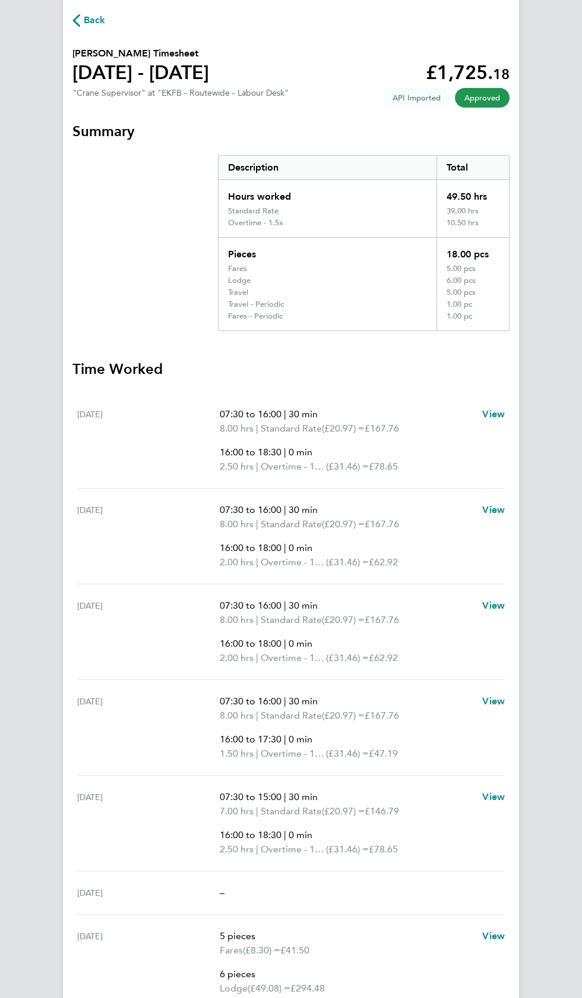
click at [90, 24] on span "Back" at bounding box center [95, 20] width 22 height 14
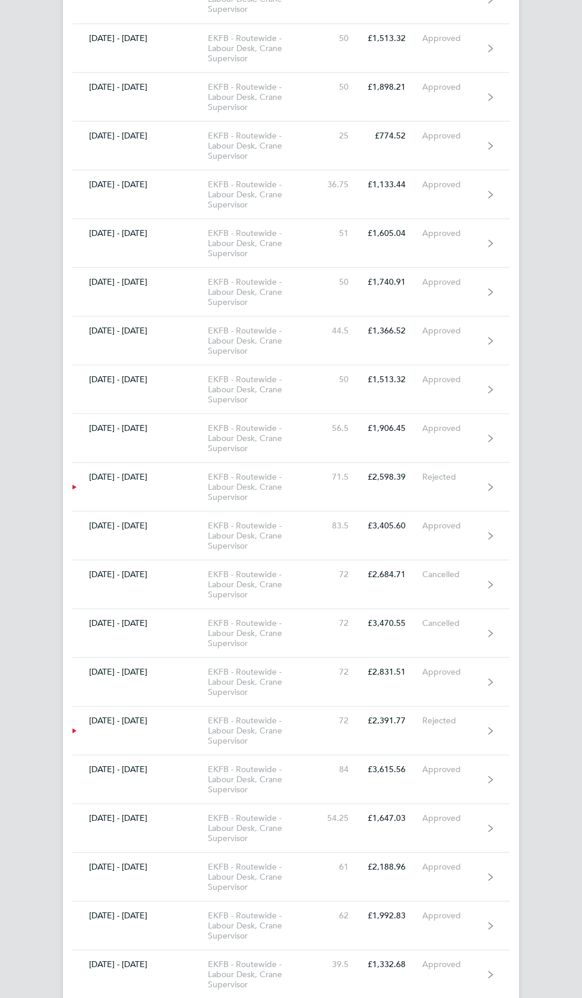
scroll to position [3250, 0]
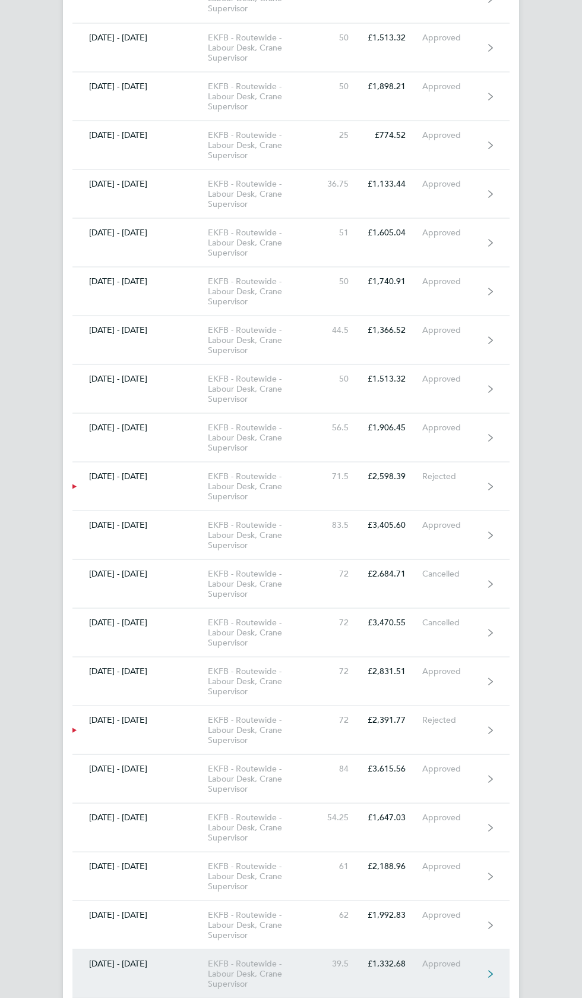
click at [455, 958] on div "Approved" at bounding box center [452, 963] width 61 height 10
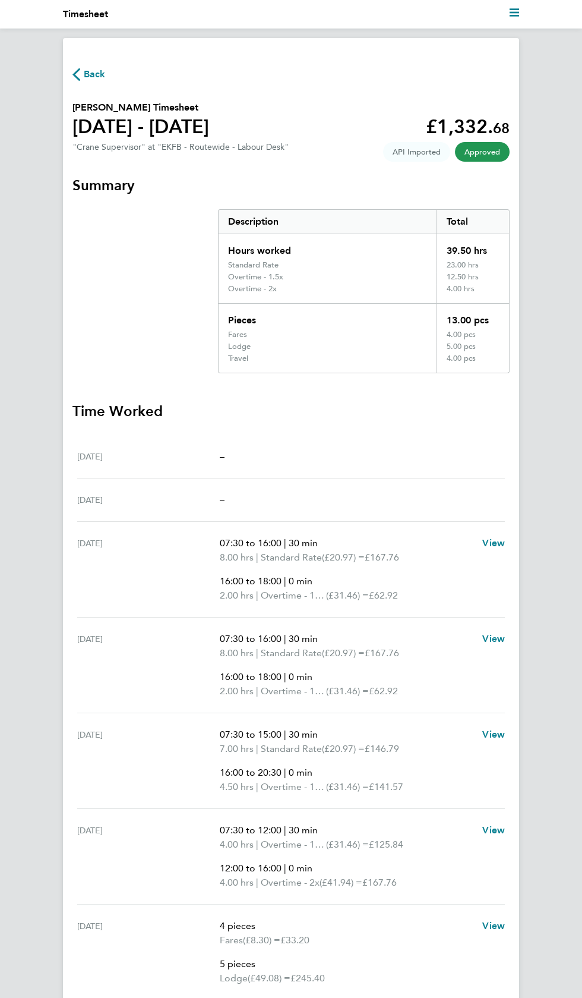
click at [90, 73] on span "Back" at bounding box center [95, 74] width 22 height 14
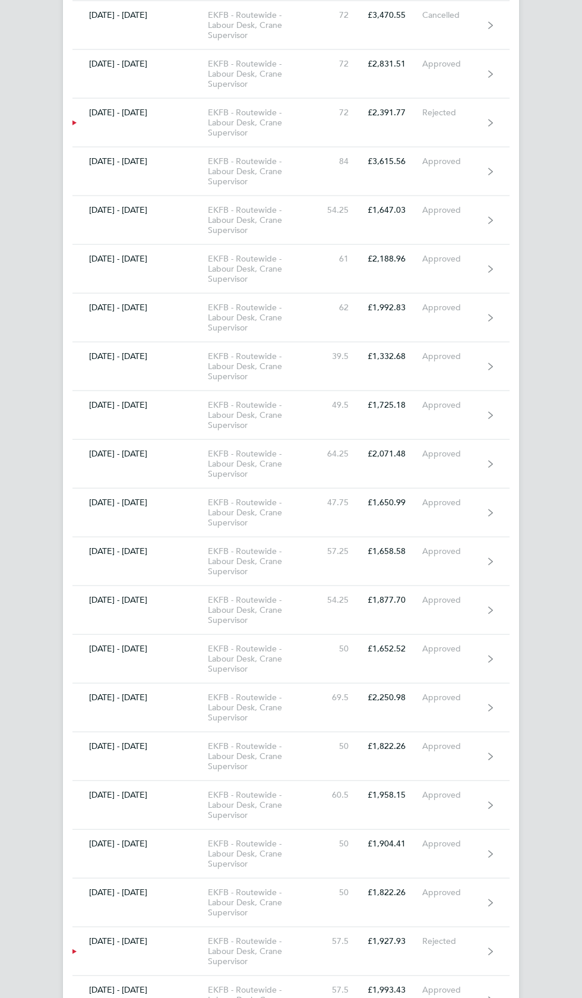
scroll to position [3852, 0]
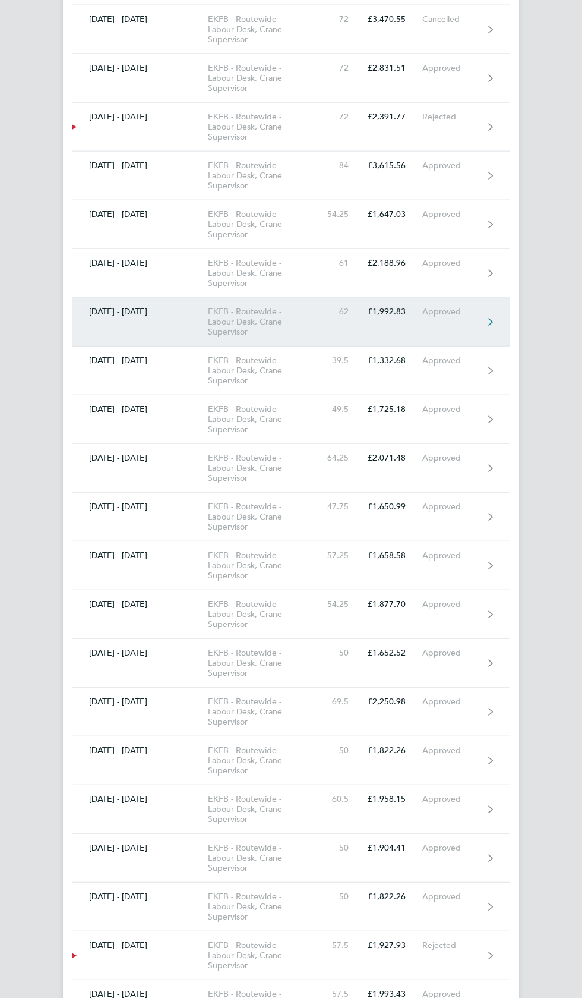
click at [449, 307] on div "Approved" at bounding box center [452, 312] width 61 height 10
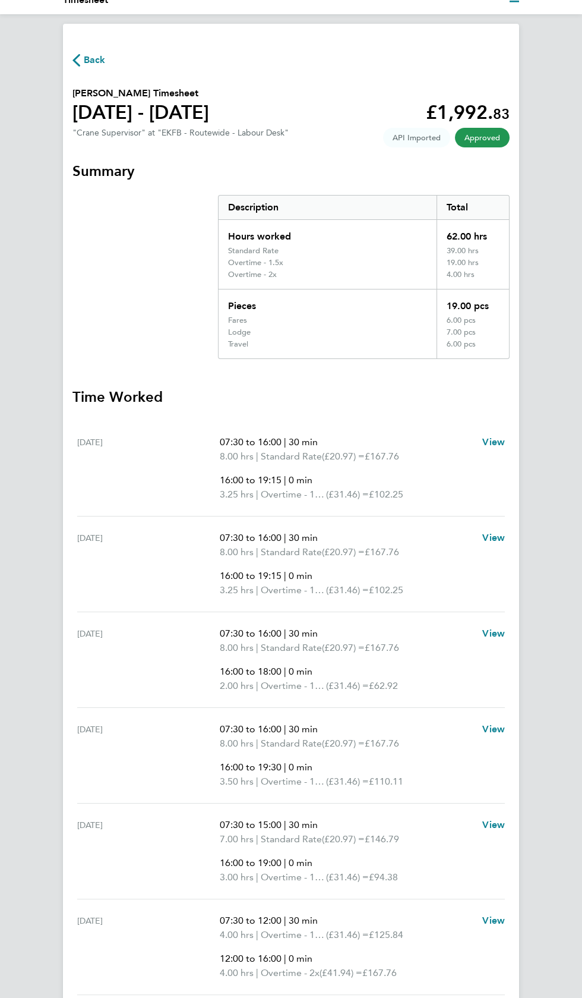
scroll to position [45, 0]
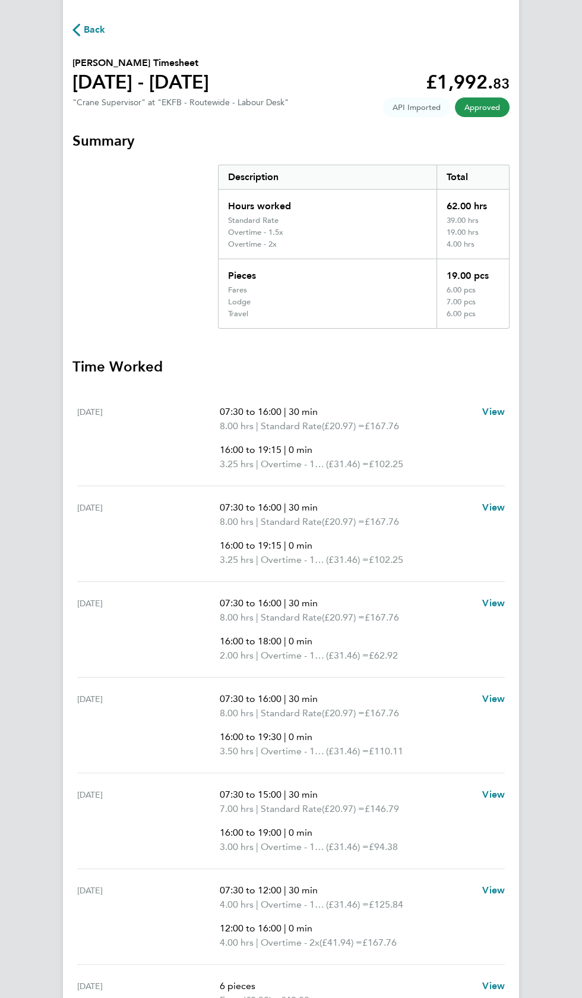
click at [98, 29] on span "Back" at bounding box center [95, 30] width 22 height 14
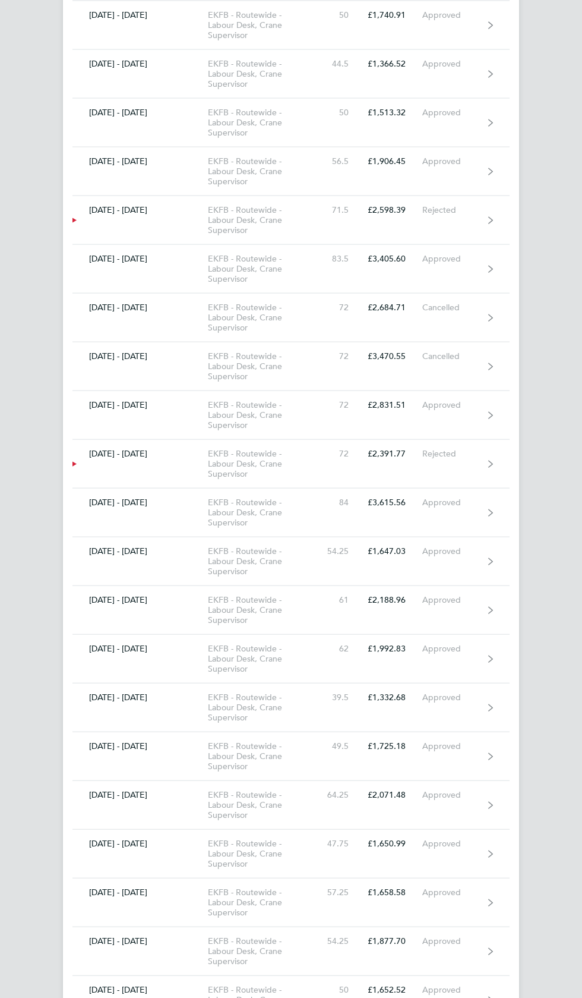
scroll to position [3518, 0]
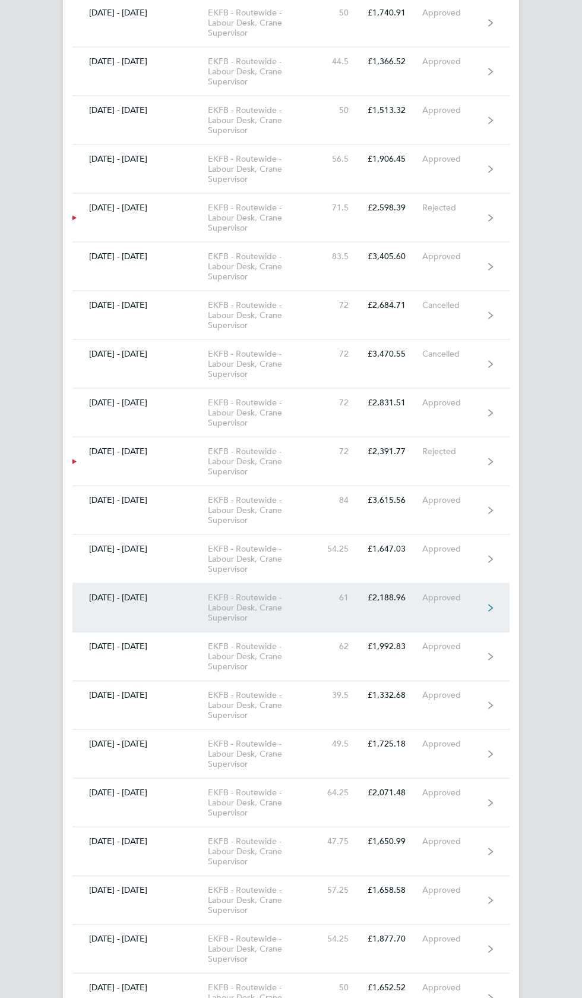
click at [469, 592] on div "Approved" at bounding box center [452, 597] width 61 height 10
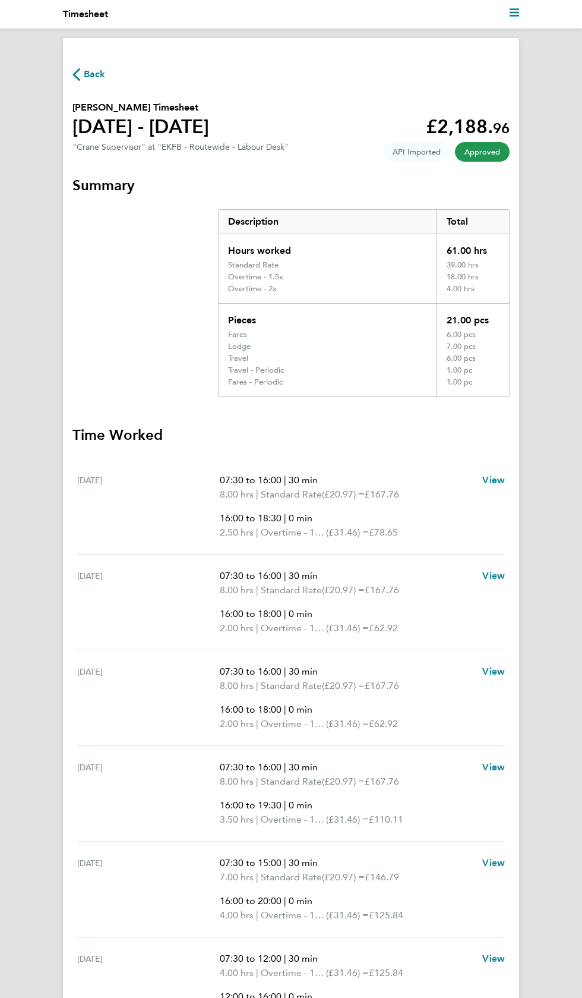
click at [101, 74] on span "Back" at bounding box center [95, 74] width 22 height 14
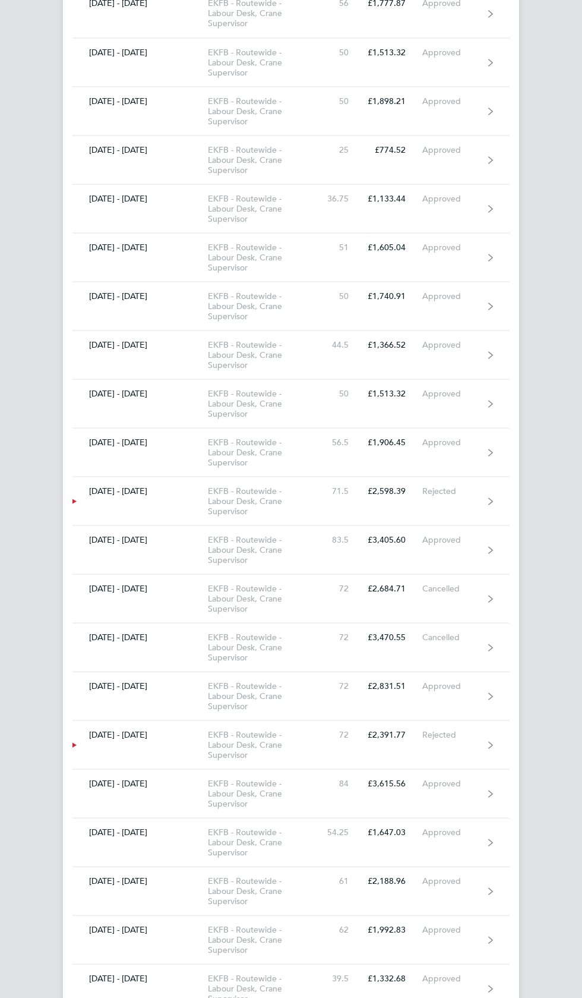
scroll to position [3236, 0]
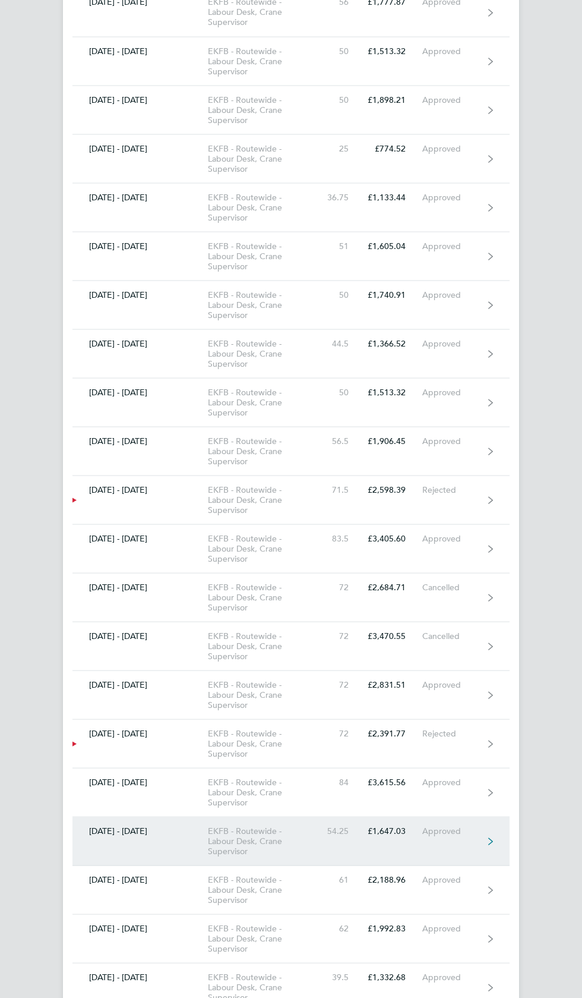
click at [446, 826] on link "[DATE] - [DATE] EKFB - Routewide - Labour Desk, Crane Supervisor 54.25 £1,647.0…" at bounding box center [290, 840] width 437 height 49
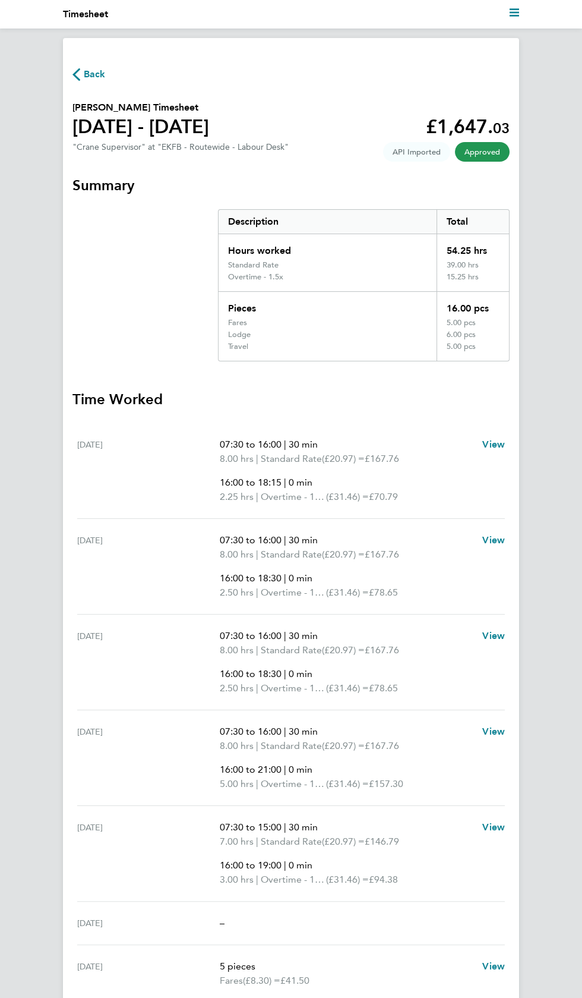
click at [96, 71] on span "Back" at bounding box center [95, 74] width 22 height 14
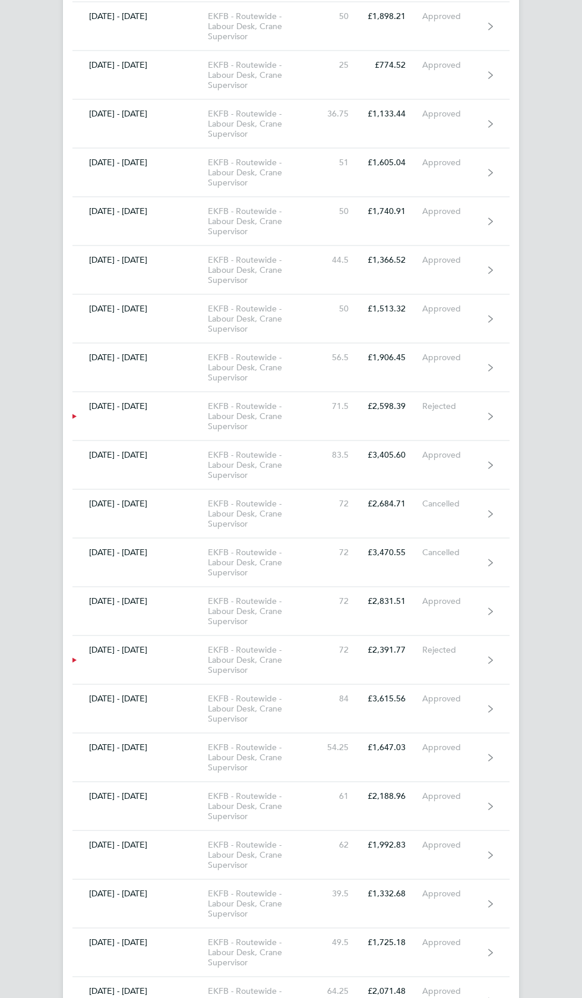
scroll to position [3322, 0]
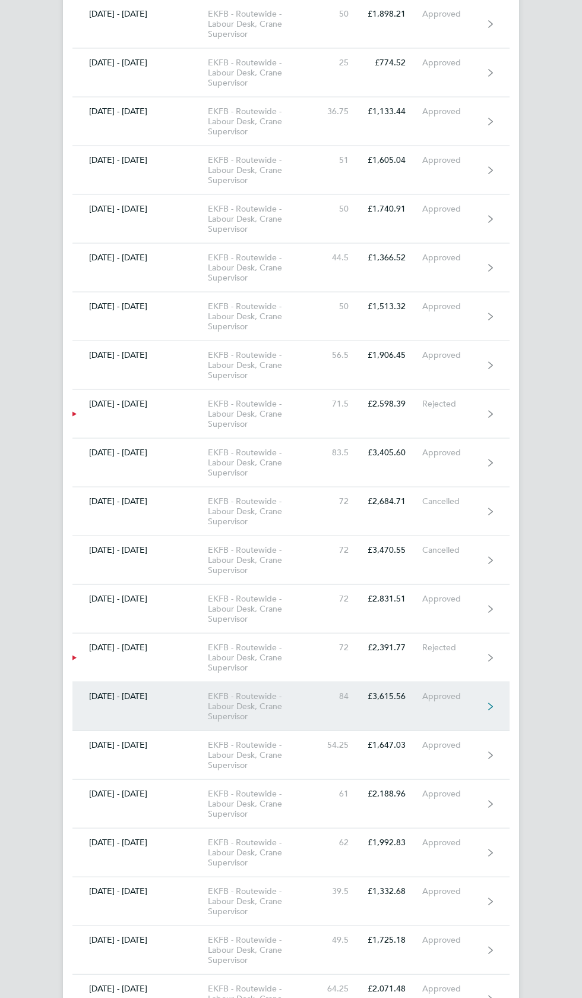
click at [452, 691] on div "Approved" at bounding box center [452, 696] width 61 height 10
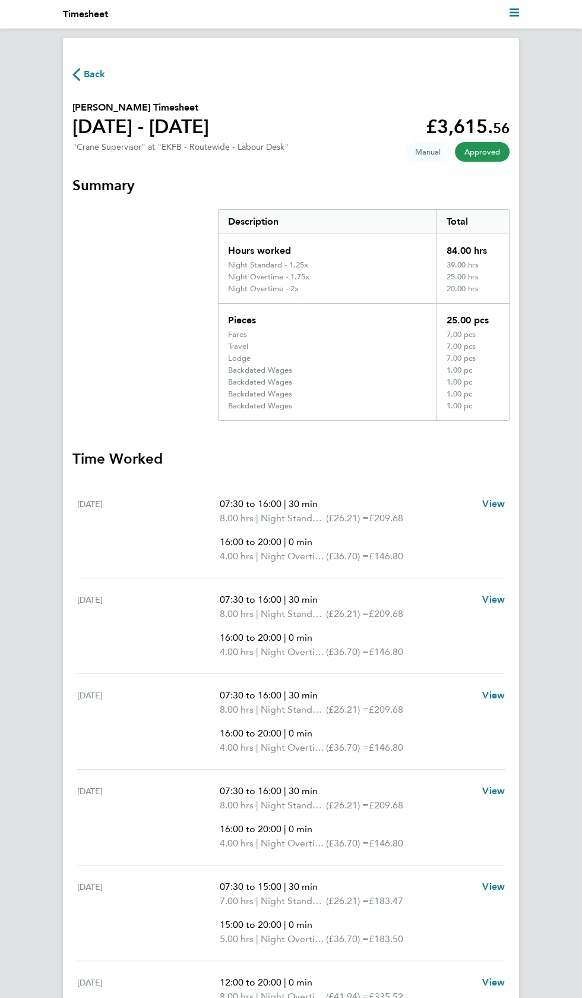
click at [96, 74] on span "Back" at bounding box center [95, 74] width 22 height 14
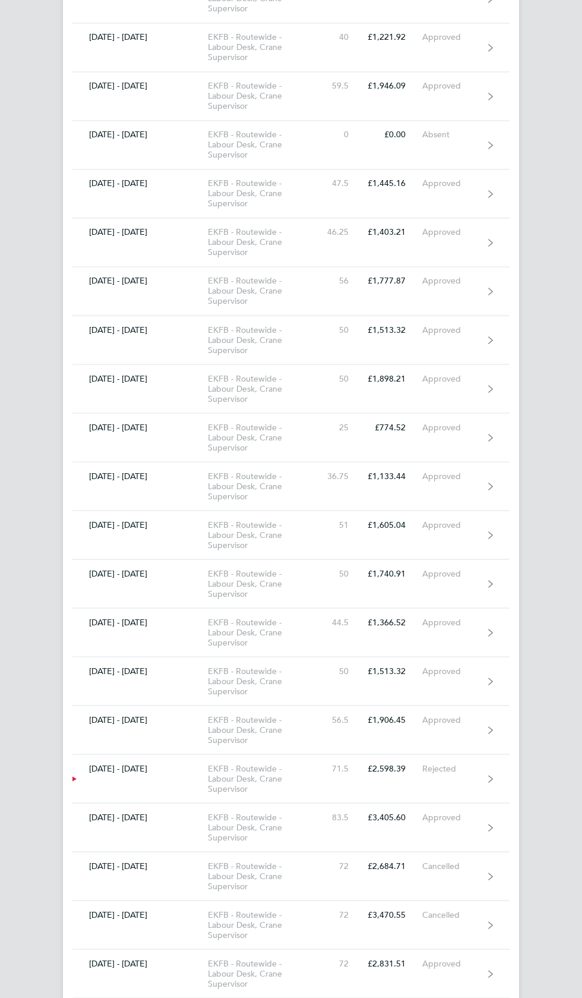
scroll to position [2979, 0]
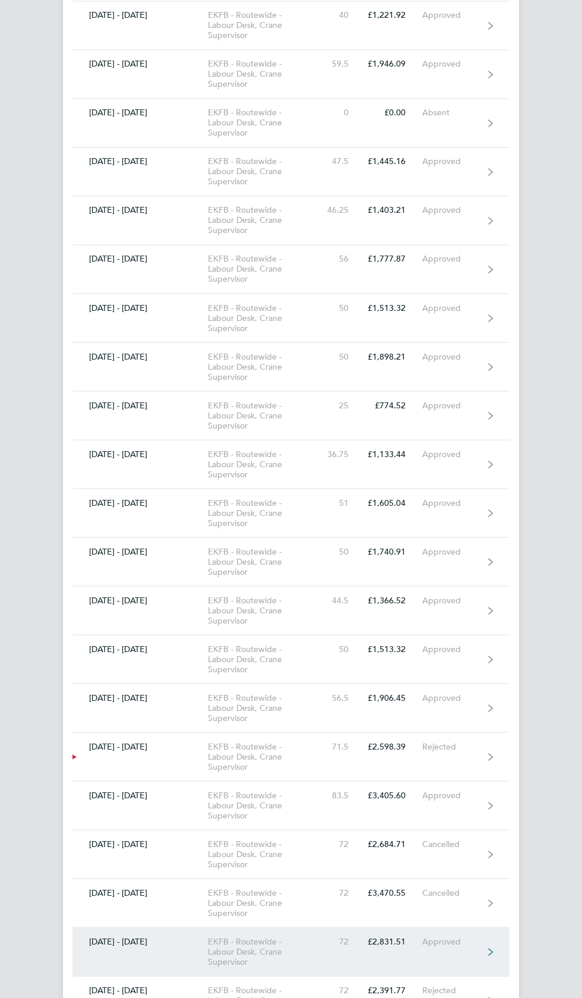
click at [437, 936] on div "Approved" at bounding box center [452, 941] width 61 height 10
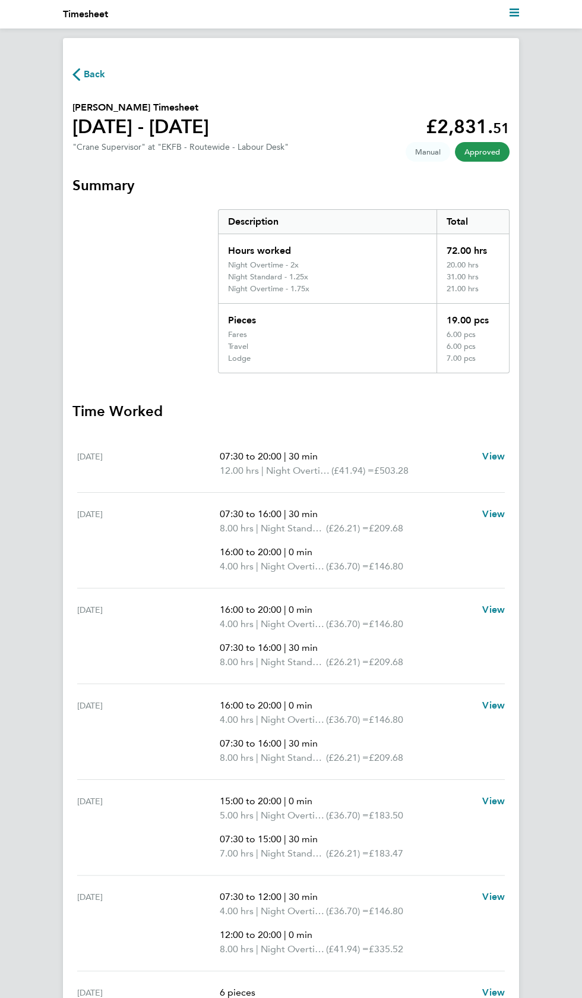
click at [89, 73] on span "Back" at bounding box center [95, 74] width 22 height 14
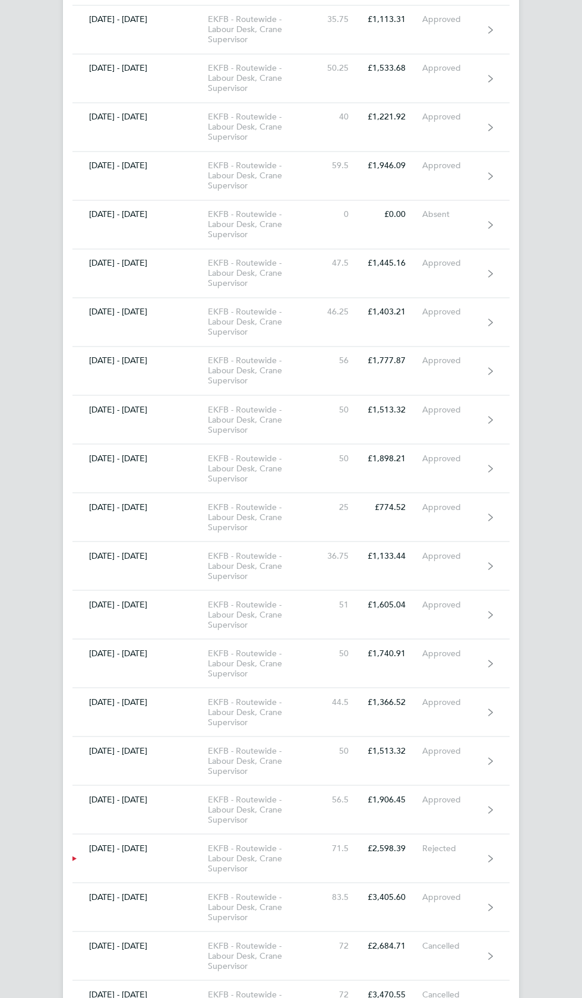
scroll to position [2898, 0]
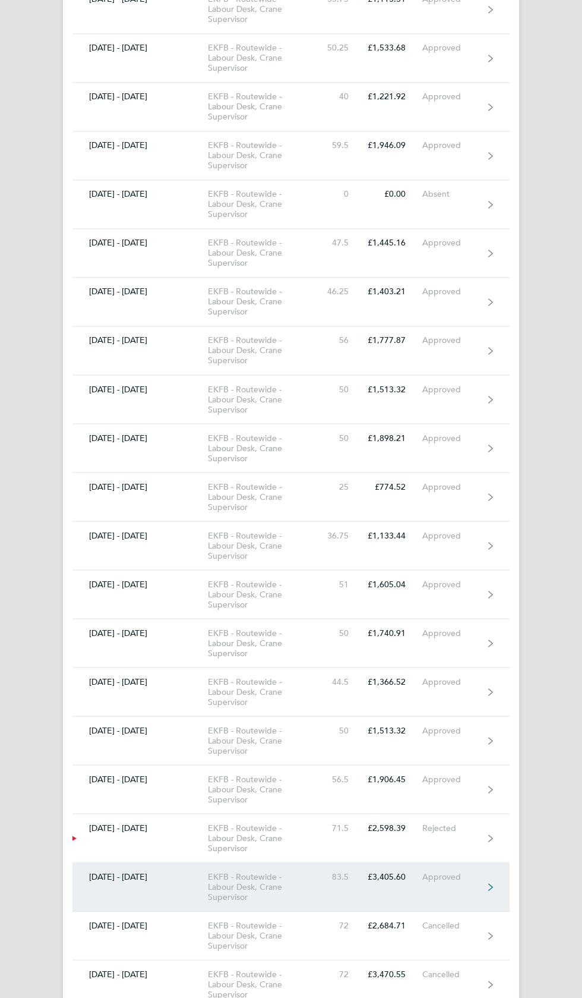
click at [456, 871] on div "Approved" at bounding box center [452, 876] width 61 height 10
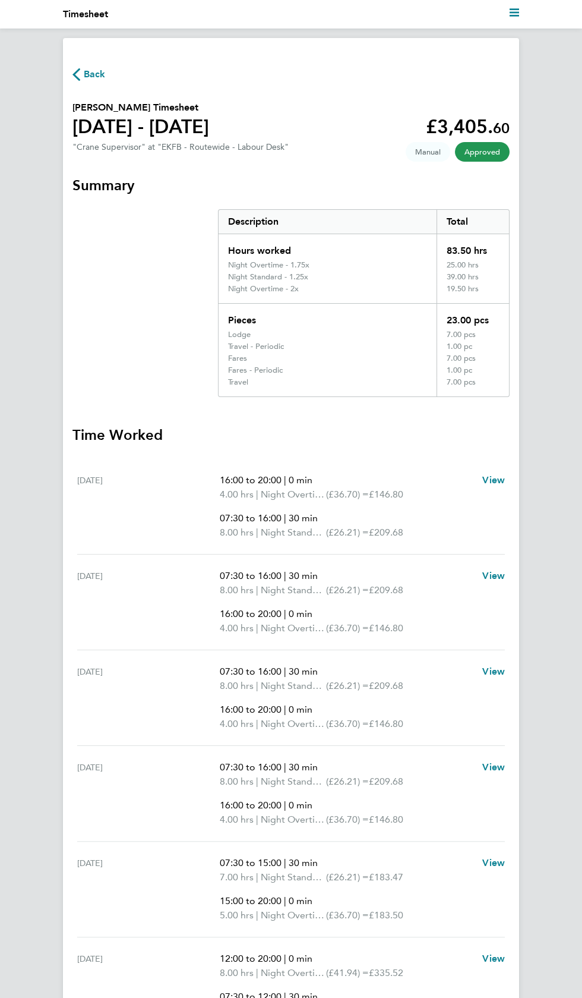
click at [100, 68] on span "Back" at bounding box center [95, 74] width 22 height 14
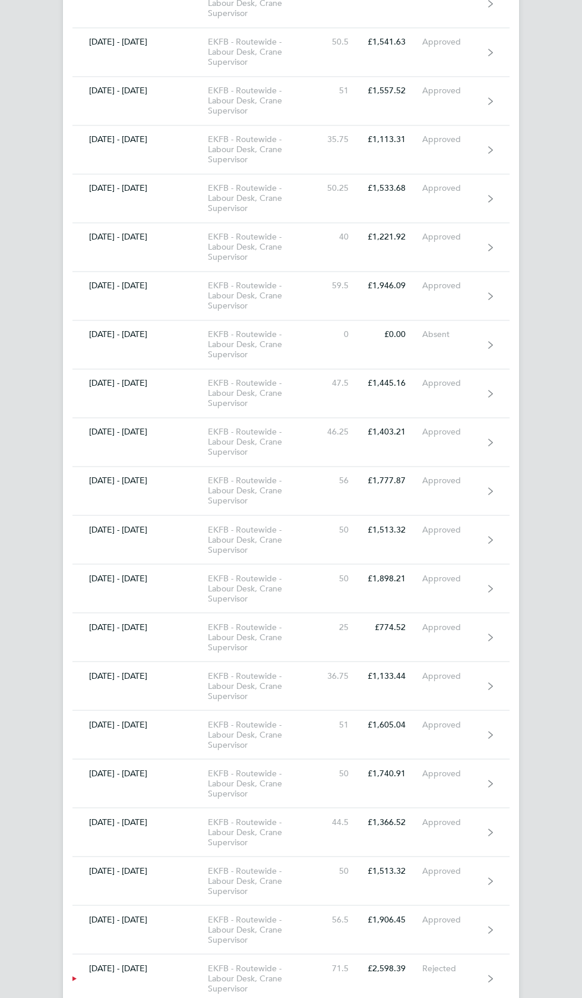
scroll to position [2777, 0]
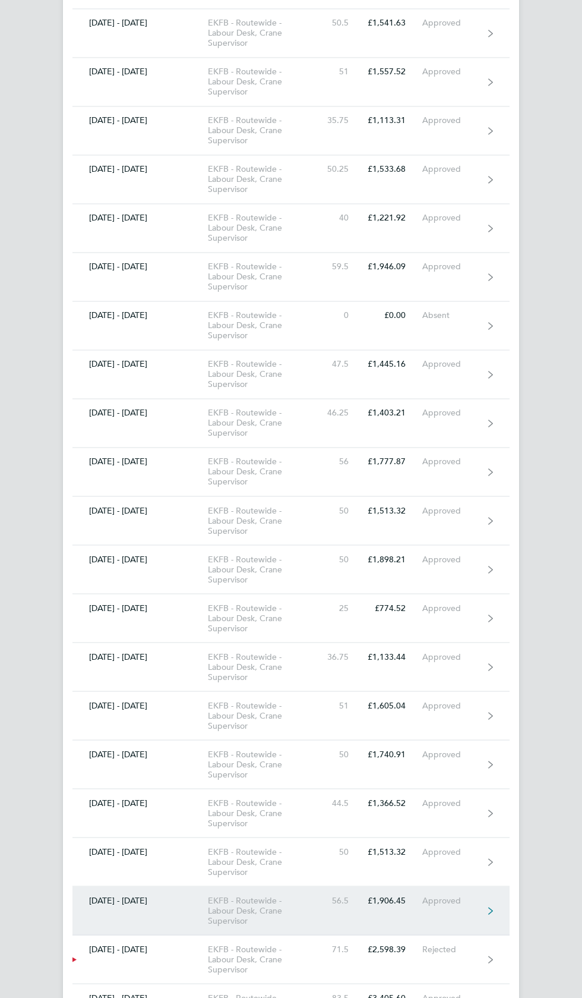
click at [451, 895] on div "Approved" at bounding box center [452, 900] width 61 height 10
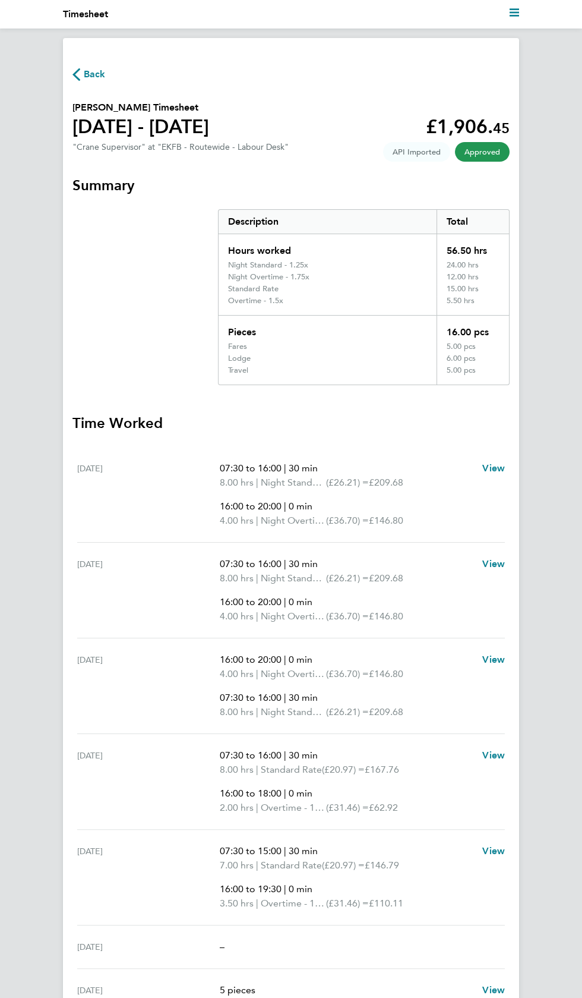
click at [97, 67] on span "Back" at bounding box center [95, 74] width 22 height 14
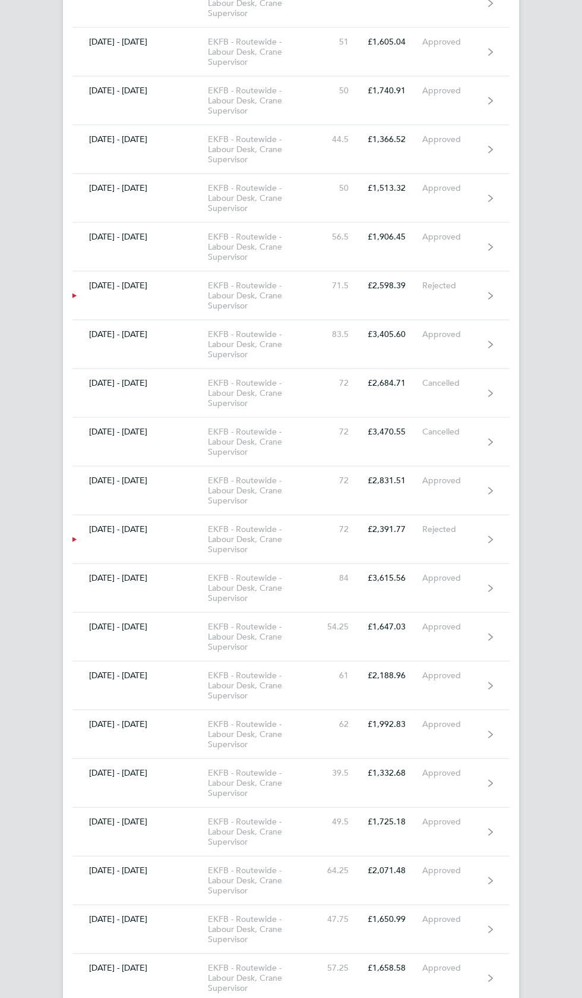
scroll to position [3438, 0]
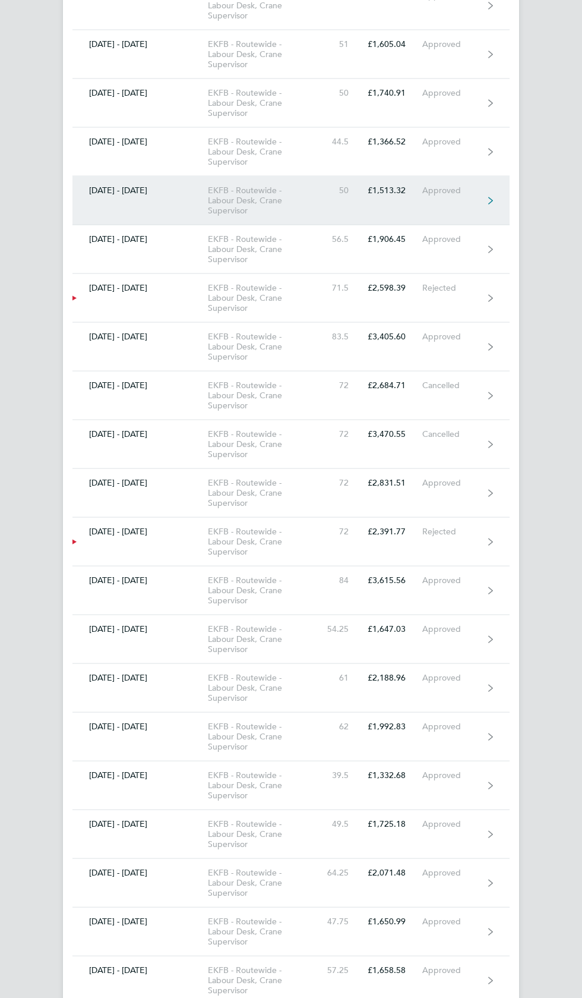
click at [466, 191] on link "[DATE] - [DATE] EKFB - Routewide - Labour Desk, Crane Supervisor 50 £1,513.32 A…" at bounding box center [290, 200] width 437 height 49
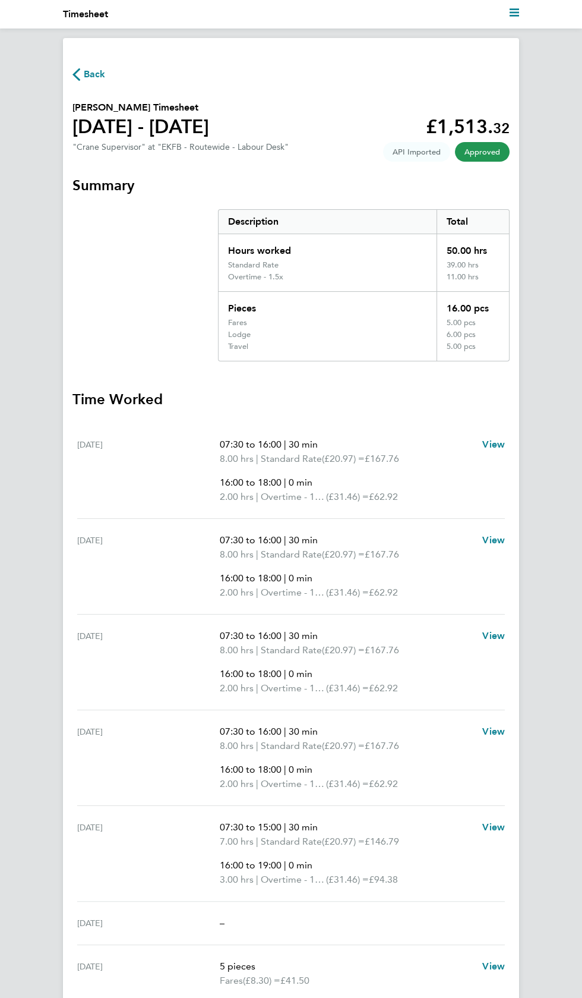
click at [94, 74] on span "Back" at bounding box center [95, 74] width 22 height 14
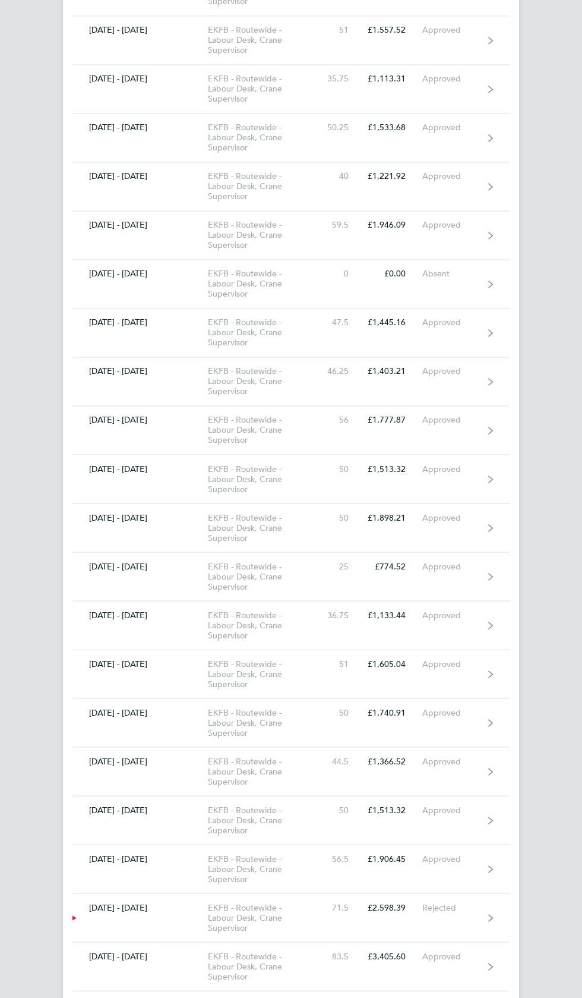
scroll to position [2821, 0]
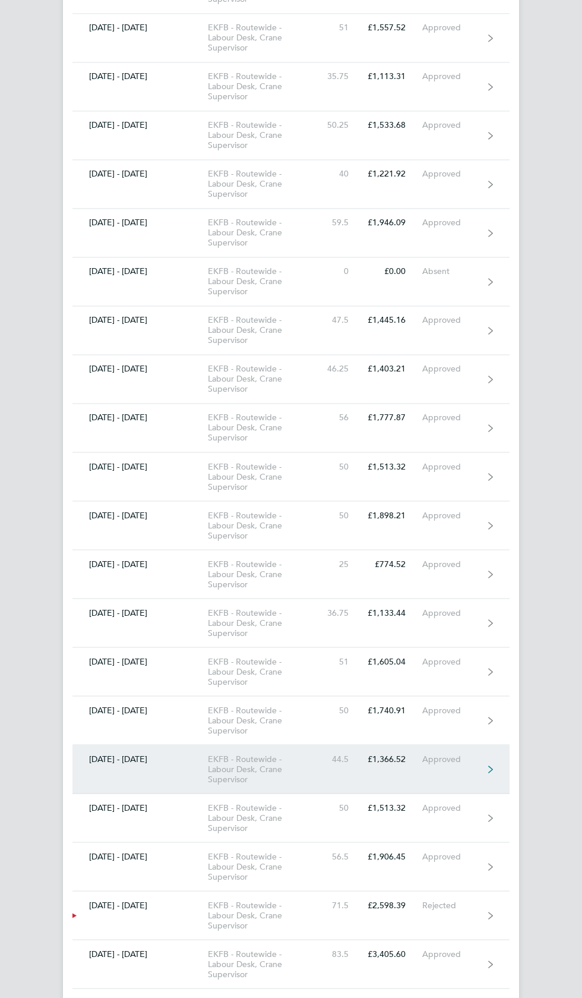
click at [478, 755] on link "[DATE] - [DATE] EKFB - Routewide - Labour Desk, Crane Supervisor 44.5 £1,366.52…" at bounding box center [290, 769] width 437 height 49
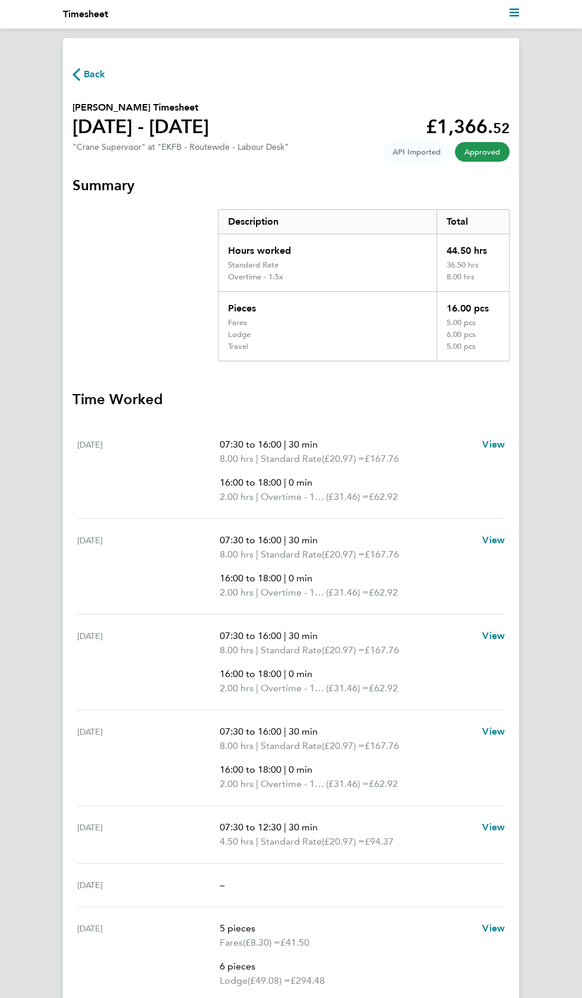
click at [130, 80] on div "Back" at bounding box center [290, 74] width 437 height 15
click at [88, 70] on span "Back" at bounding box center [95, 74] width 22 height 14
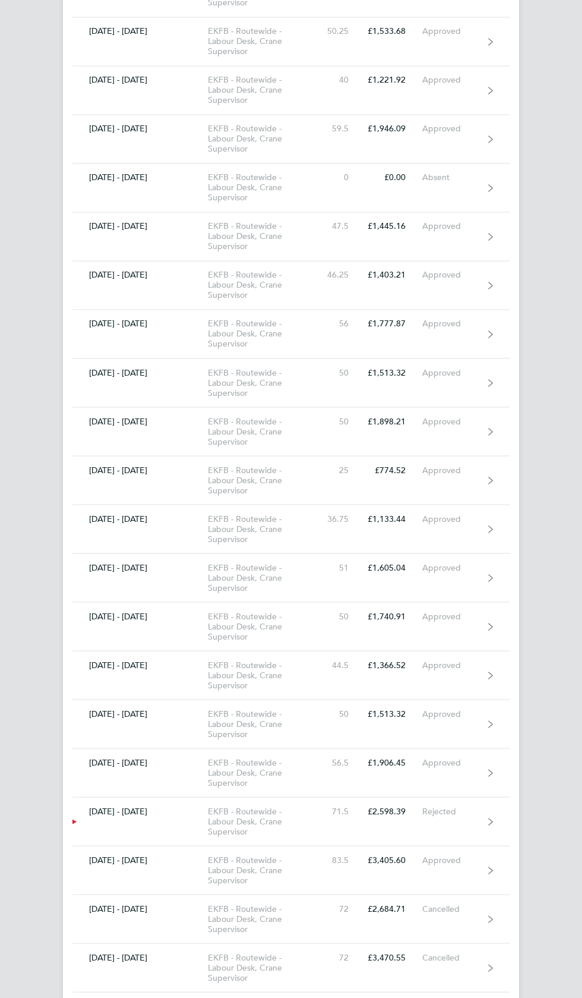
scroll to position [2922, 0]
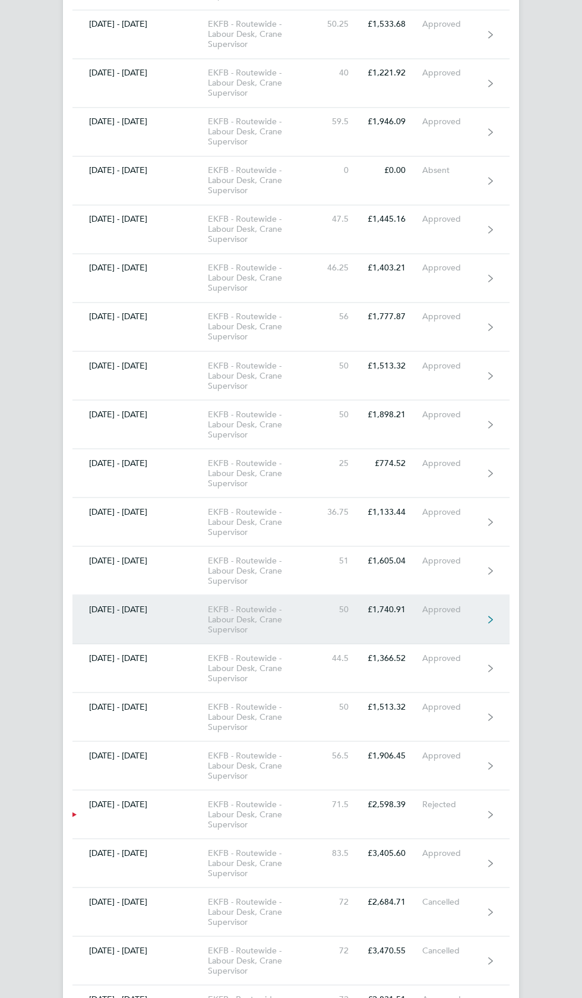
click at [486, 601] on link "[DATE] - [DATE] EKFB - Routewide - Labour Desk, Crane Supervisor 50 £1,740.91 A…" at bounding box center [290, 619] width 437 height 49
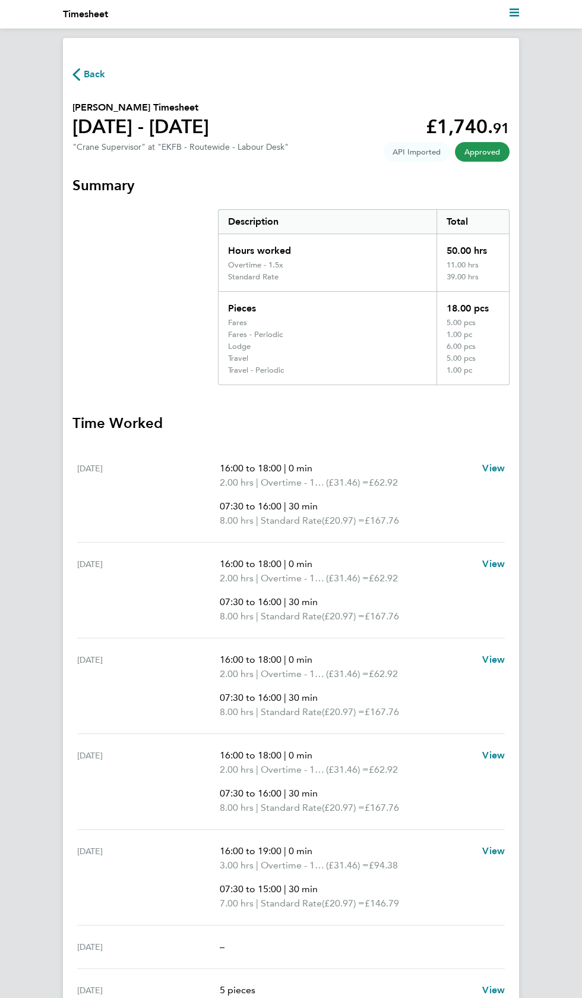
click at [89, 75] on span "Back" at bounding box center [95, 74] width 22 height 14
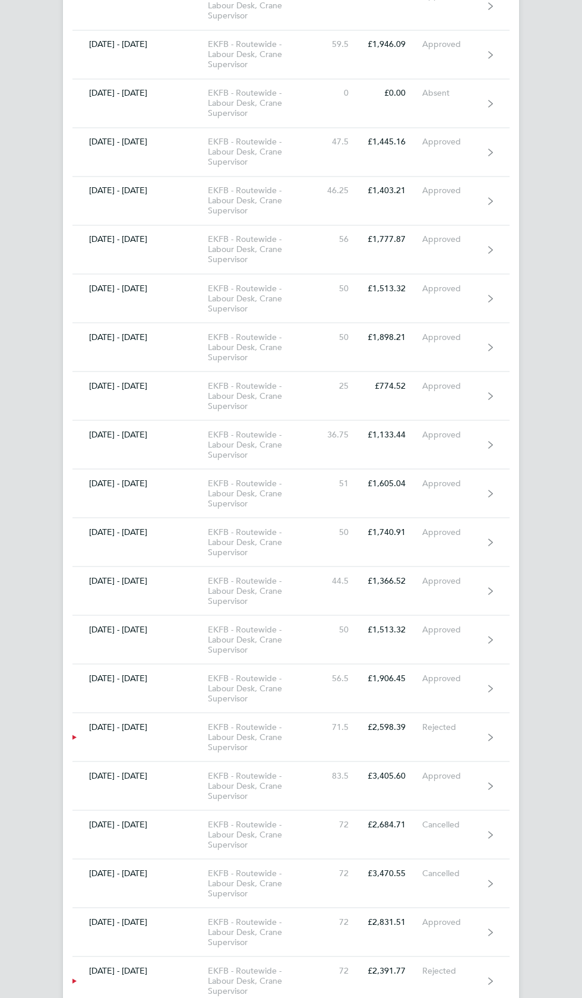
scroll to position [2997, 0]
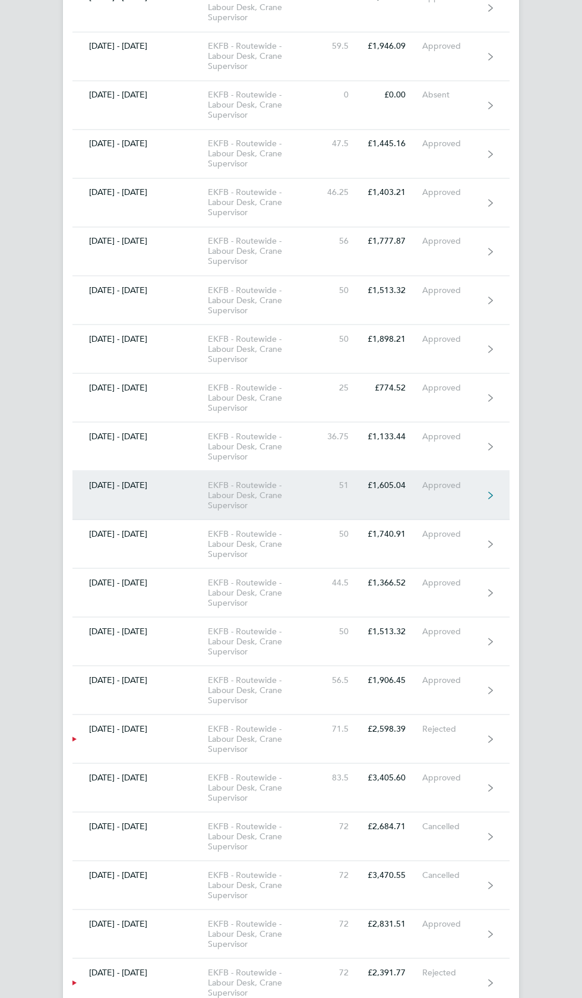
click at [463, 479] on link "[DATE] - [DATE] EKFB - Routewide - Labour Desk, Crane Supervisor 51 £1,605.04 A…" at bounding box center [290, 495] width 437 height 49
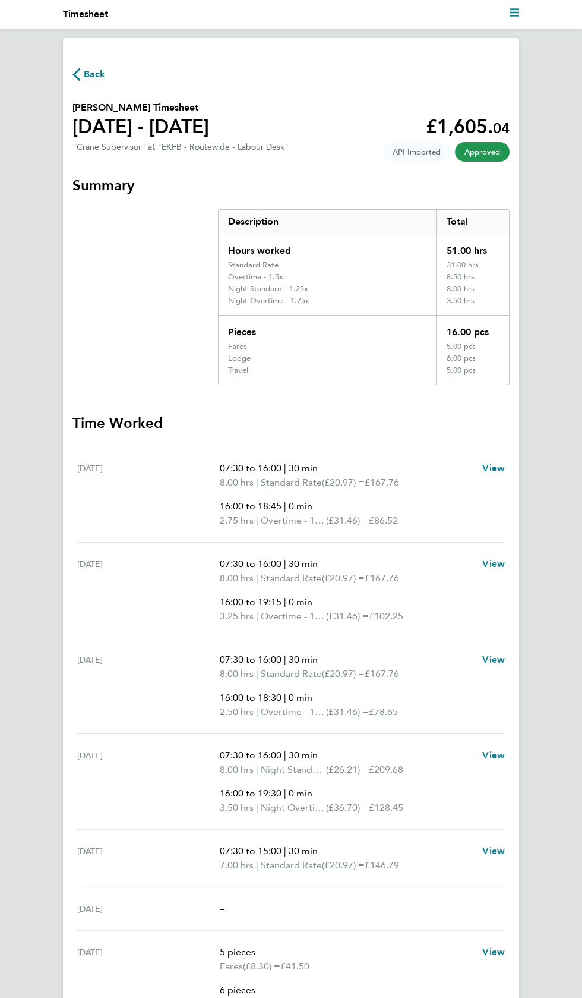
click at [94, 74] on span "Back" at bounding box center [95, 74] width 22 height 14
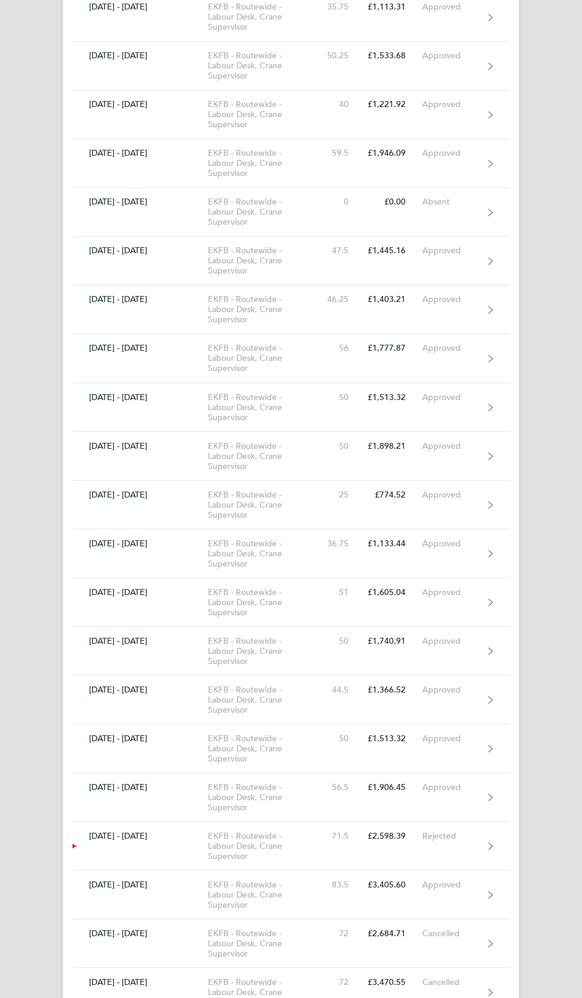
scroll to position [2892, 0]
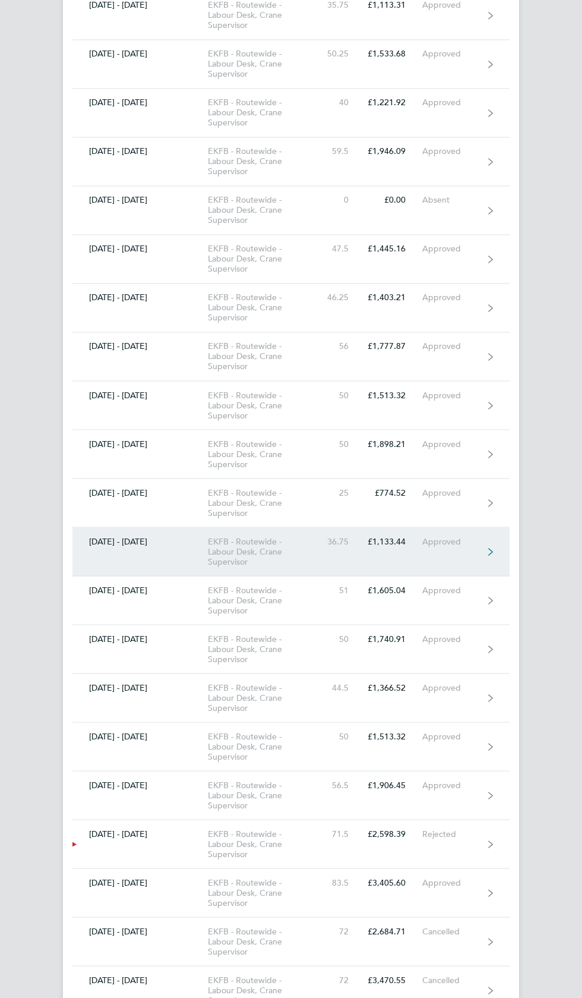
click at [465, 536] on div "Approved" at bounding box center [452, 541] width 61 height 10
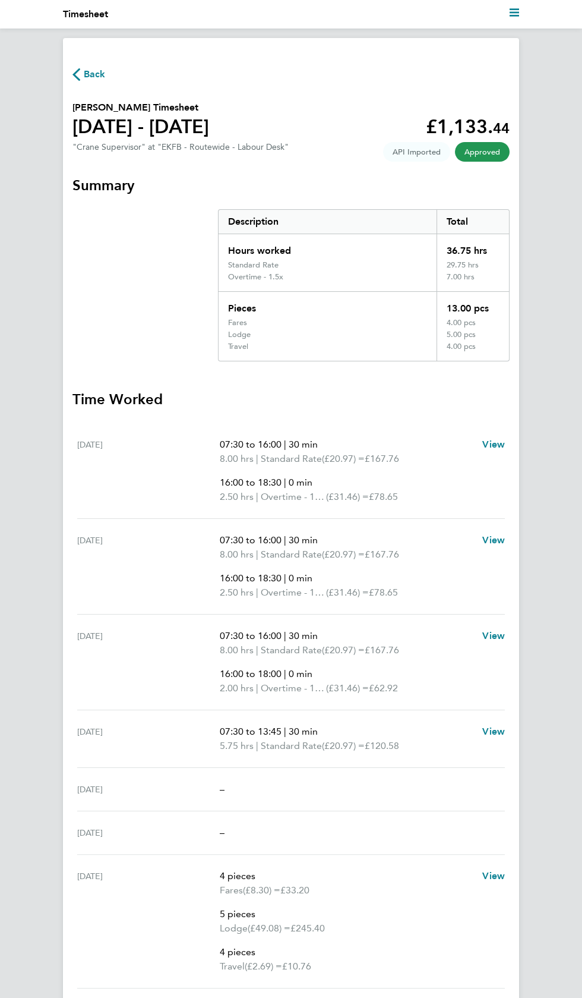
click at [97, 74] on span "Back" at bounding box center [95, 74] width 22 height 14
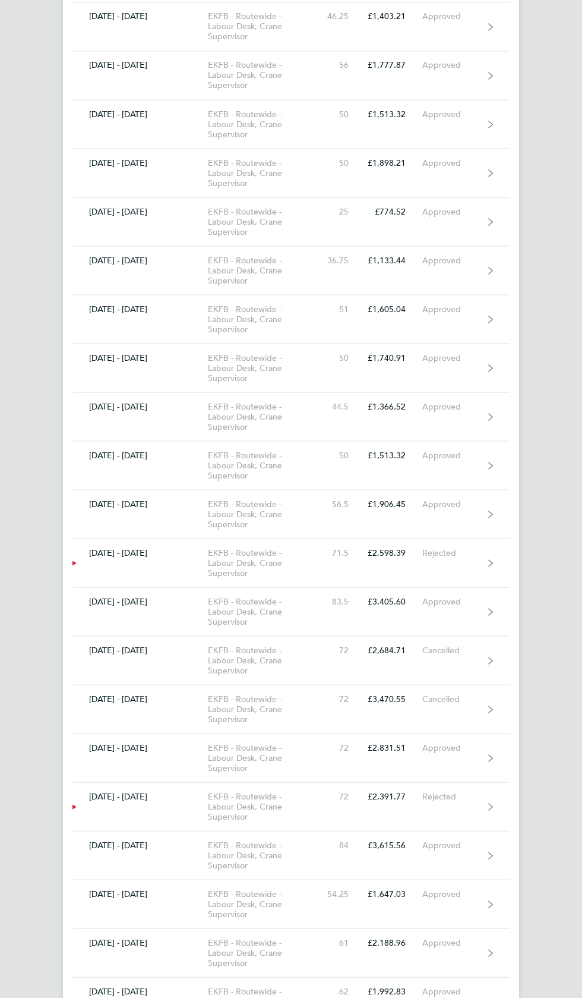
scroll to position [3174, 0]
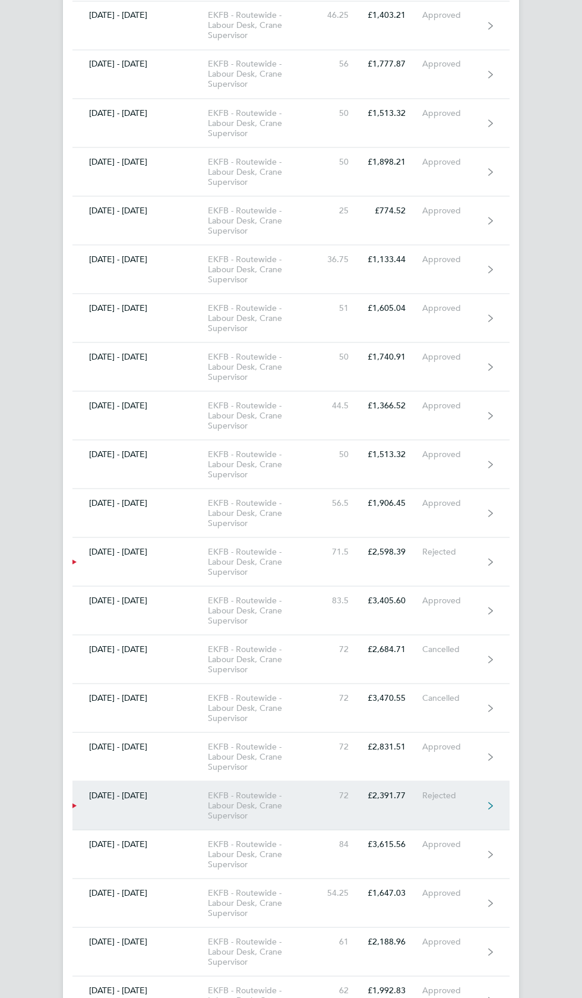
click at [282, 781] on link "[DATE] - [DATE] EKFB - Routewide - Labour Desk, Crane Supervisor 72 £2,391.77 R…" at bounding box center [290, 805] width 437 height 49
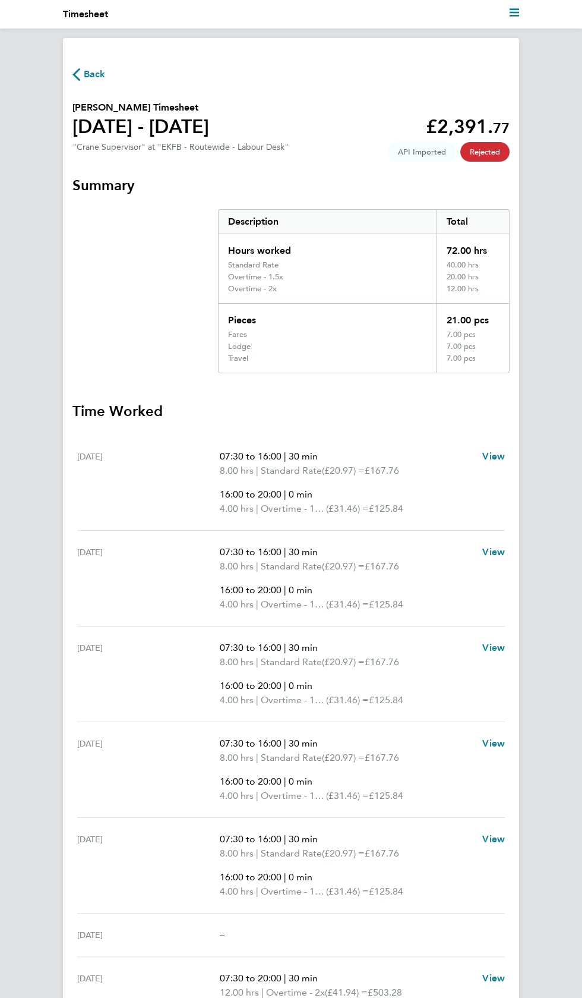
click at [93, 68] on span "Back" at bounding box center [95, 74] width 22 height 14
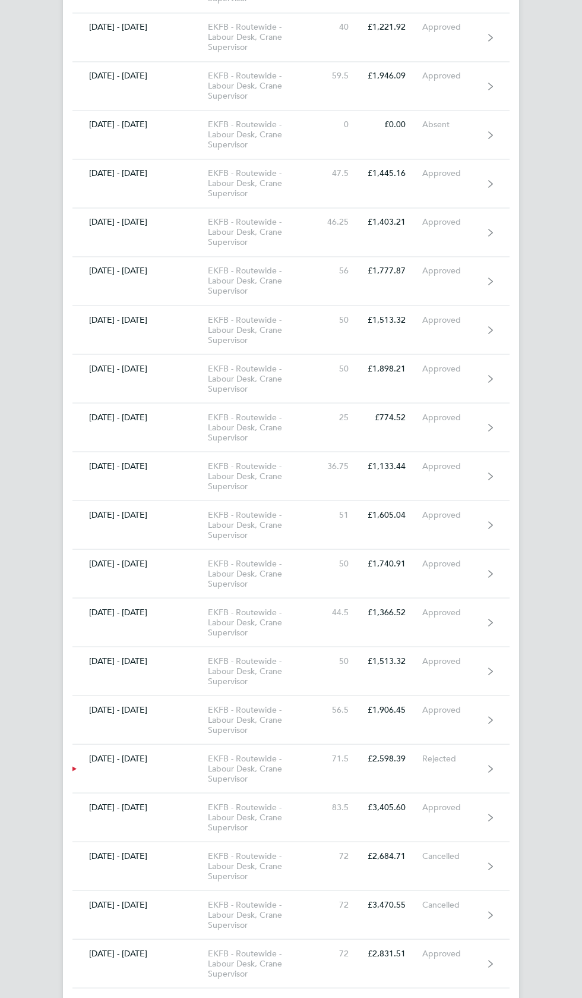
scroll to position [2966, 0]
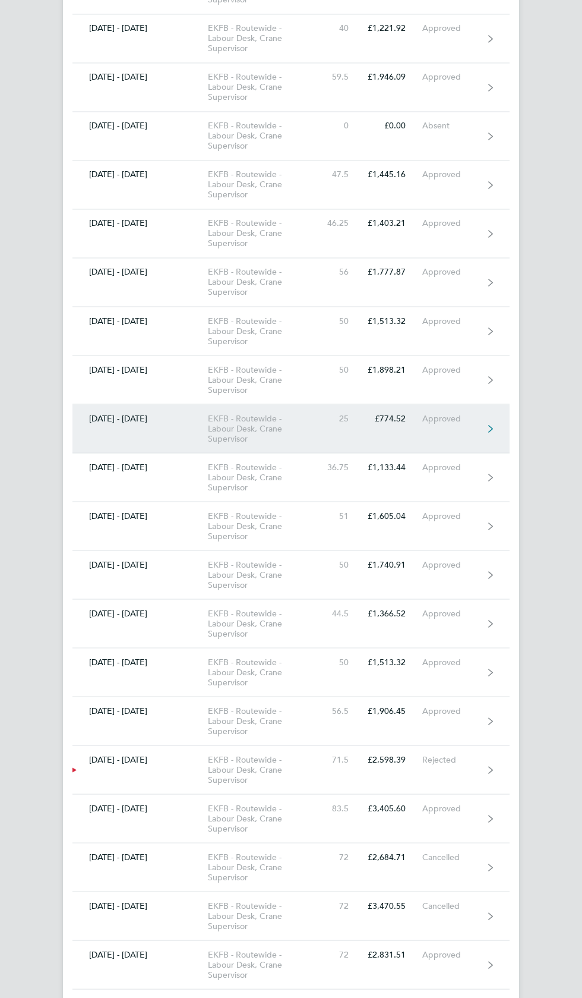
click at [468, 413] on link "[DATE] - [DATE] EKFB - Routewide - Labour Desk, Crane Supervisor 25 £774.52 App…" at bounding box center [290, 428] width 437 height 49
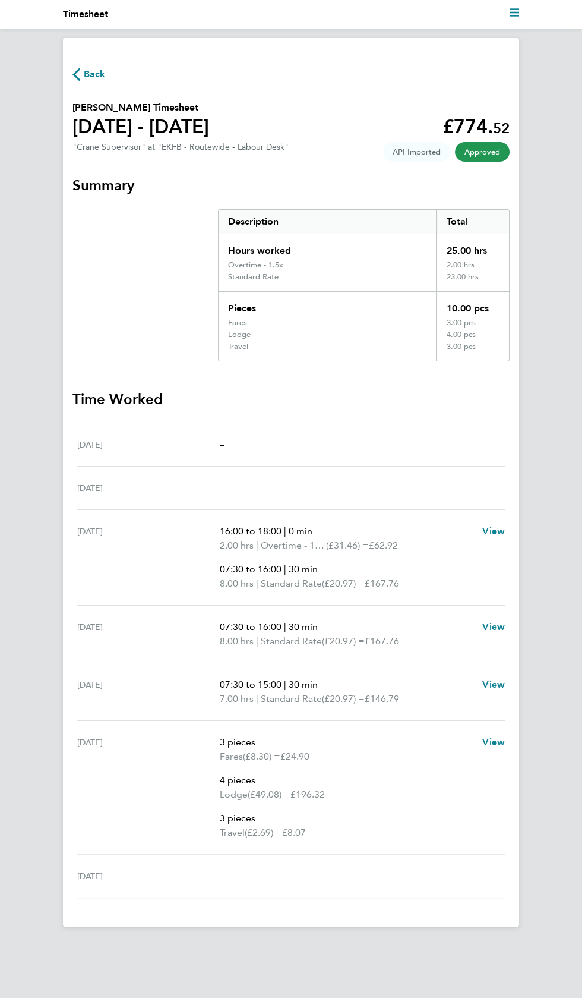
click at [91, 75] on span "Back" at bounding box center [95, 74] width 22 height 14
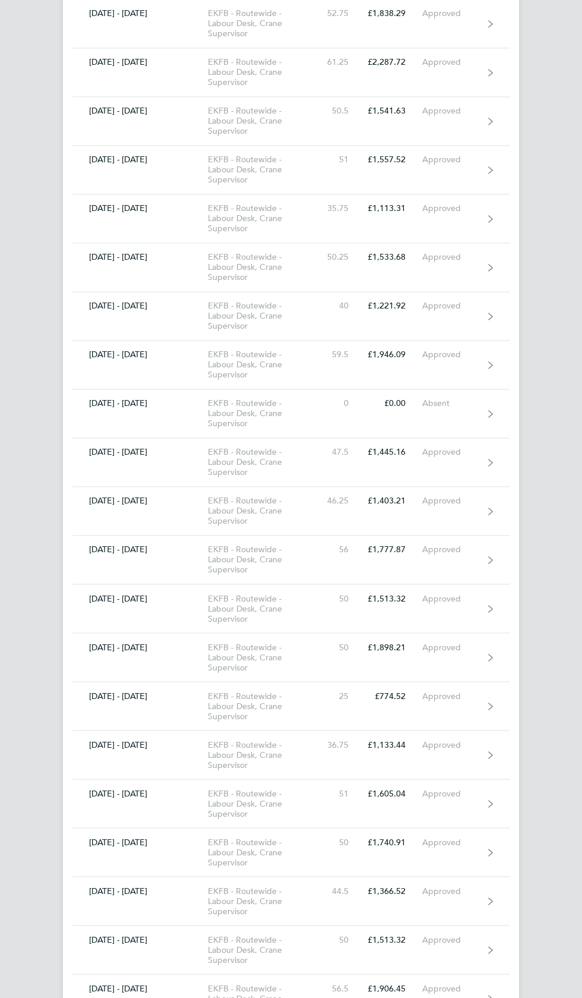
scroll to position [2720, 0]
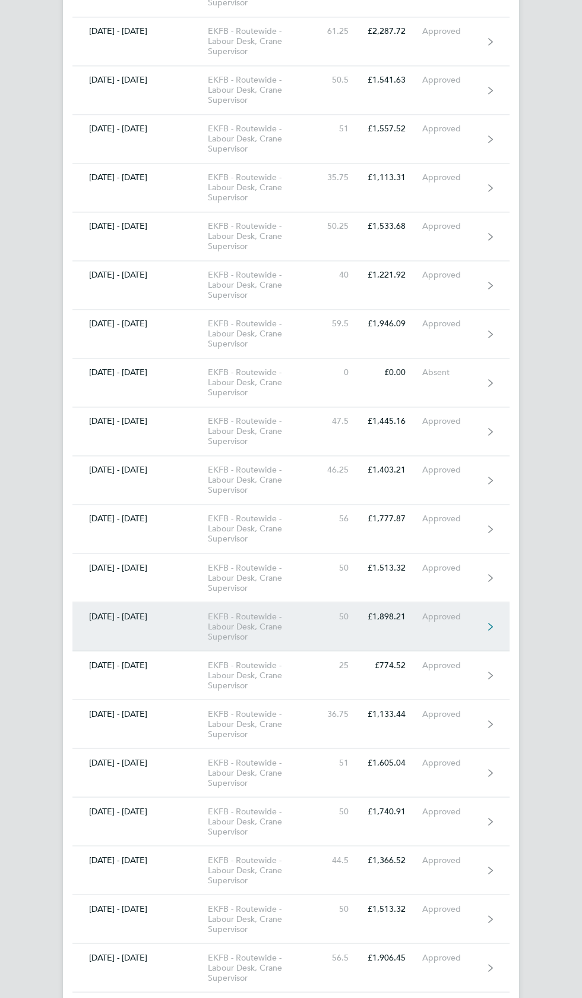
click at [463, 611] on div "Approved" at bounding box center [452, 616] width 61 height 10
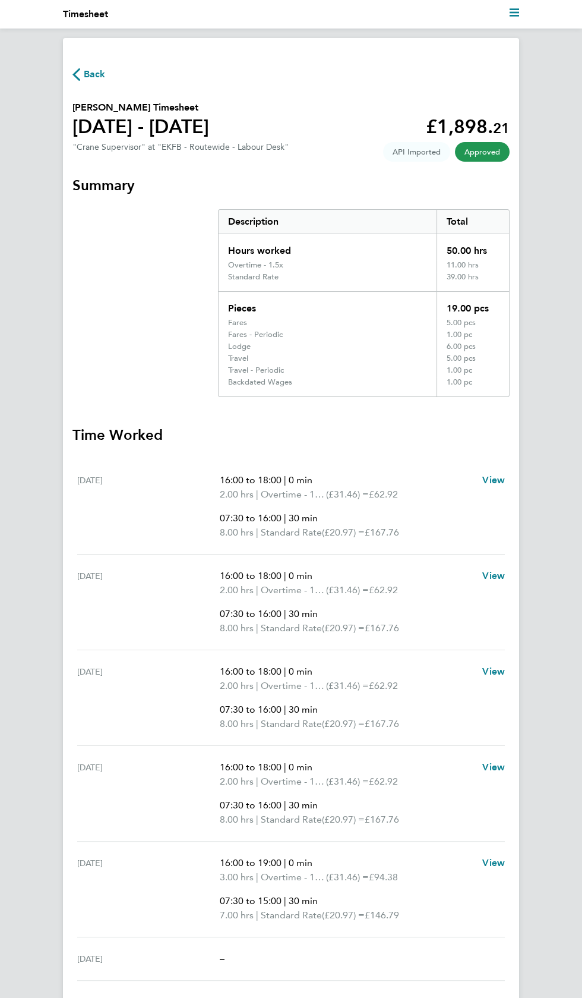
click at [96, 72] on span "Back" at bounding box center [95, 74] width 22 height 14
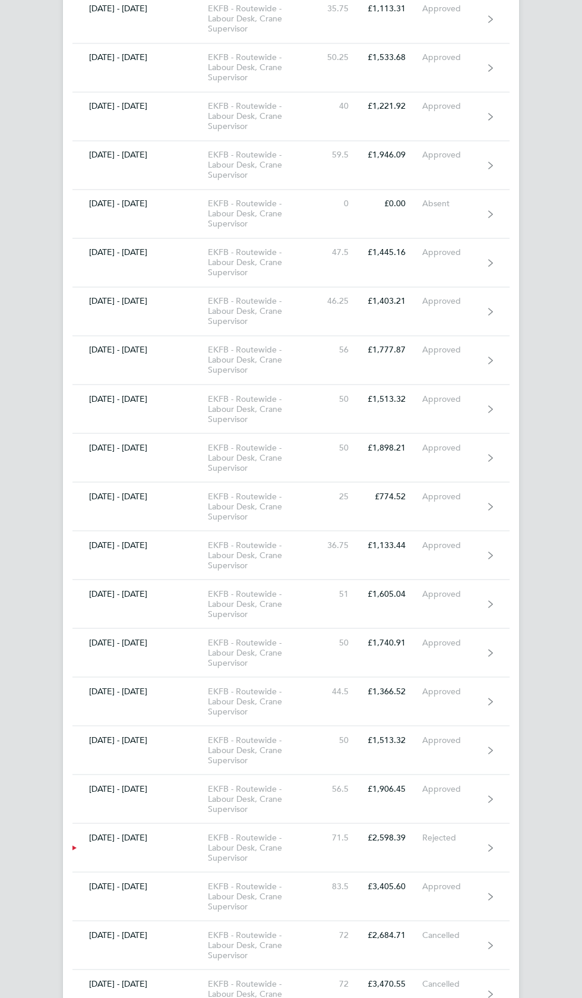
scroll to position [2888, 0]
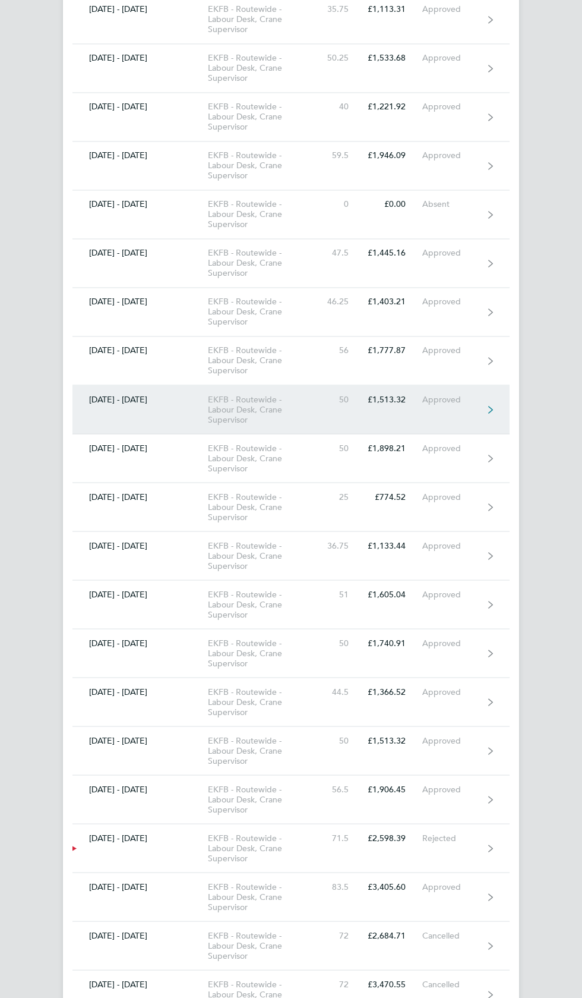
click at [488, 393] on link "[DATE] - [DATE] EKFB - Routewide - Labour Desk, Crane Supervisor 50 £1,513.32 A…" at bounding box center [290, 409] width 437 height 49
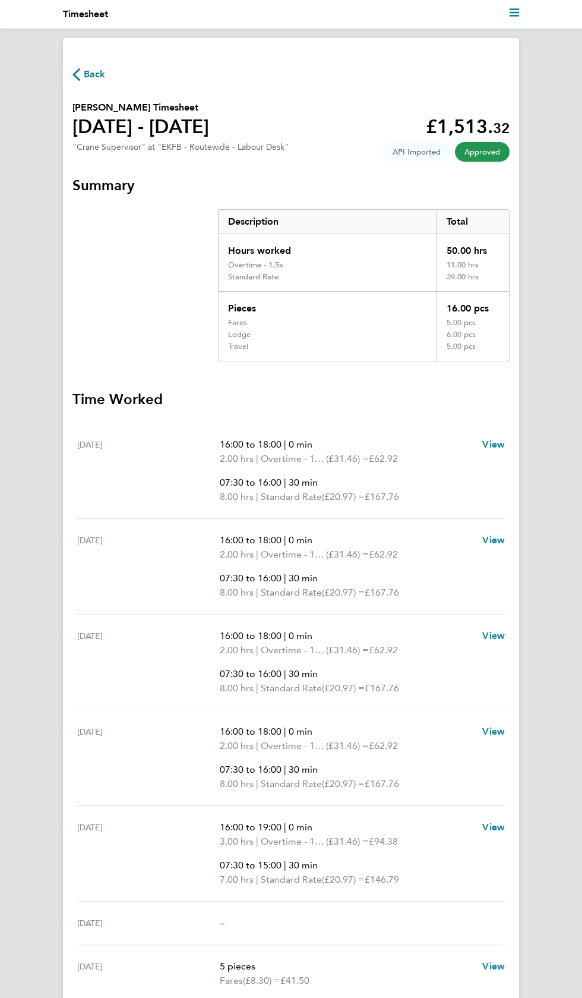
click at [95, 77] on span "Back" at bounding box center [95, 74] width 22 height 14
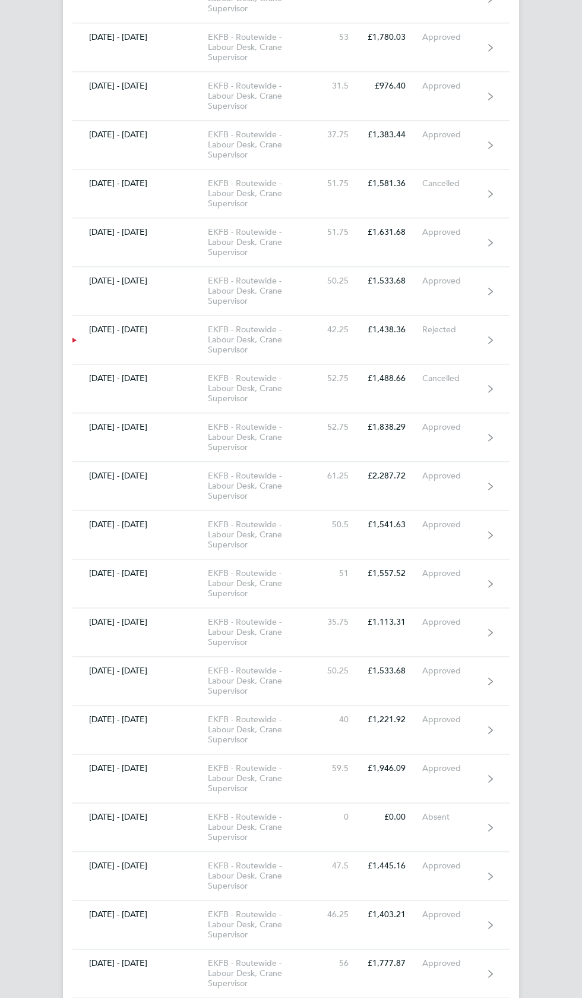
scroll to position [2278, 0]
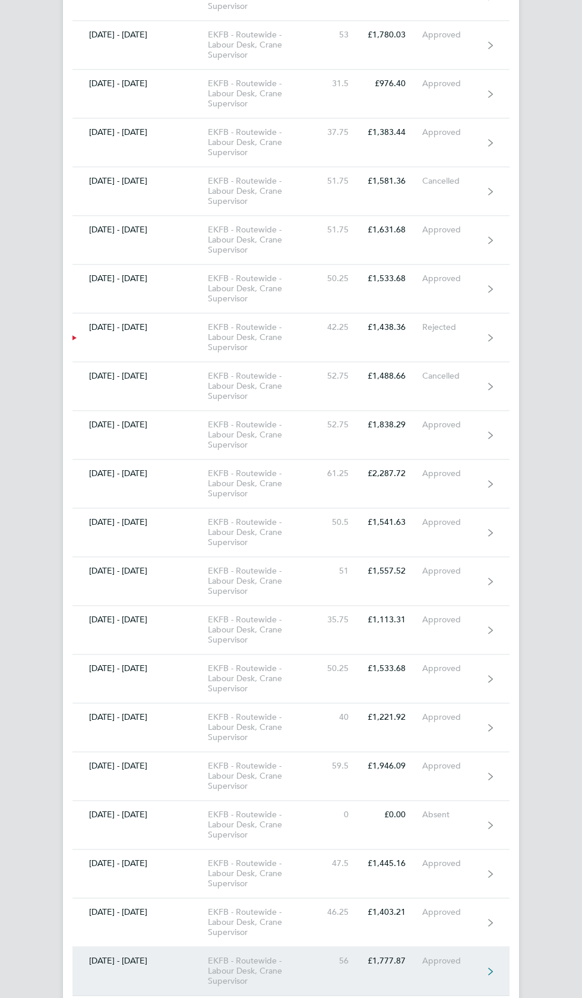
click at [472, 956] on div "Approved" at bounding box center [452, 961] width 61 height 10
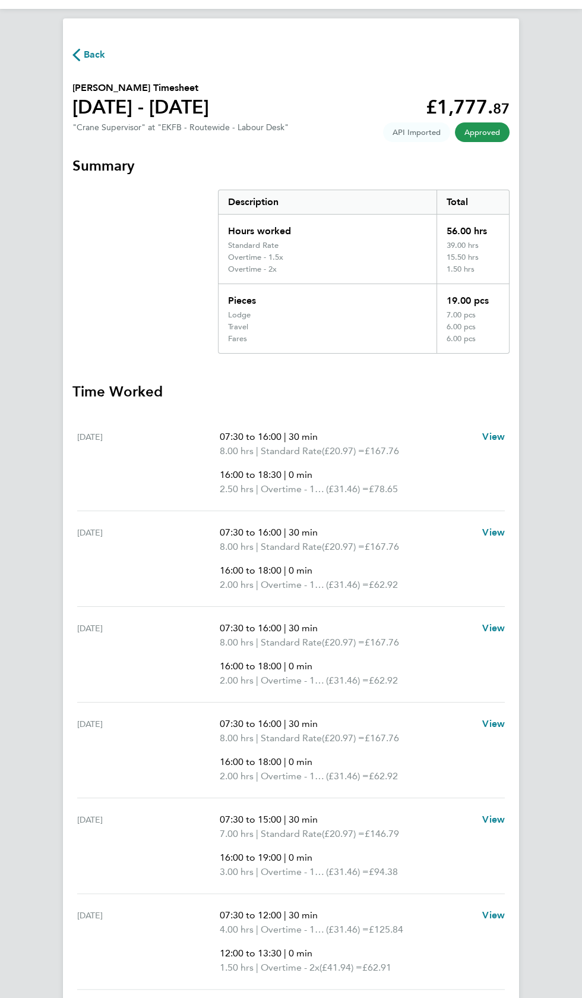
scroll to position [24, 0]
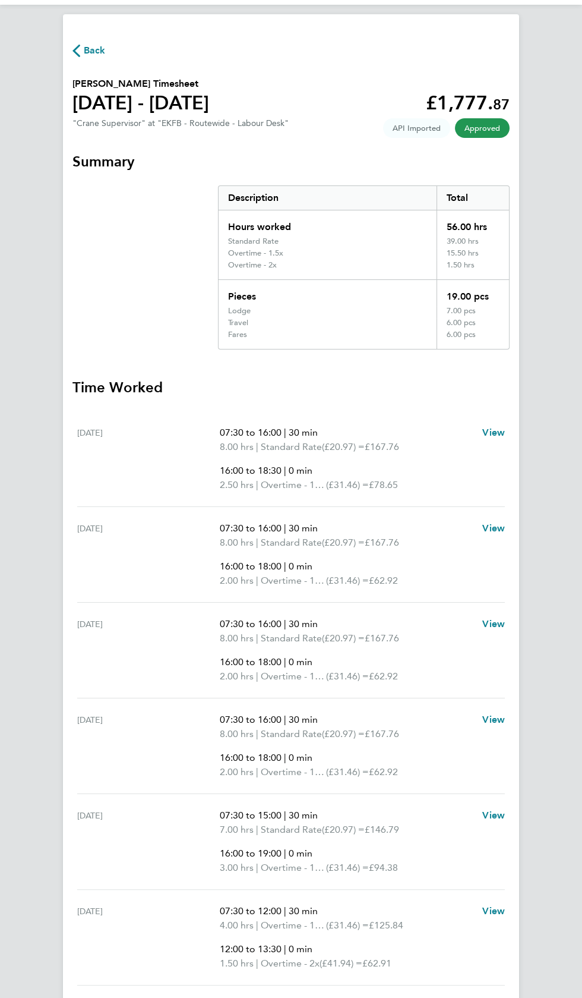
click at [95, 50] on span "Back" at bounding box center [95, 50] width 22 height 14
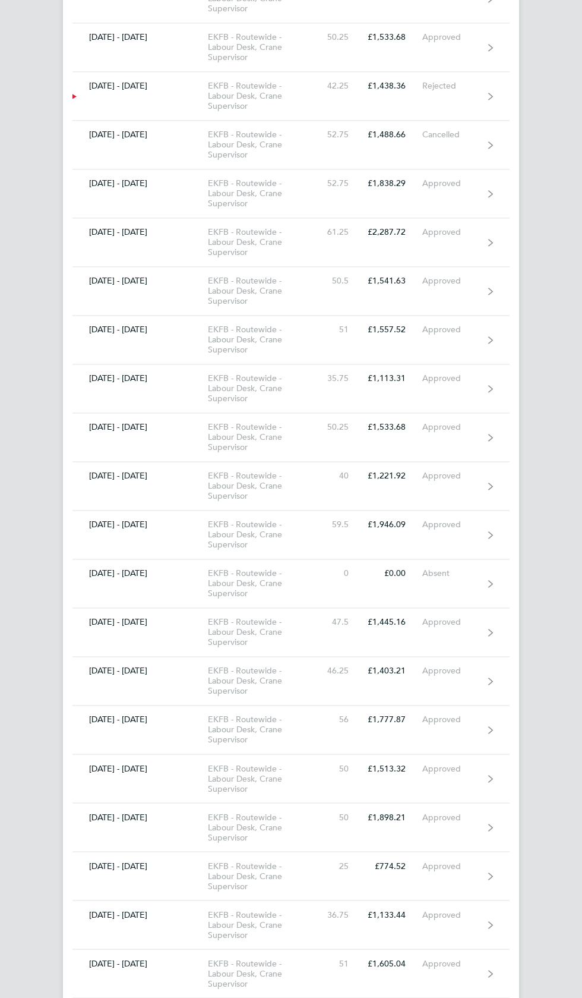
scroll to position [2521, 0]
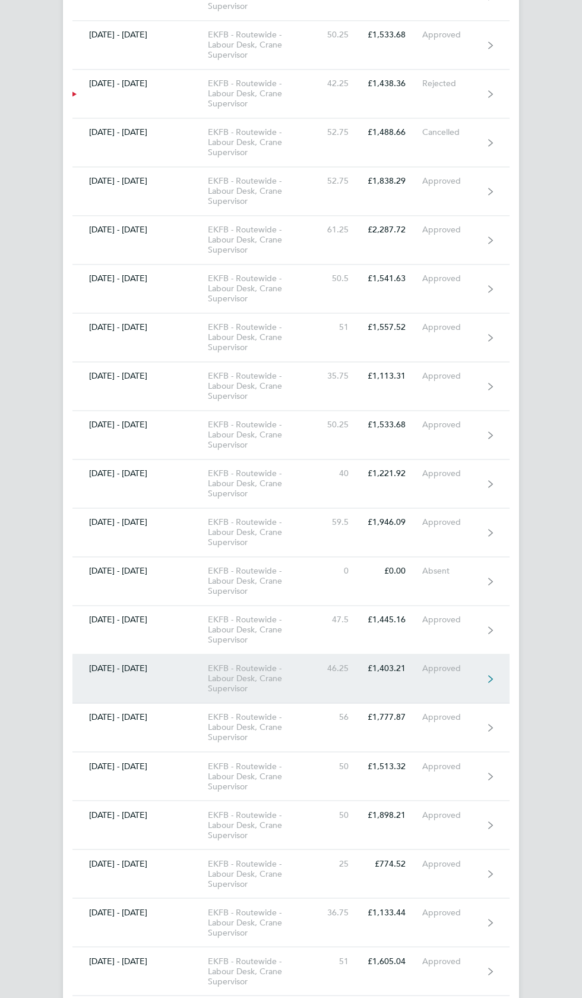
click at [455, 663] on div "Approved" at bounding box center [452, 668] width 61 height 10
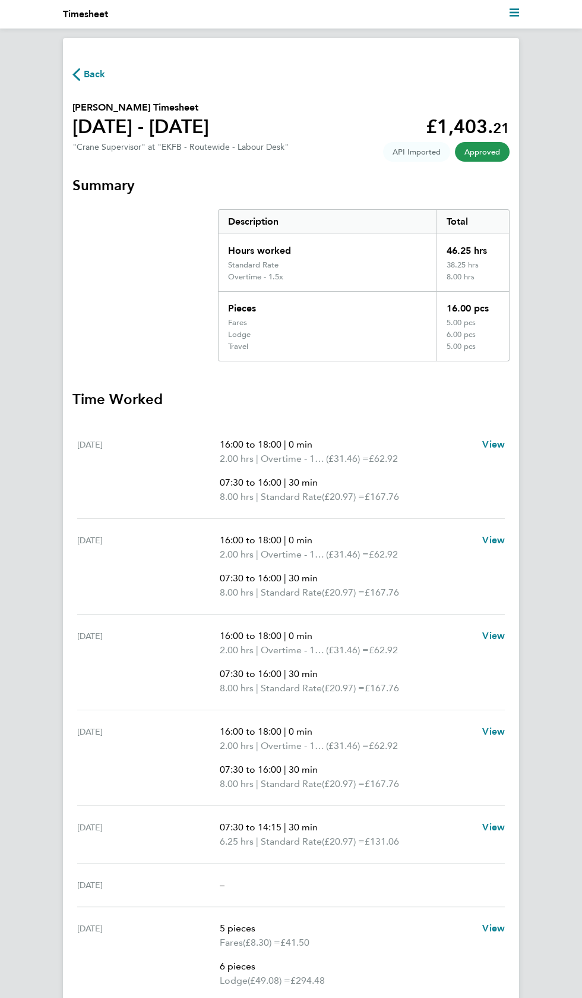
click at [100, 70] on span "Back" at bounding box center [95, 74] width 22 height 14
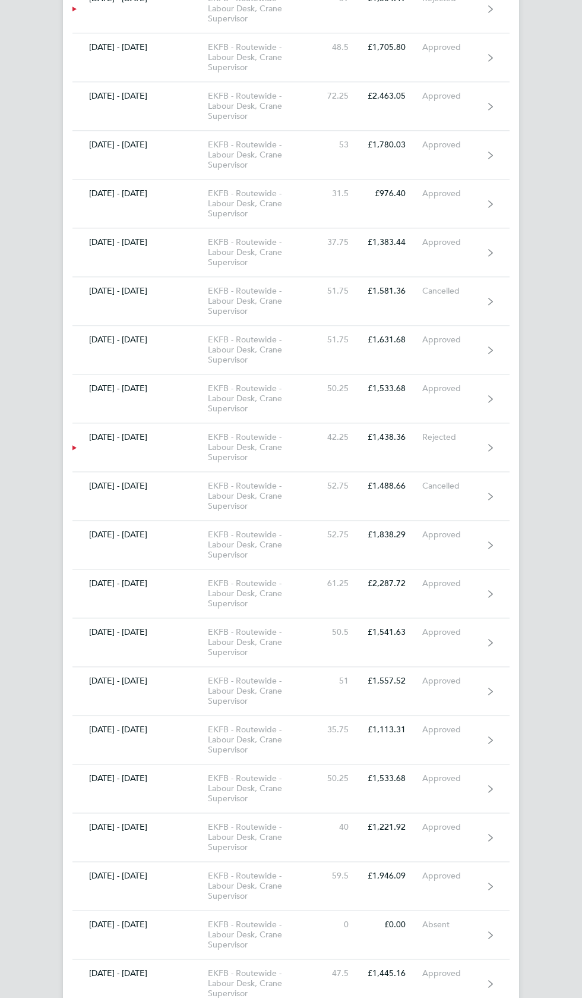
scroll to position [2168, 0]
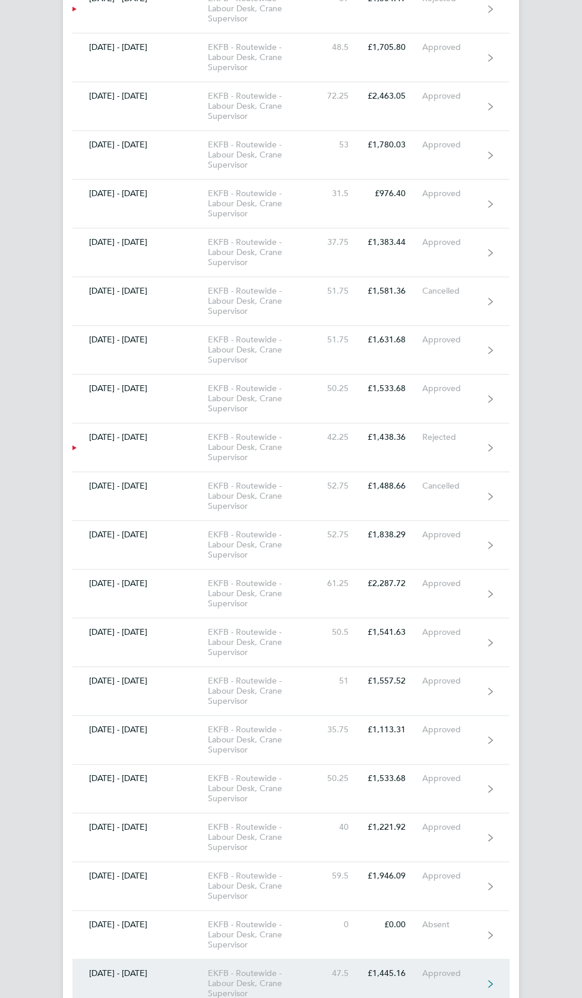
click at [475, 968] on div "Approved" at bounding box center [452, 973] width 61 height 10
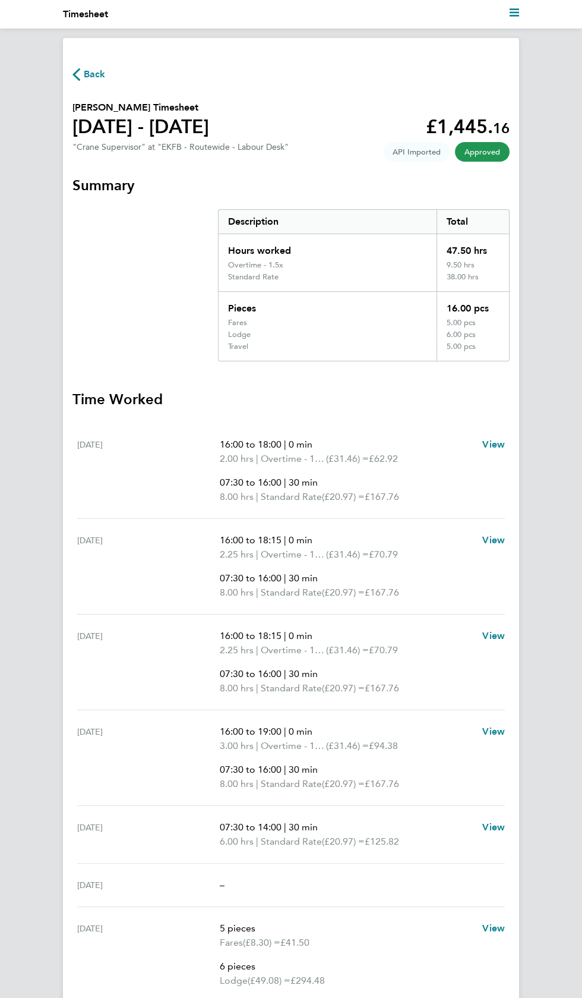
click at [94, 74] on span "Back" at bounding box center [95, 74] width 22 height 14
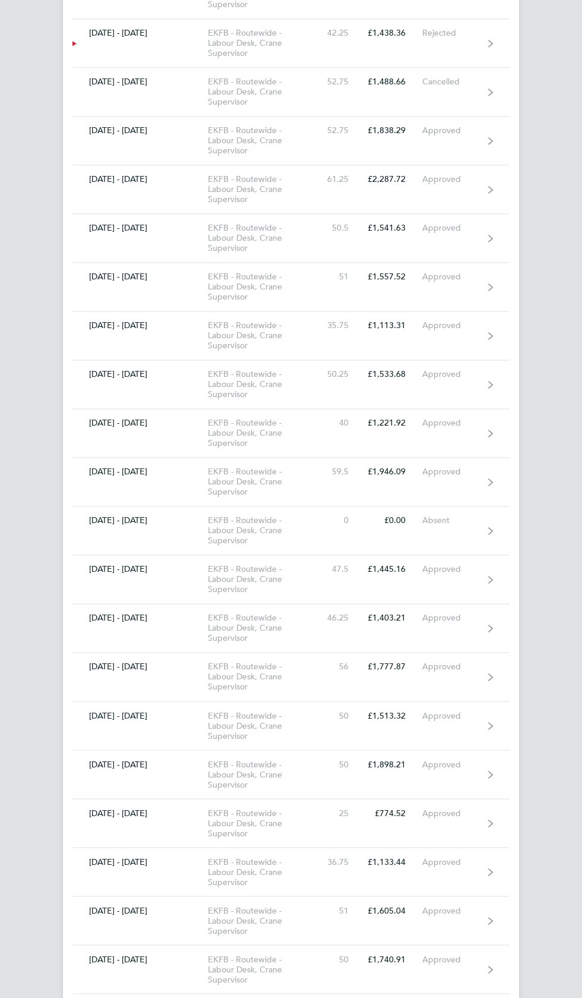
scroll to position [2572, 0]
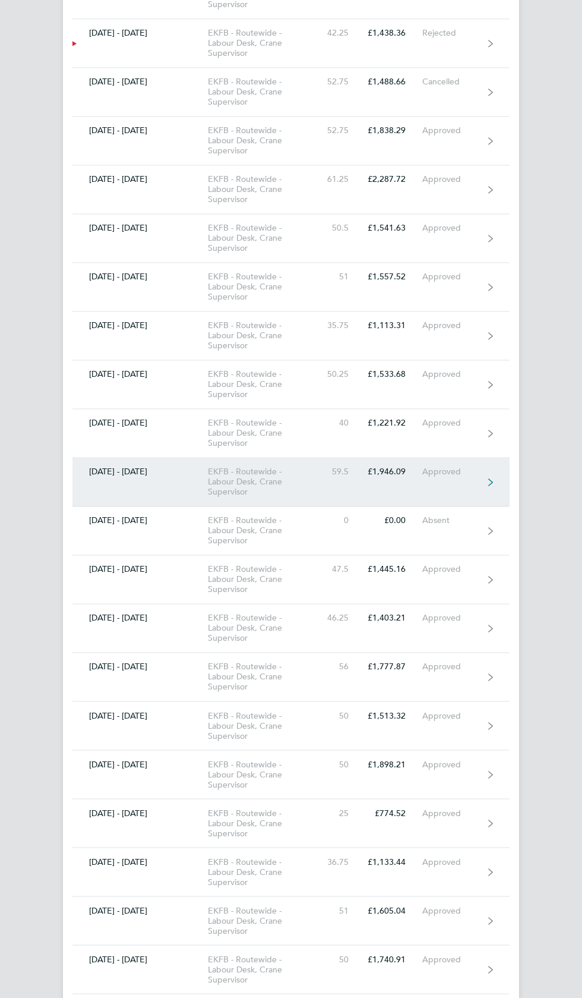
click at [478, 466] on div "Approved" at bounding box center [452, 471] width 61 height 10
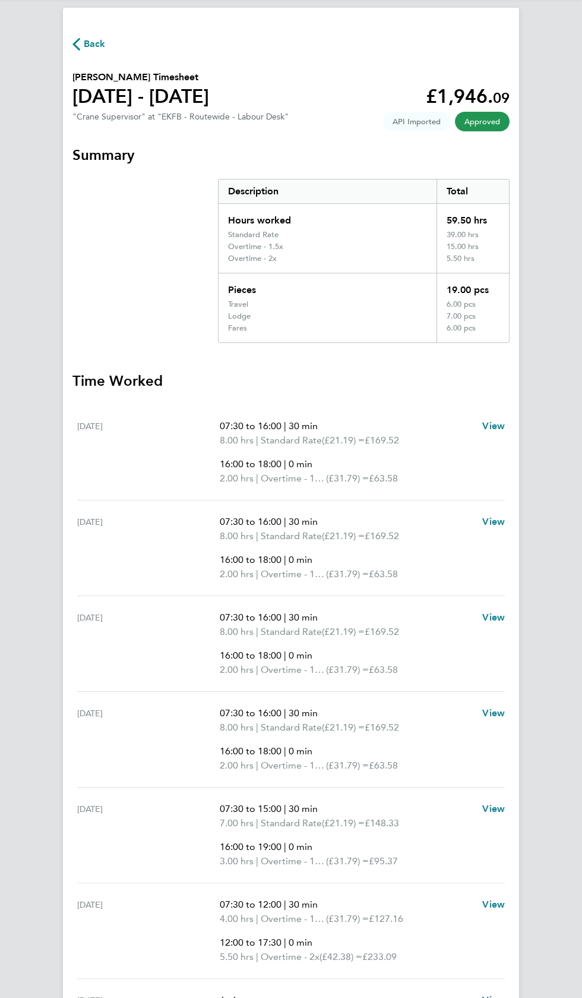
scroll to position [30, 0]
click at [94, 39] on span "Back" at bounding box center [95, 44] width 22 height 14
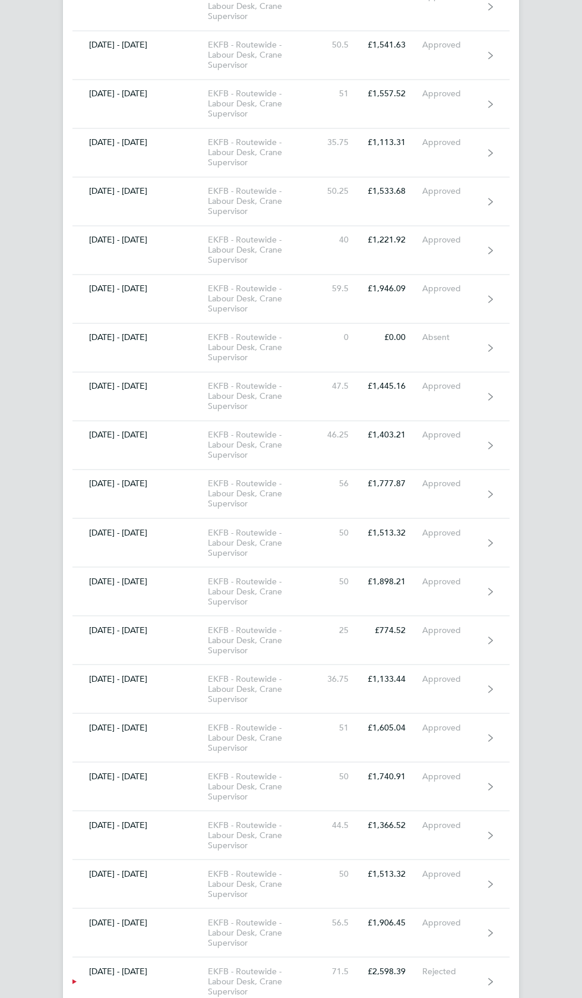
scroll to position [2751, 0]
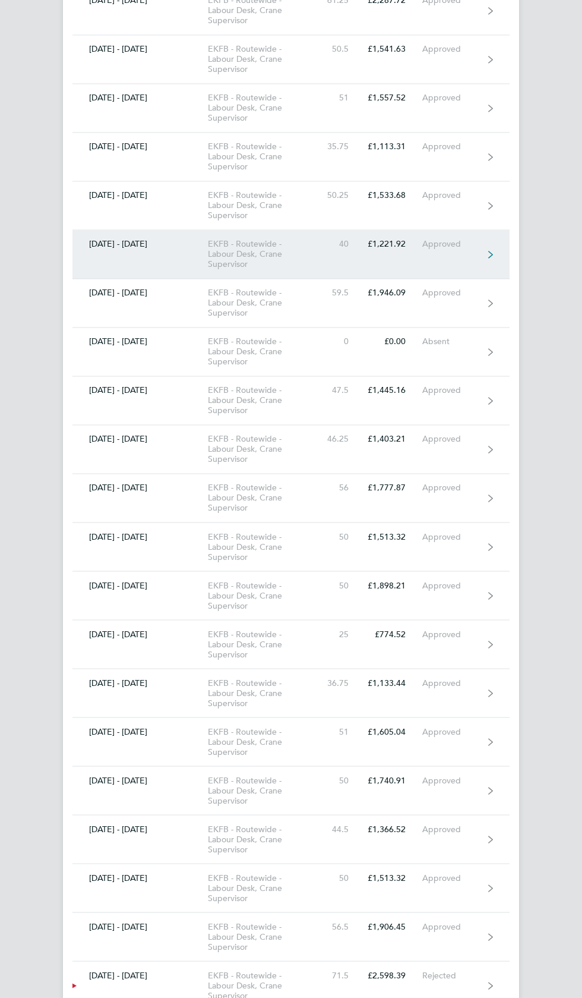
click at [468, 239] on div "Approved" at bounding box center [452, 244] width 61 height 10
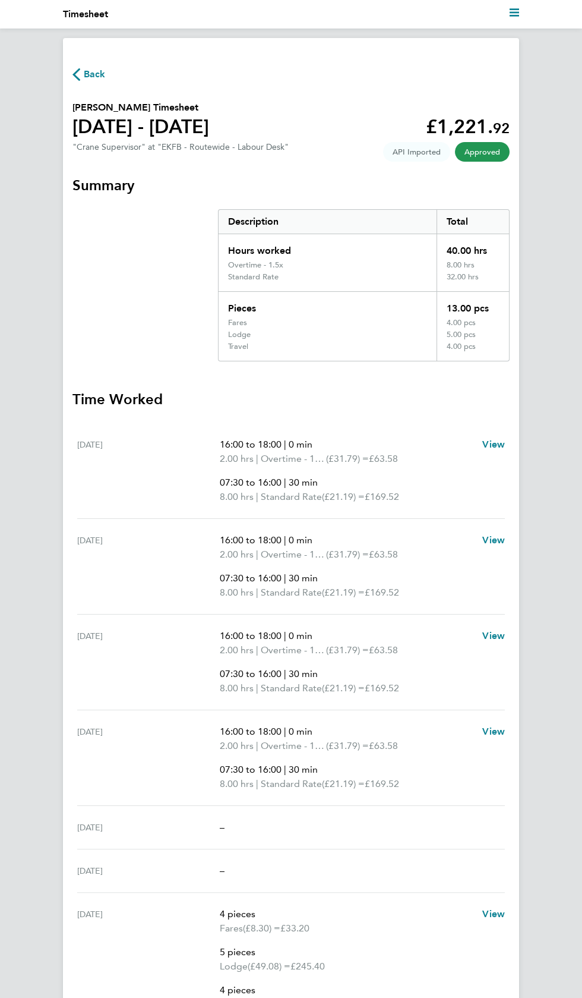
click at [90, 68] on span "Back" at bounding box center [95, 74] width 22 height 14
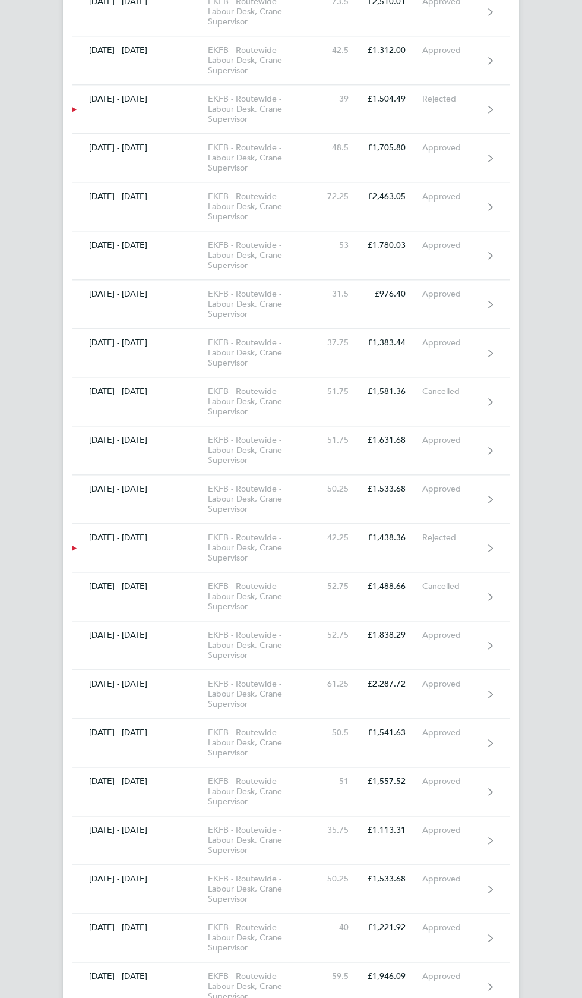
scroll to position [2067, 0]
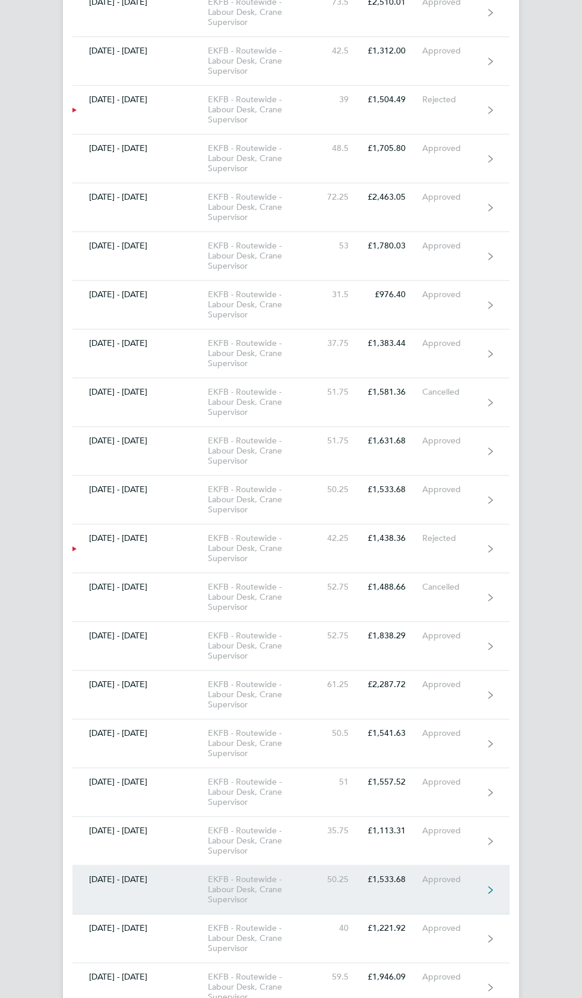
click at [469, 874] on div "Approved" at bounding box center [452, 879] width 61 height 10
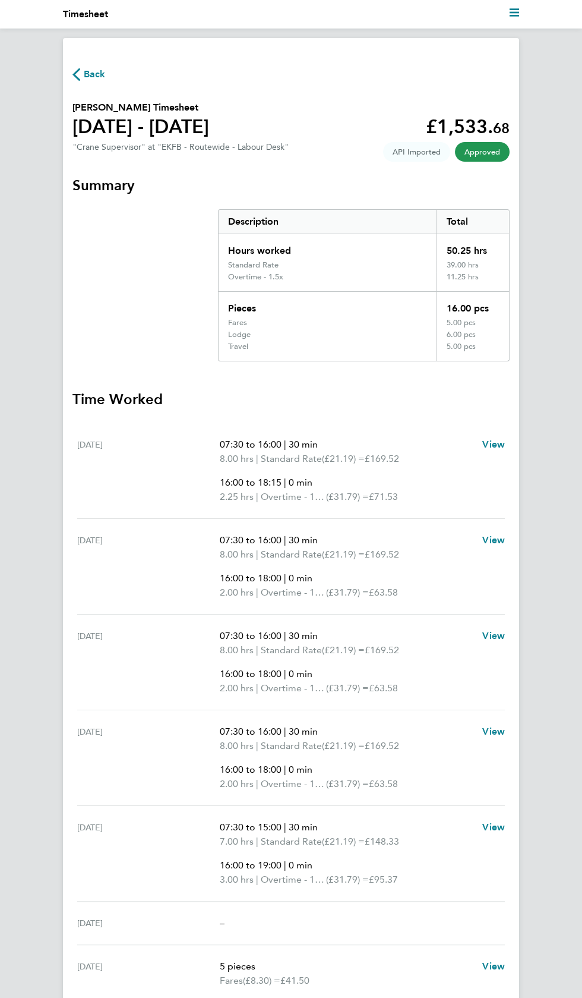
click at [100, 79] on span "Back" at bounding box center [95, 74] width 22 height 14
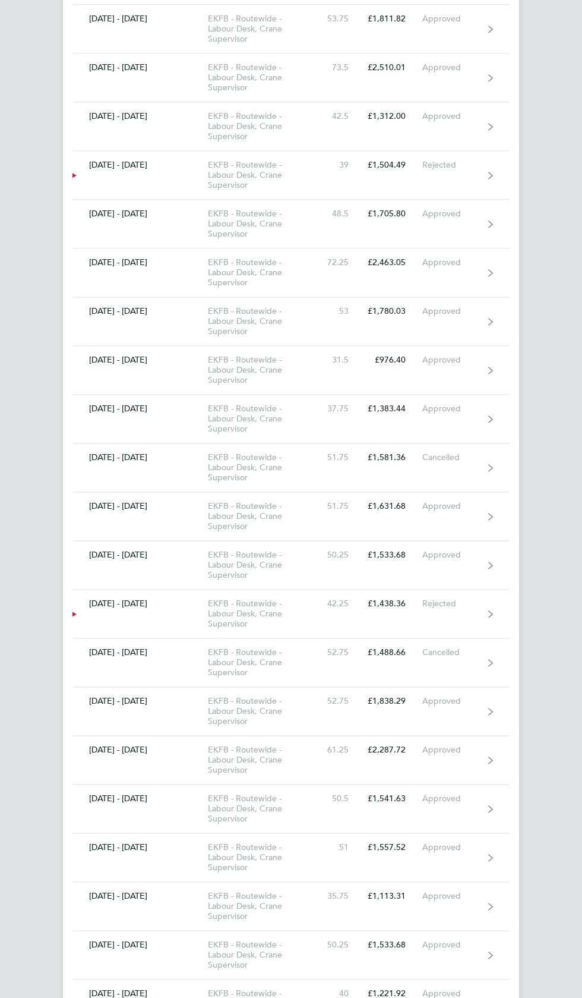
scroll to position [2007, 0]
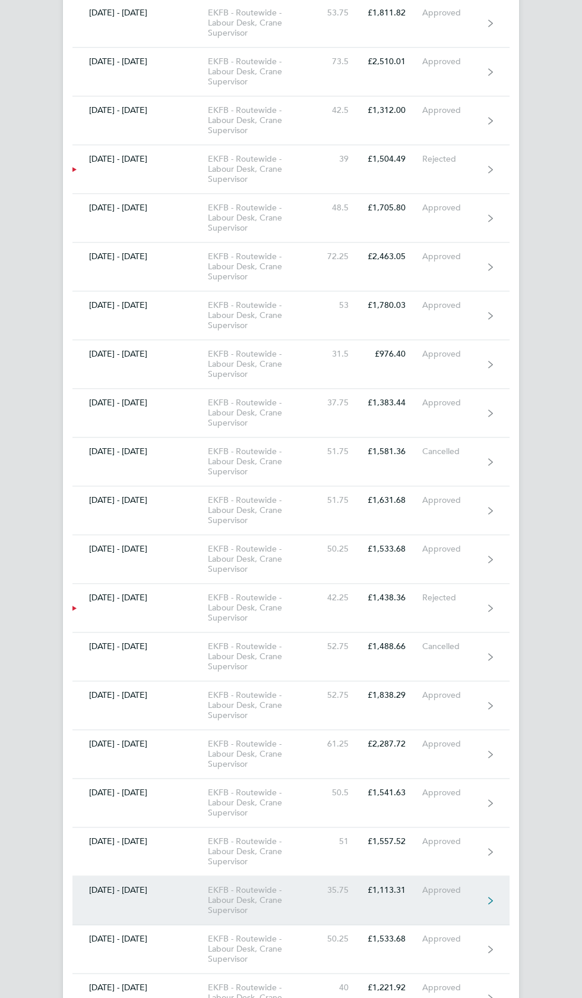
click at [459, 885] on div "Approved" at bounding box center [452, 890] width 61 height 10
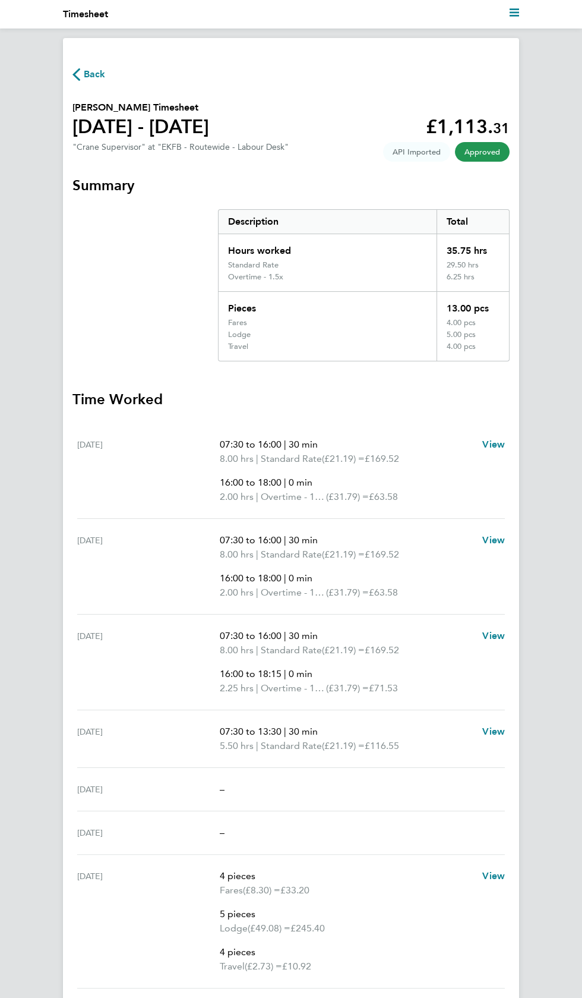
click at [100, 78] on span "Back" at bounding box center [95, 74] width 22 height 14
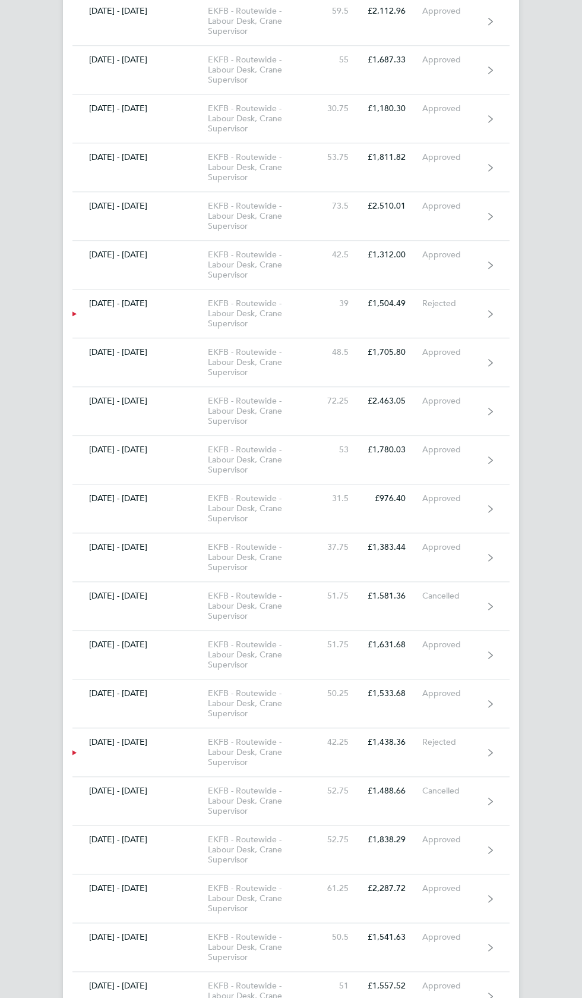
scroll to position [1862, 0]
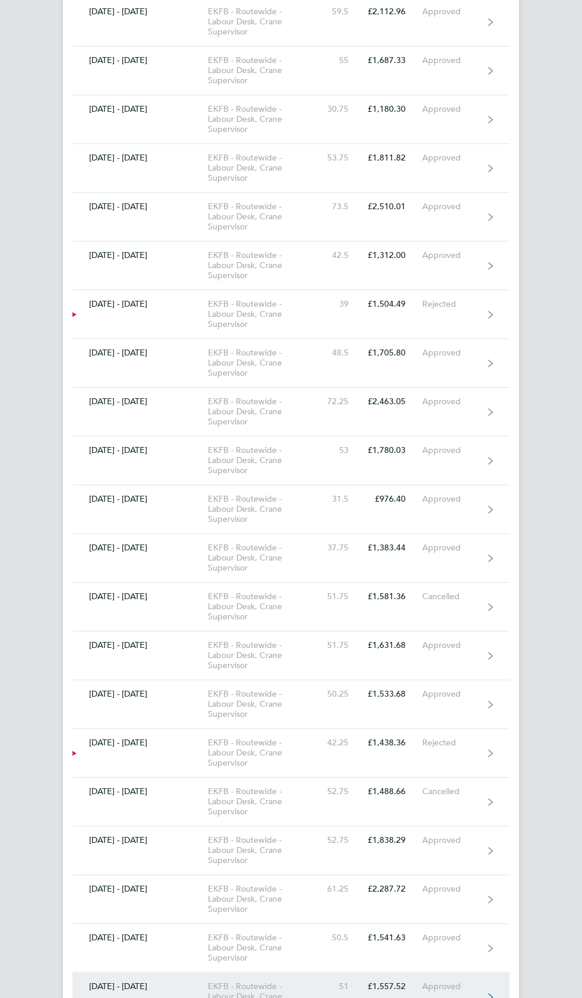
click at [468, 985] on link "[DATE] - [DATE] EKFB - Routewide - Labour Desk, Crane Supervisor 51 £1,557.52 A…" at bounding box center [290, 996] width 437 height 49
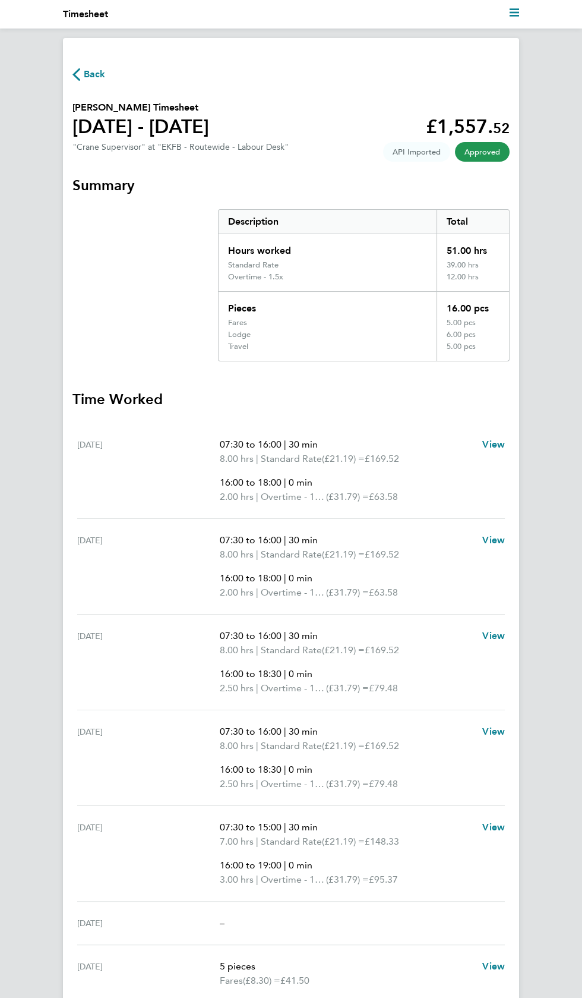
click at [97, 77] on span "Back" at bounding box center [95, 74] width 22 height 14
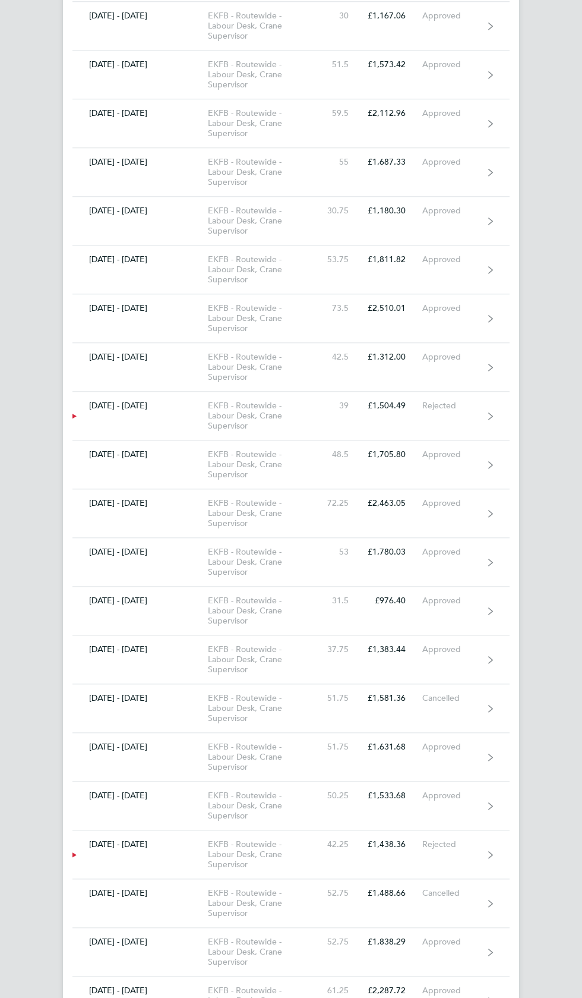
scroll to position [1832, 0]
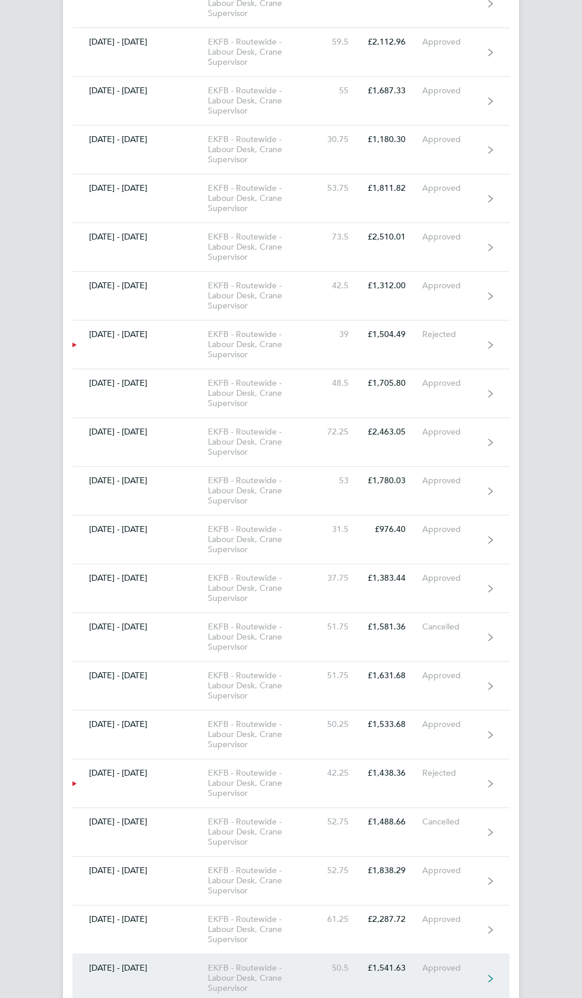
click at [478, 972] on link "[DATE] - [DATE] EKFB - Routewide - Labour Desk, Crane Supervisor 50.5 £1,541.63…" at bounding box center [290, 978] width 437 height 49
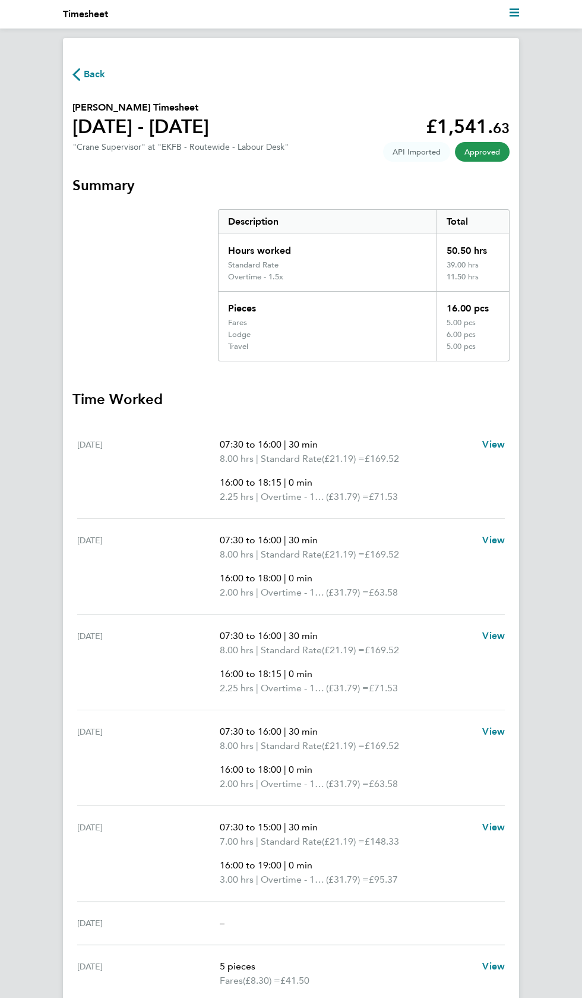
click at [88, 72] on span "Back" at bounding box center [95, 74] width 22 height 14
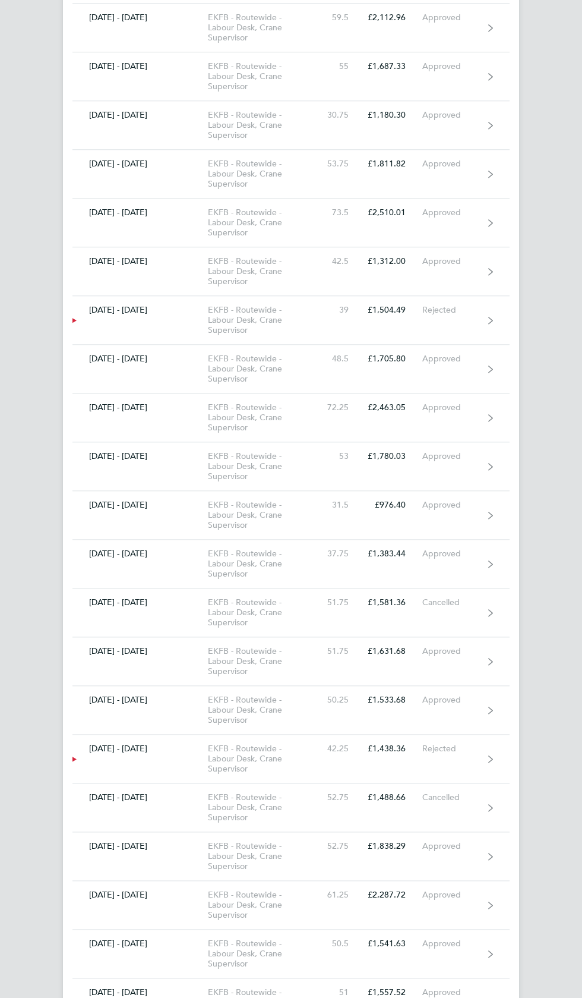
scroll to position [1856, 0]
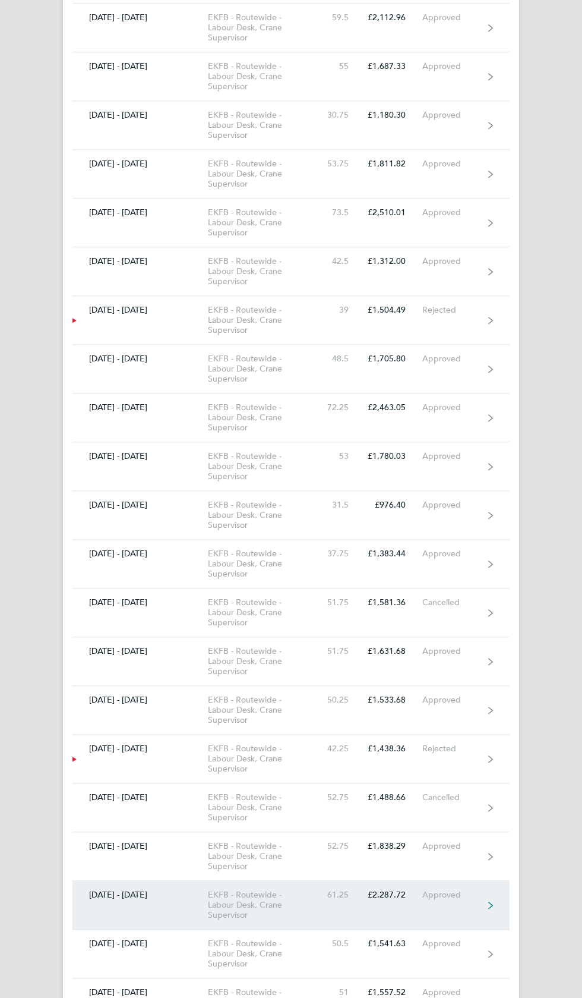
click at [475, 895] on link "[DATE] - [DATE] EKFB - Routewide - Labour Desk, Crane Supervisor 61.25 £2,287.7…" at bounding box center [290, 905] width 437 height 49
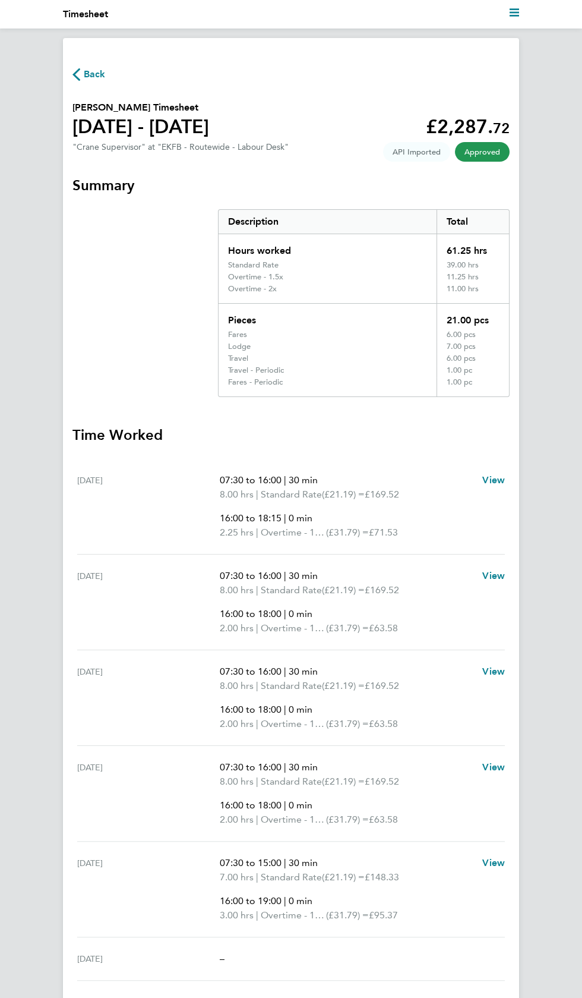
click at [99, 71] on span "Back" at bounding box center [95, 74] width 22 height 14
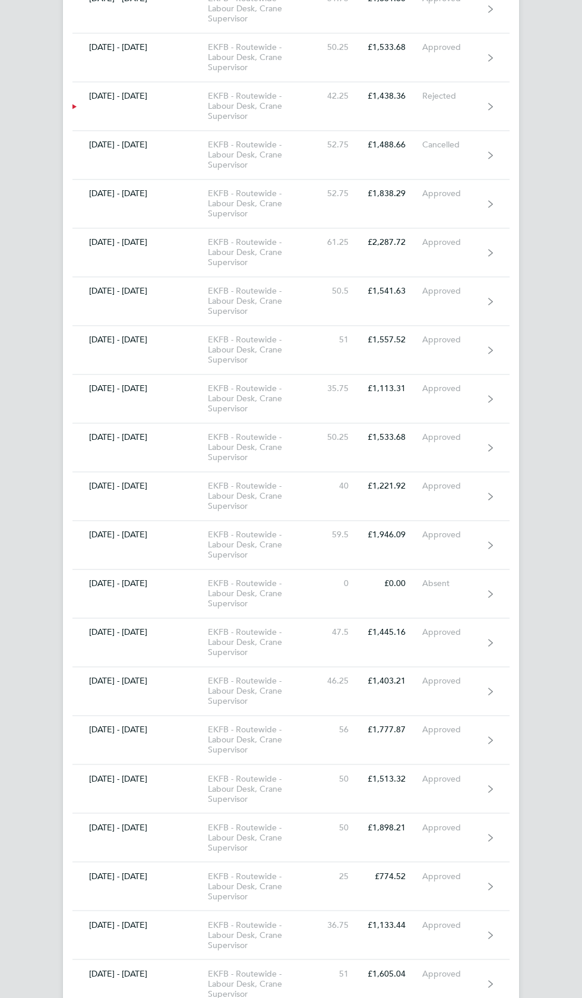
scroll to position [2506, 0]
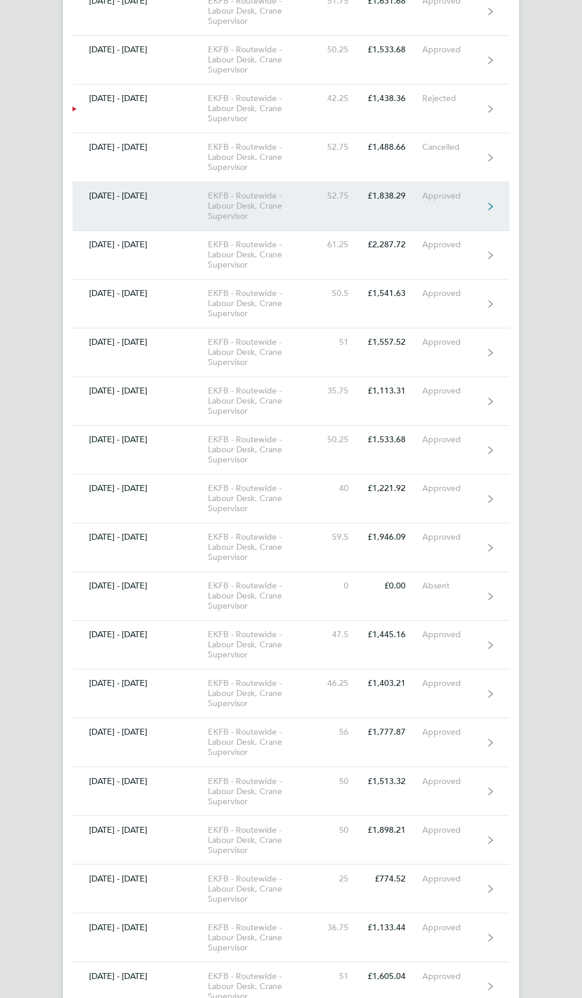
click at [480, 193] on link "[DATE] - [DATE] EKFB - Routewide - Labour Desk, Crane Supervisor 52.75 £1,838.2…" at bounding box center [290, 206] width 437 height 49
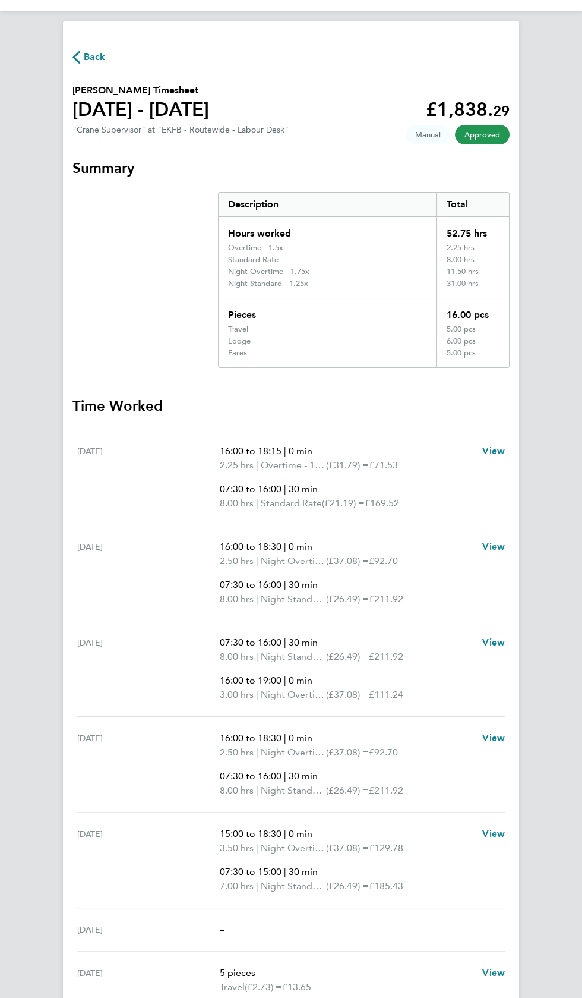
scroll to position [4, 0]
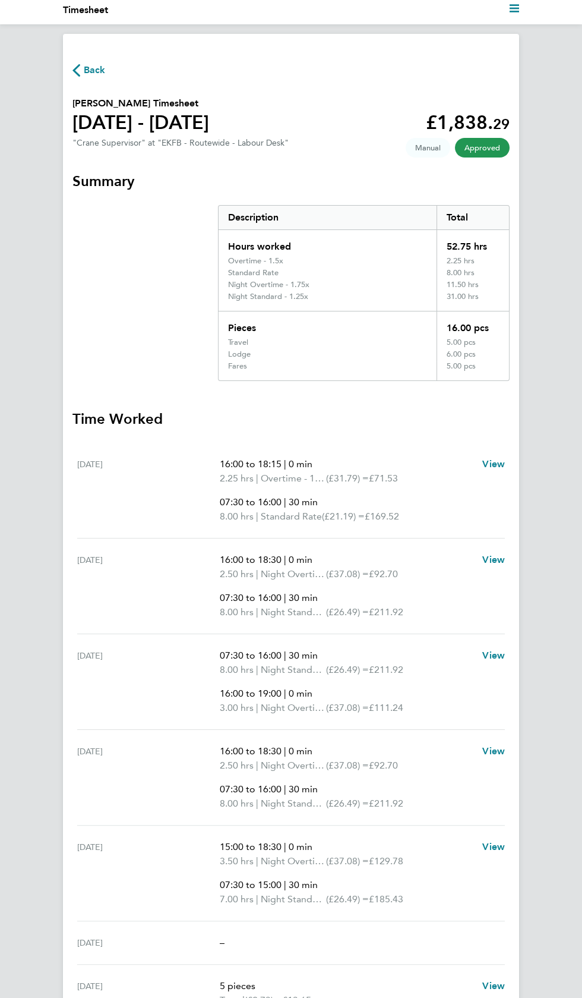
click at [94, 65] on span "Back" at bounding box center [95, 70] width 22 height 14
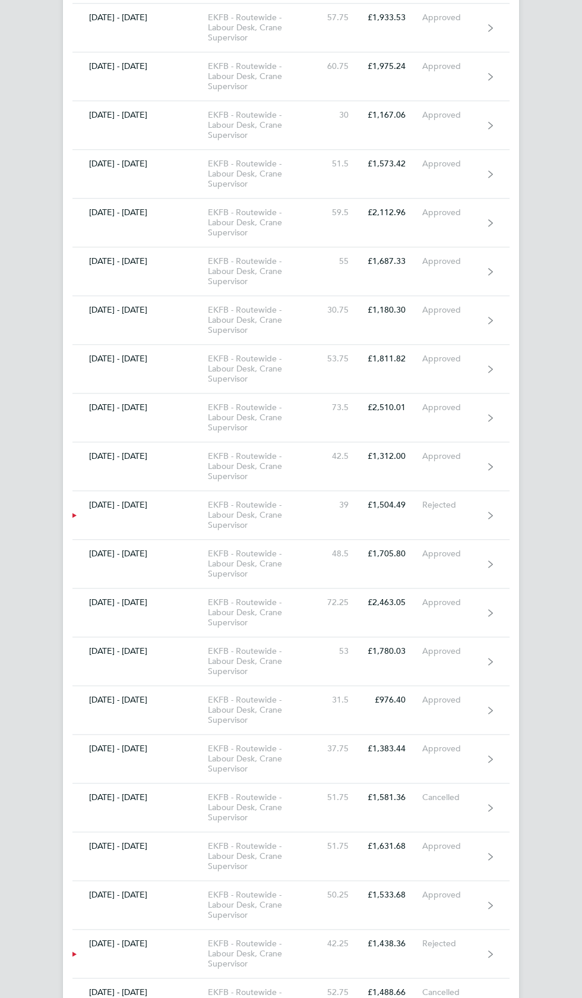
scroll to position [1663, 0]
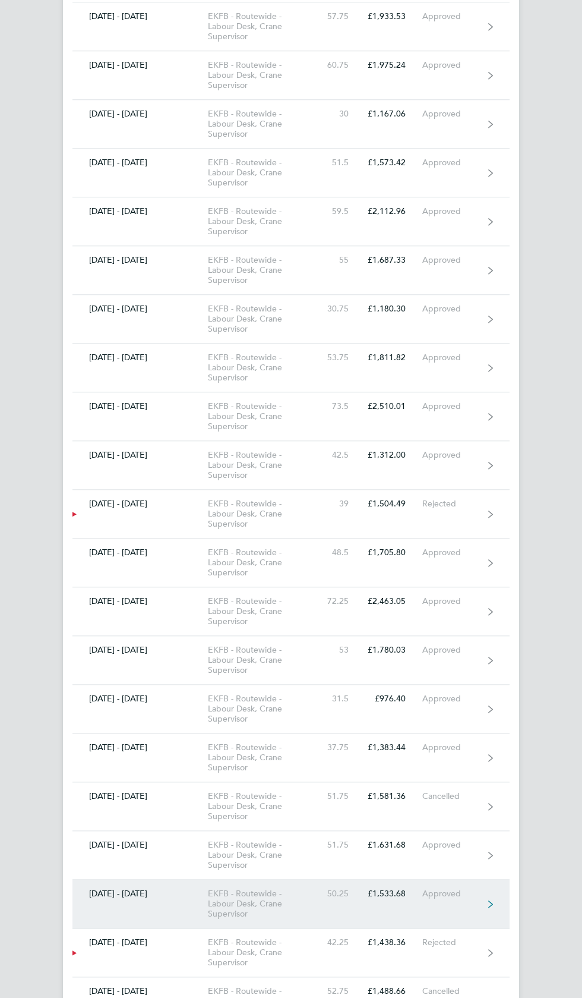
click at [481, 893] on link "[DATE] - [DATE] EKFB - Routewide - Labour Desk, Crane Supervisor 50.25 £1,533.6…" at bounding box center [290, 903] width 437 height 49
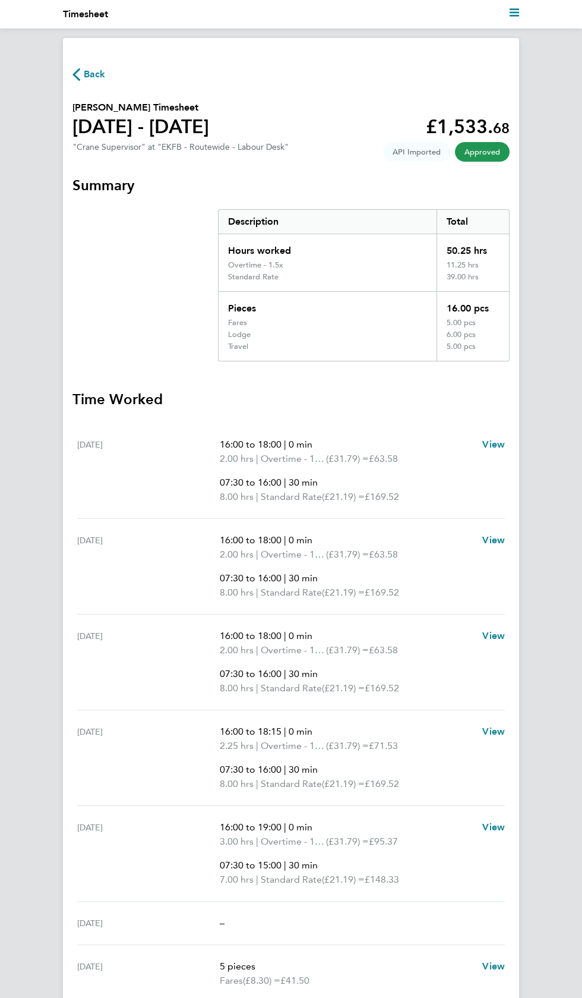
click at [98, 74] on span "Back" at bounding box center [95, 74] width 22 height 14
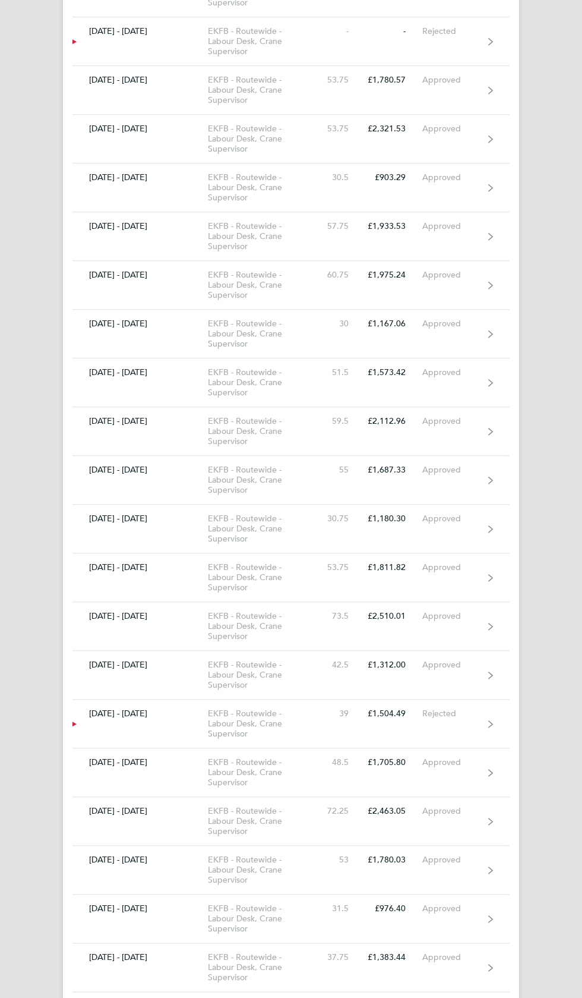
scroll to position [1460, 0]
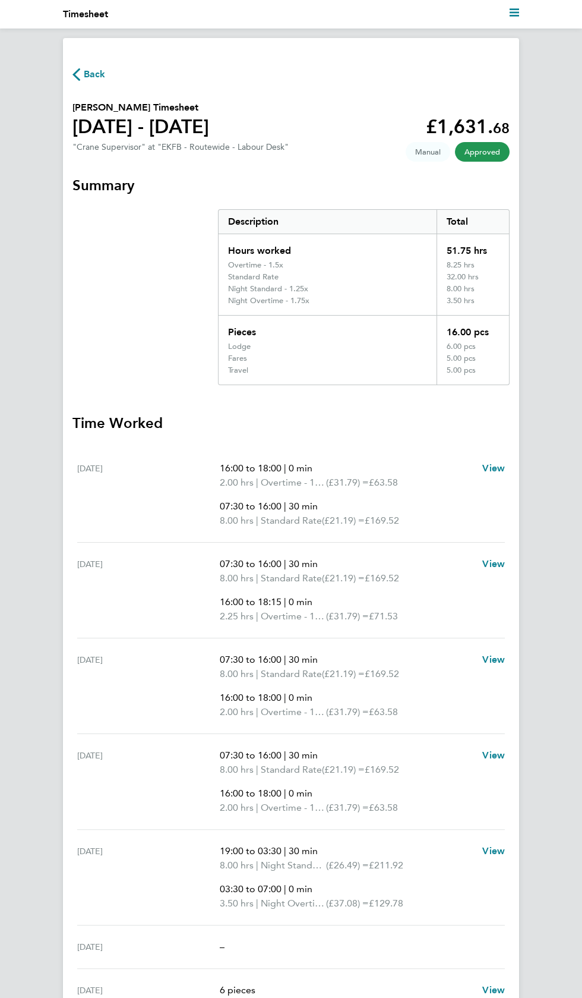
click at [77, 68] on icon "button" at bounding box center [76, 74] width 8 height 12
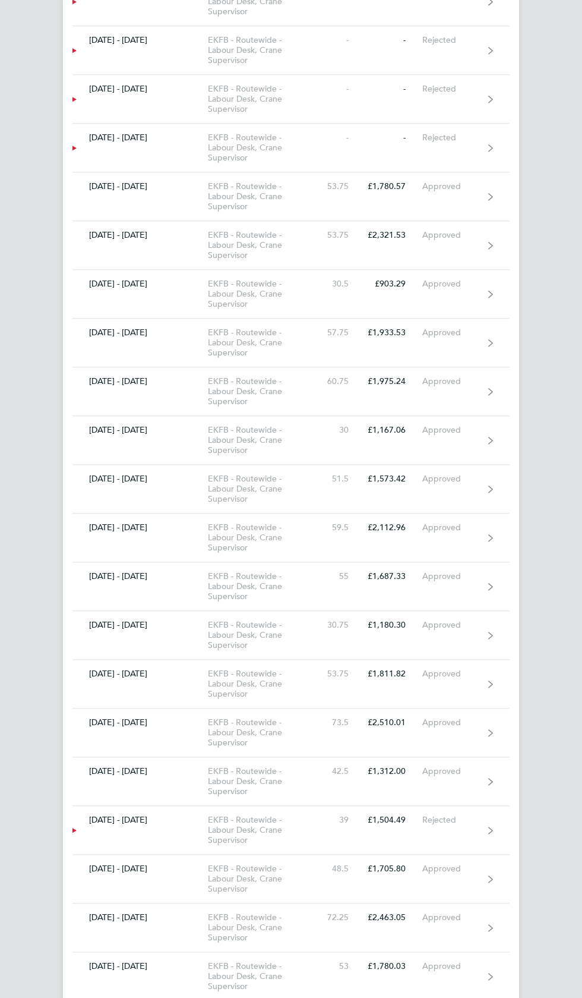
scroll to position [1404, 0]
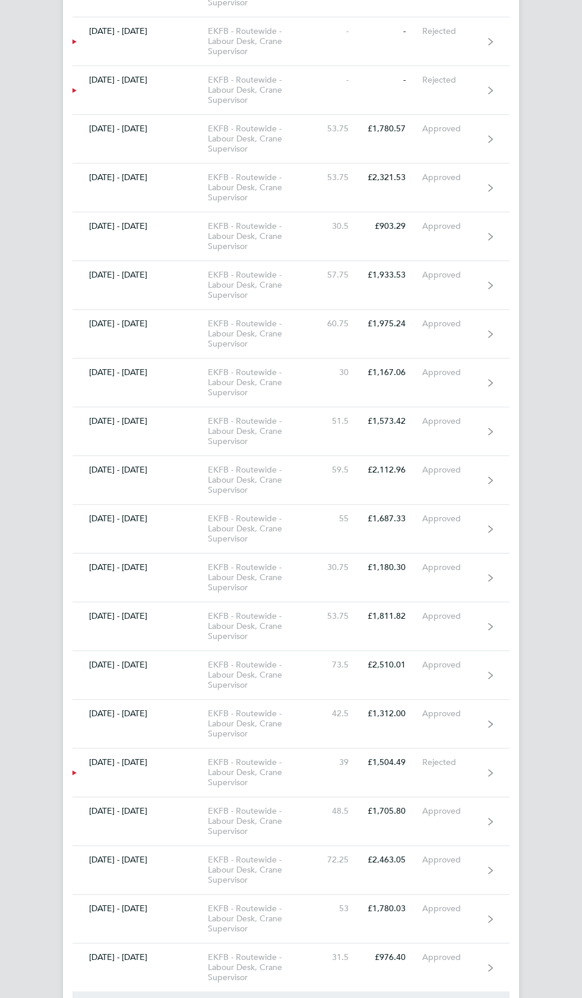
click at [479, 997] on div "Approved" at bounding box center [452, 1006] width 61 height 10
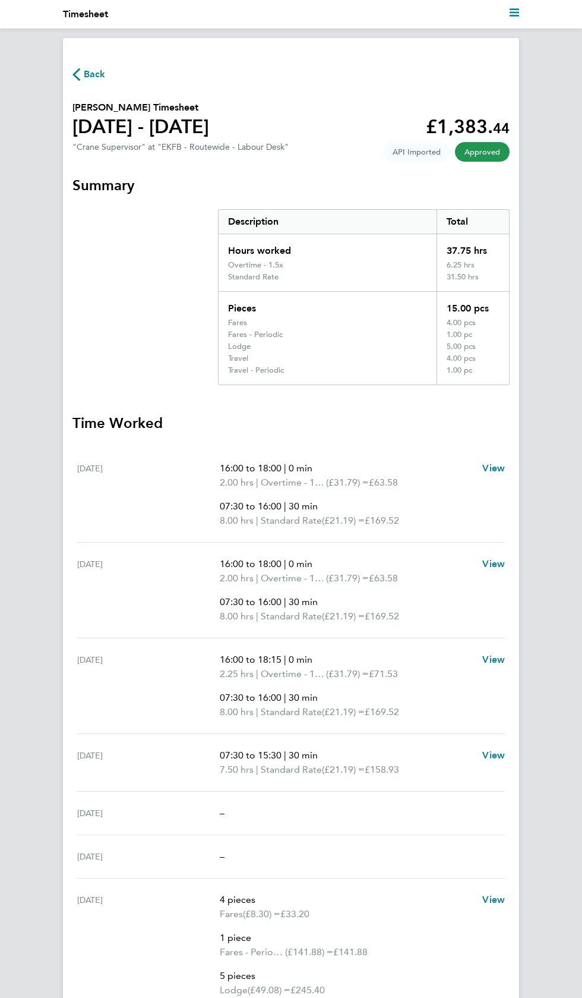
click at [93, 78] on span "Back" at bounding box center [95, 74] width 22 height 14
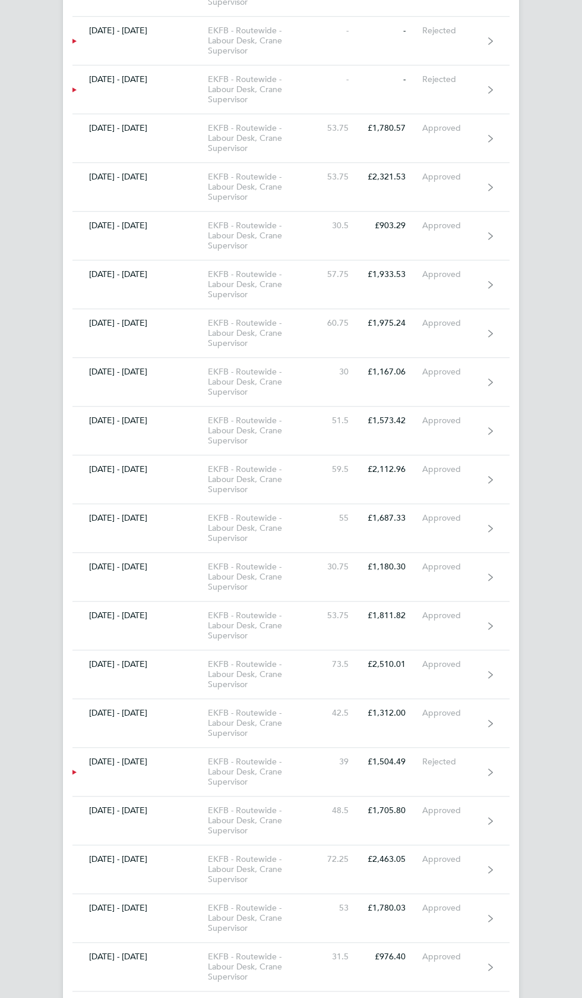
scroll to position [1405, 0]
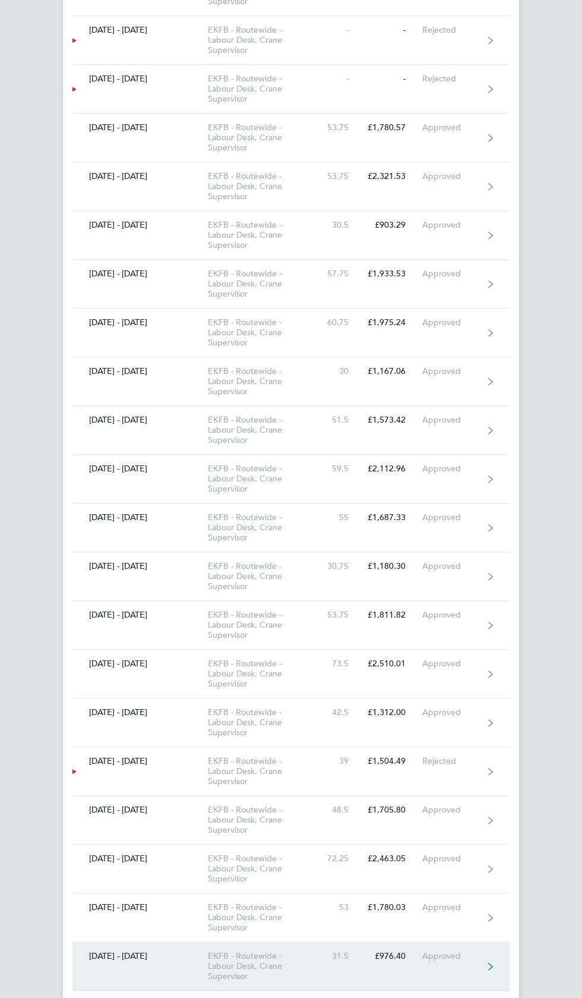
click at [466, 951] on div "Approved" at bounding box center [452, 956] width 61 height 10
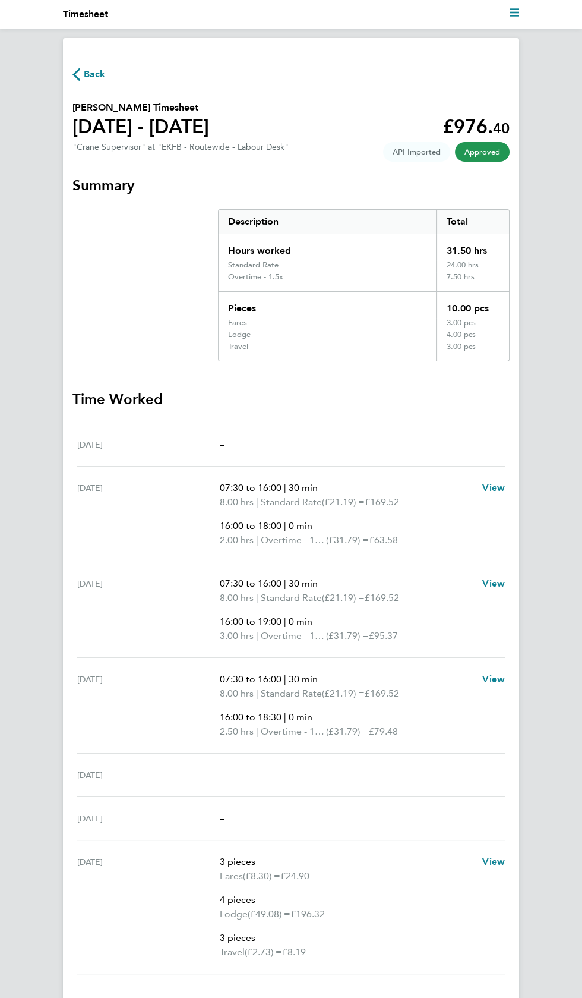
click at [90, 78] on span "Back" at bounding box center [95, 74] width 22 height 14
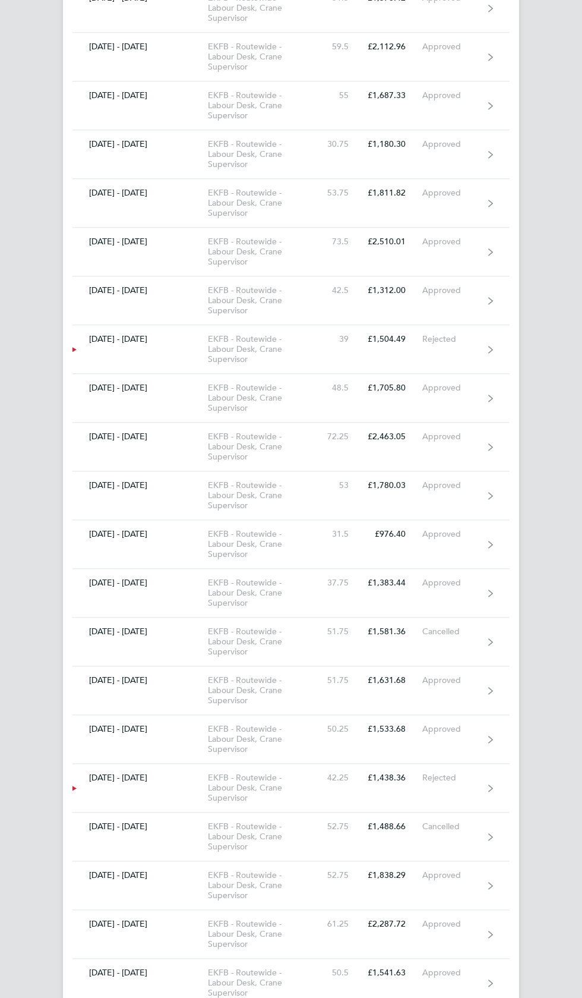
scroll to position [1827, 0]
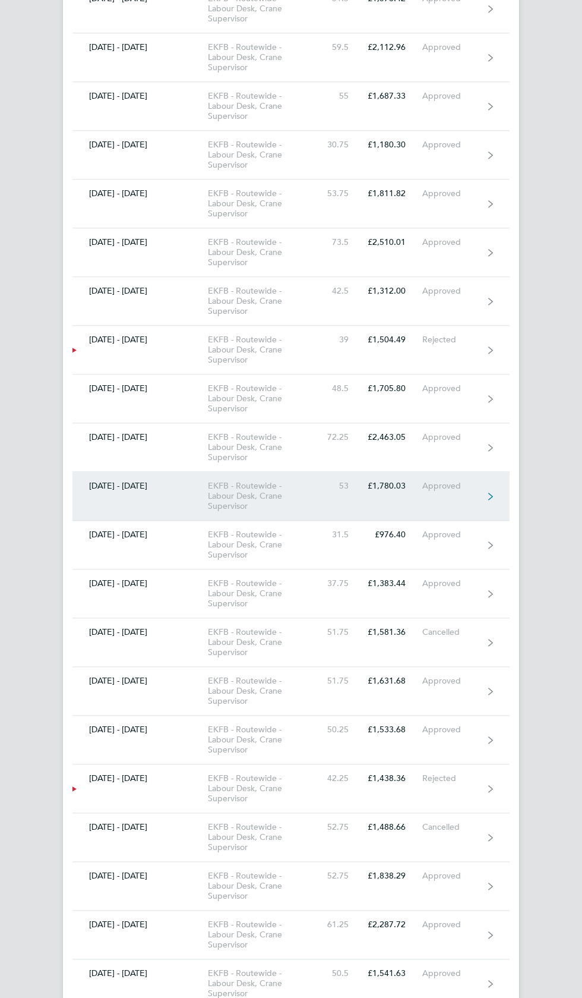
click at [451, 481] on div "Approved" at bounding box center [452, 486] width 61 height 10
